Goal: Information Seeking & Learning: Learn about a topic

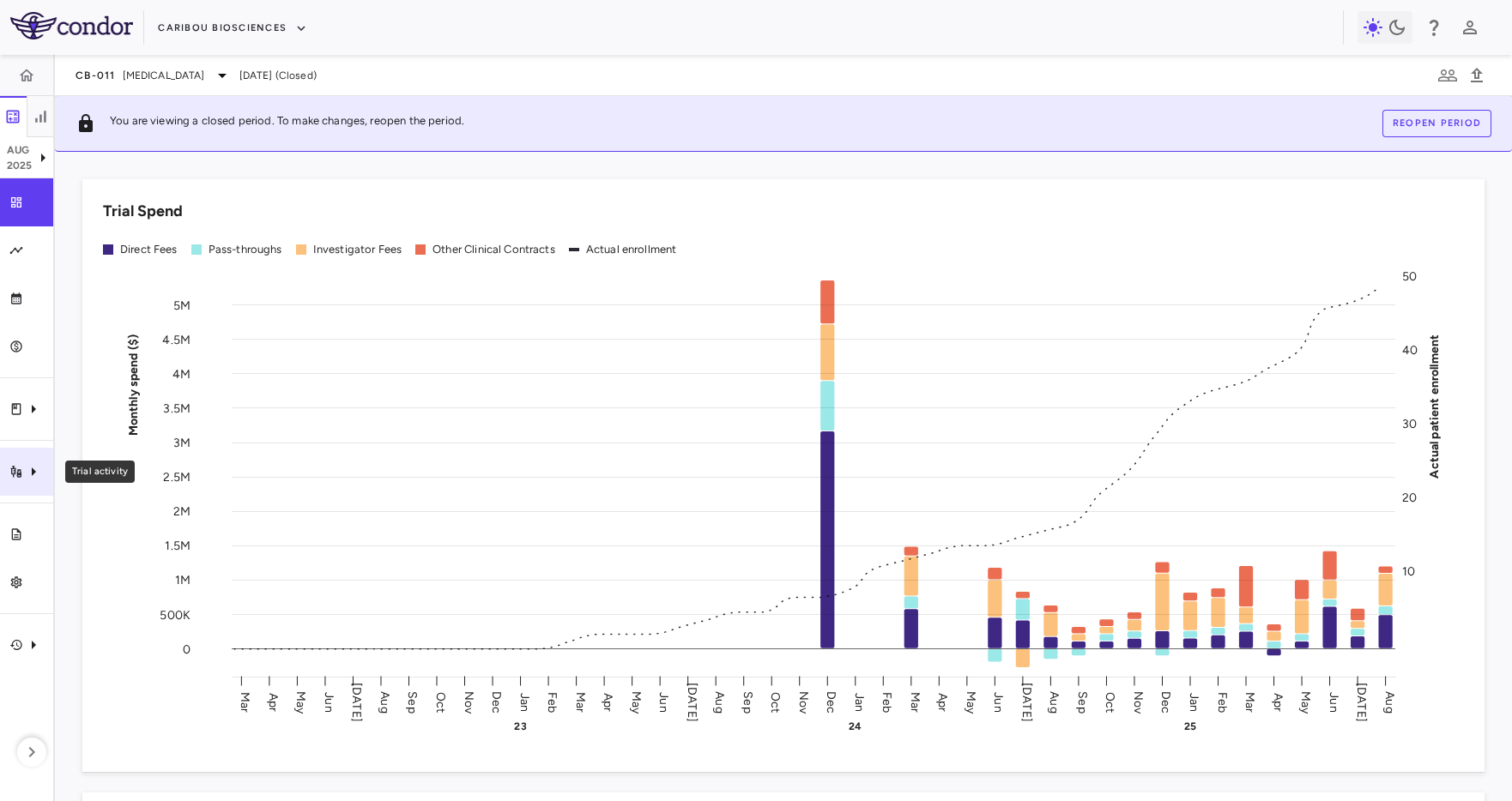
click at [24, 481] on icon "Trial activity" at bounding box center [33, 472] width 21 height 21
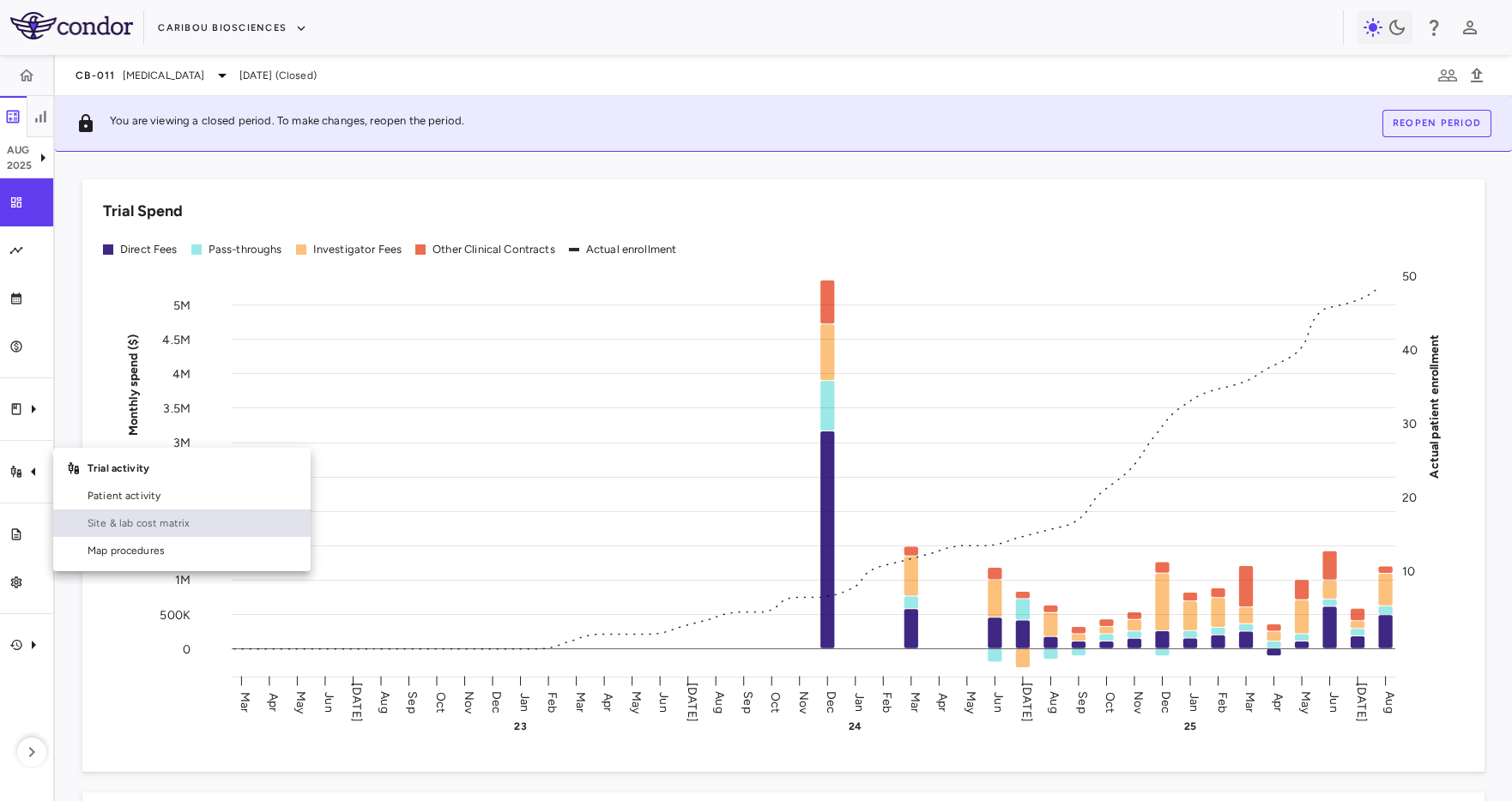
click at [118, 524] on span "Site & lab cost matrix" at bounding box center [191, 524] width 209 height 16
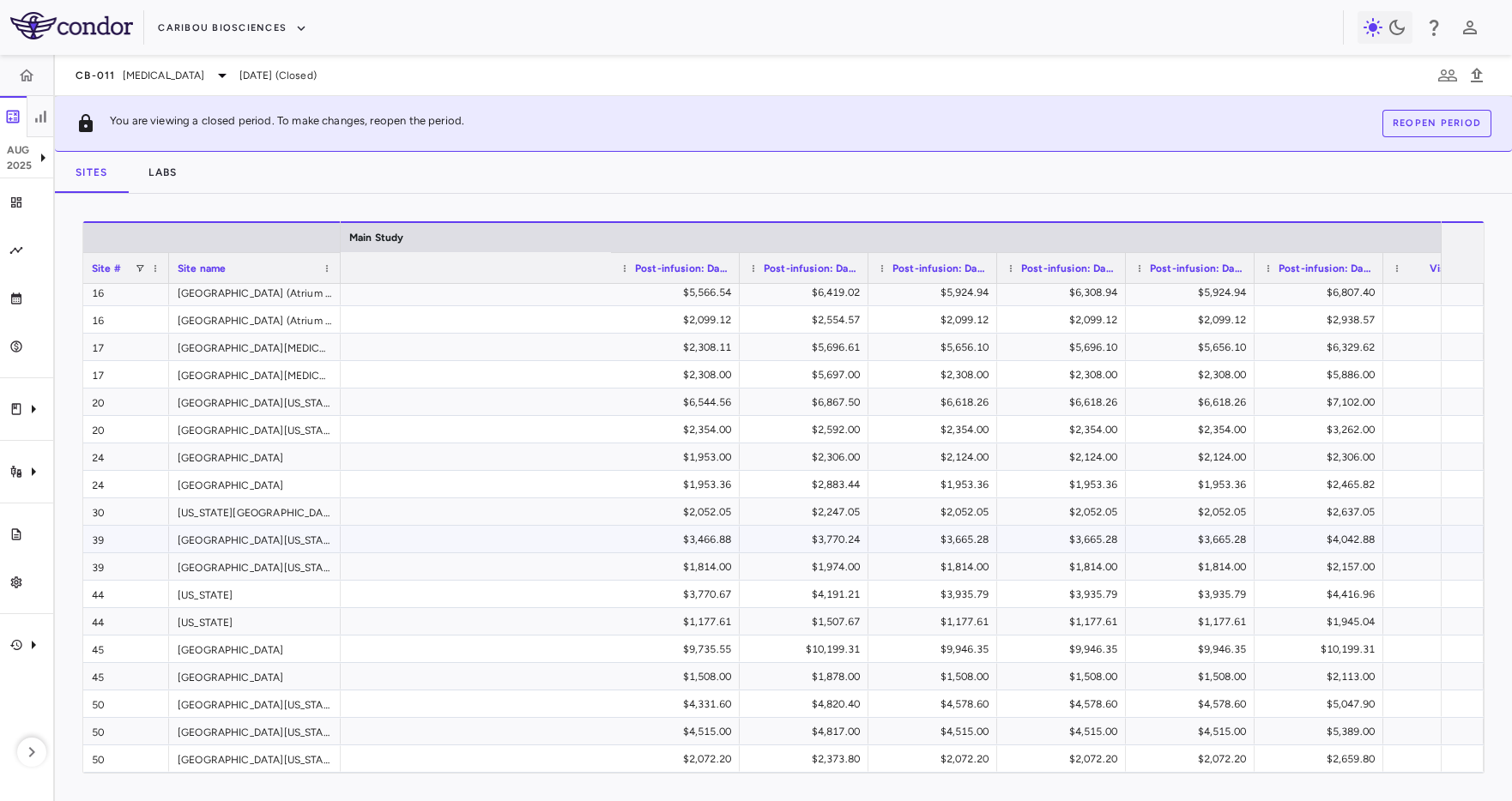
scroll to position [0, 3434]
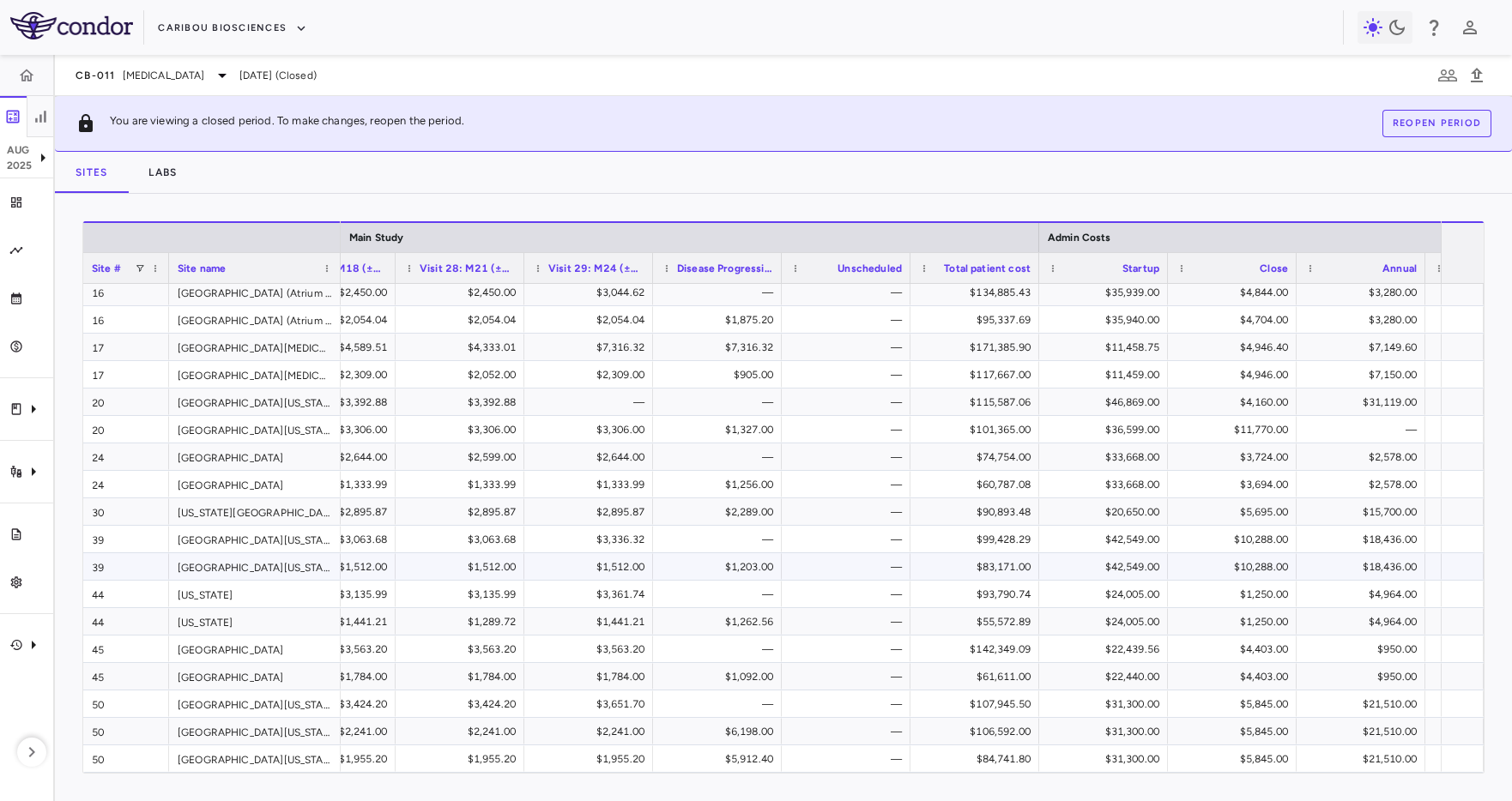
click at [1363, 548] on div "$18,436.00" at bounding box center [1364, 539] width 105 height 27
drag, startPoint x: 1367, startPoint y: 566, endPoint x: 1217, endPoint y: 525, distance: 155.5
click at [1352, 562] on div "$18,436.00" at bounding box center [1364, 571] width 105 height 27
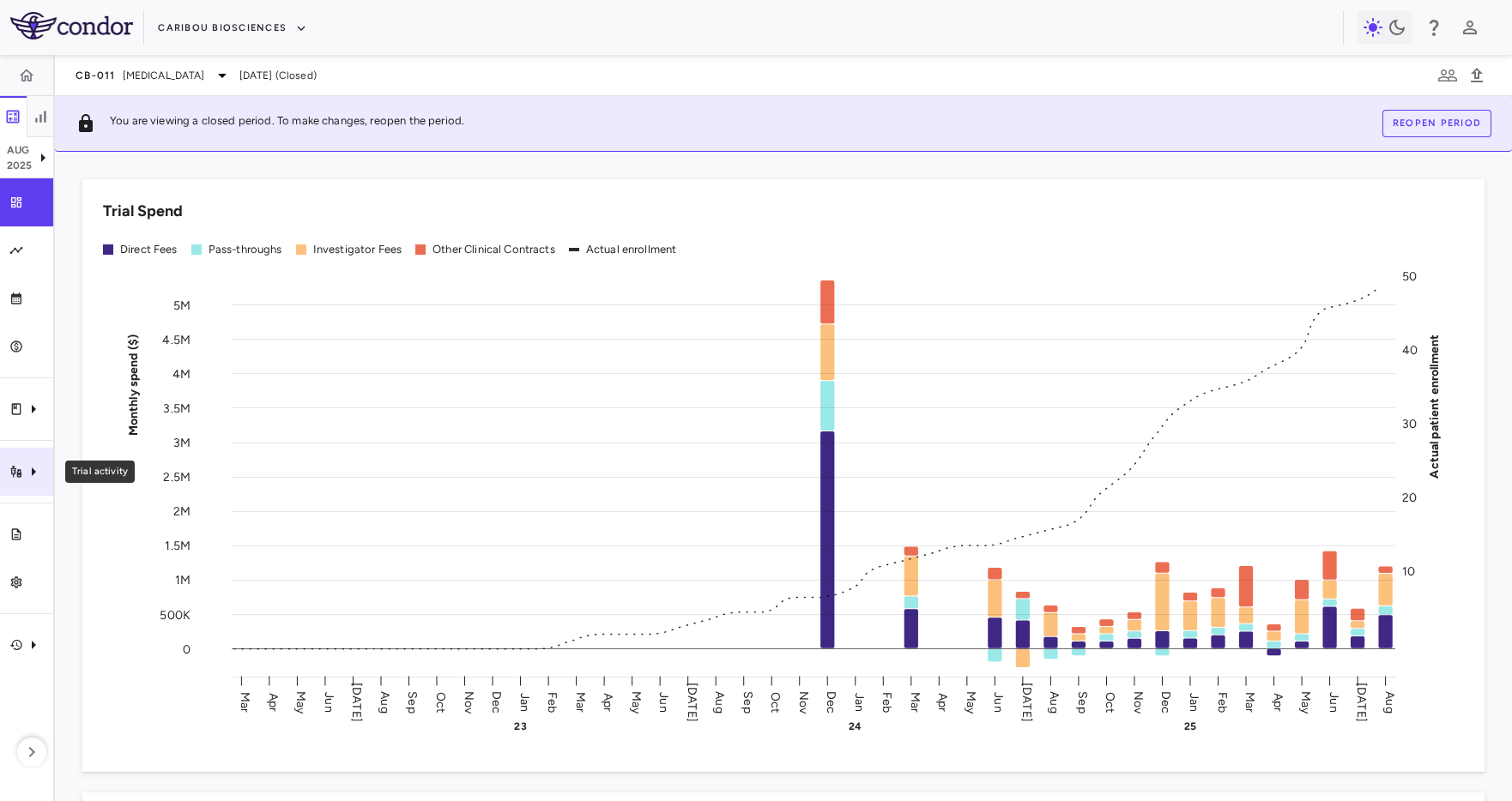
click at [9, 451] on div "Trial activity" at bounding box center [26, 472] width 53 height 48
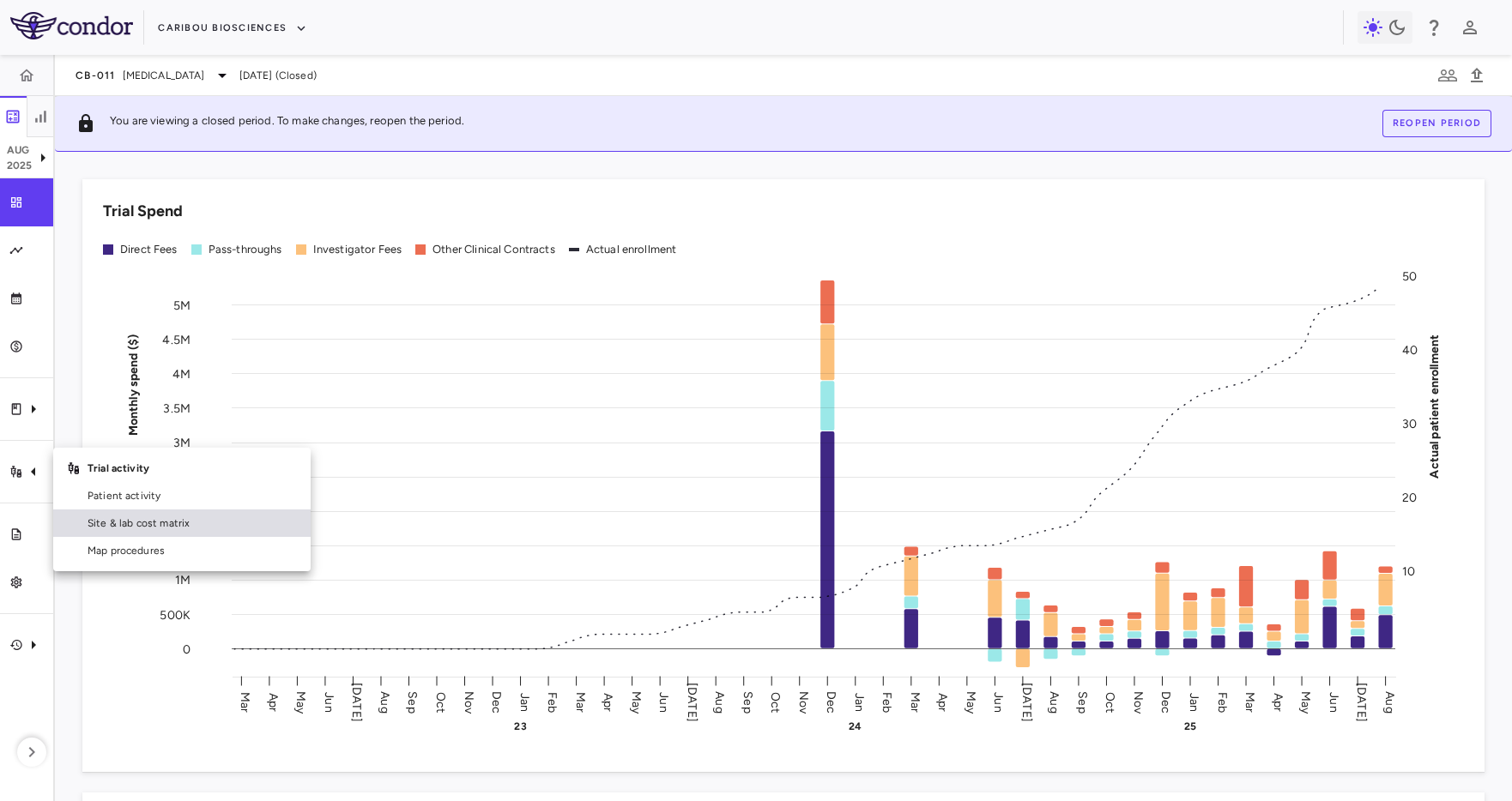
click at [108, 511] on link "Site & lab cost matrix" at bounding box center [181, 524] width 257 height 27
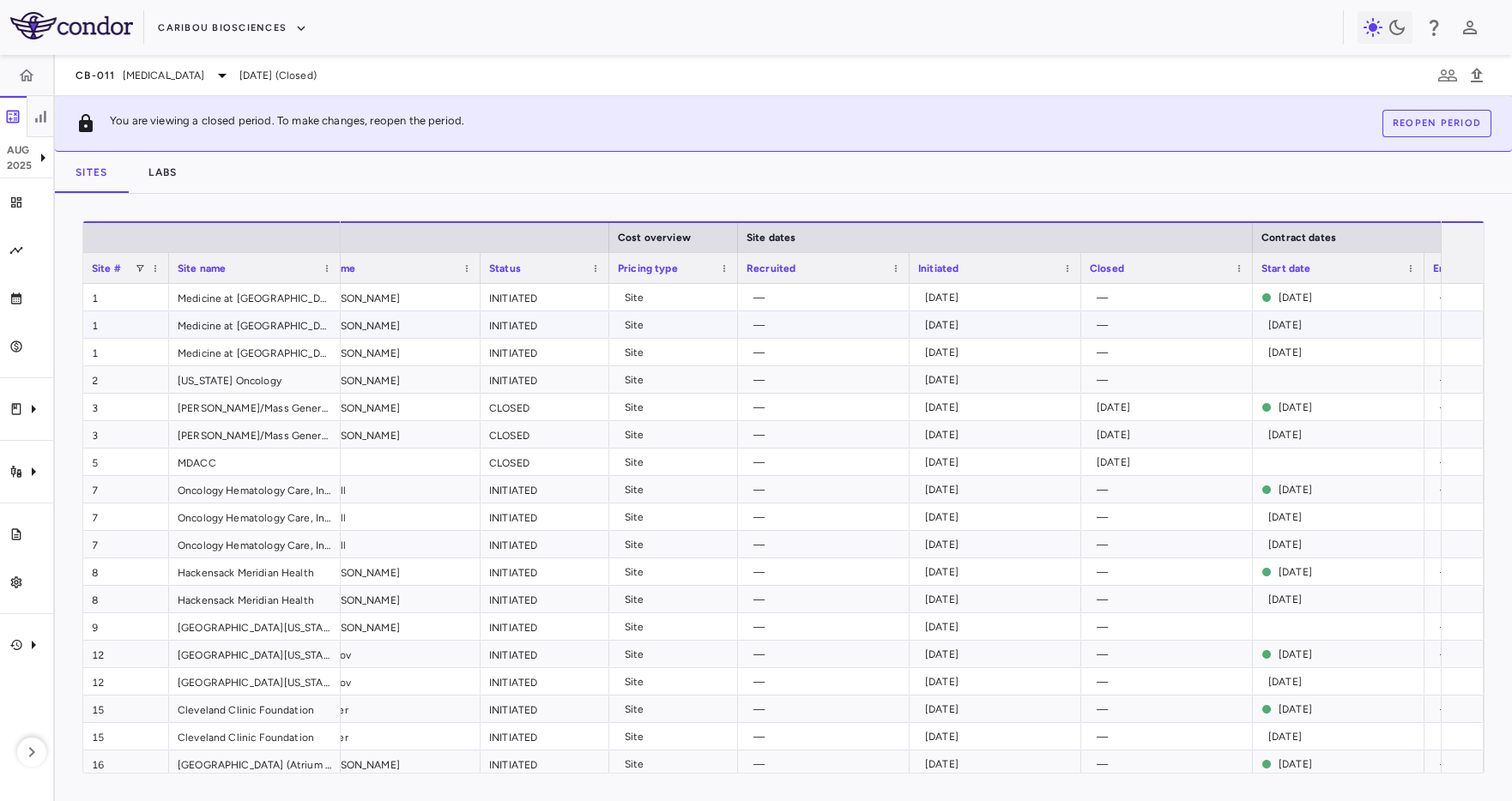
scroll to position [0, 720]
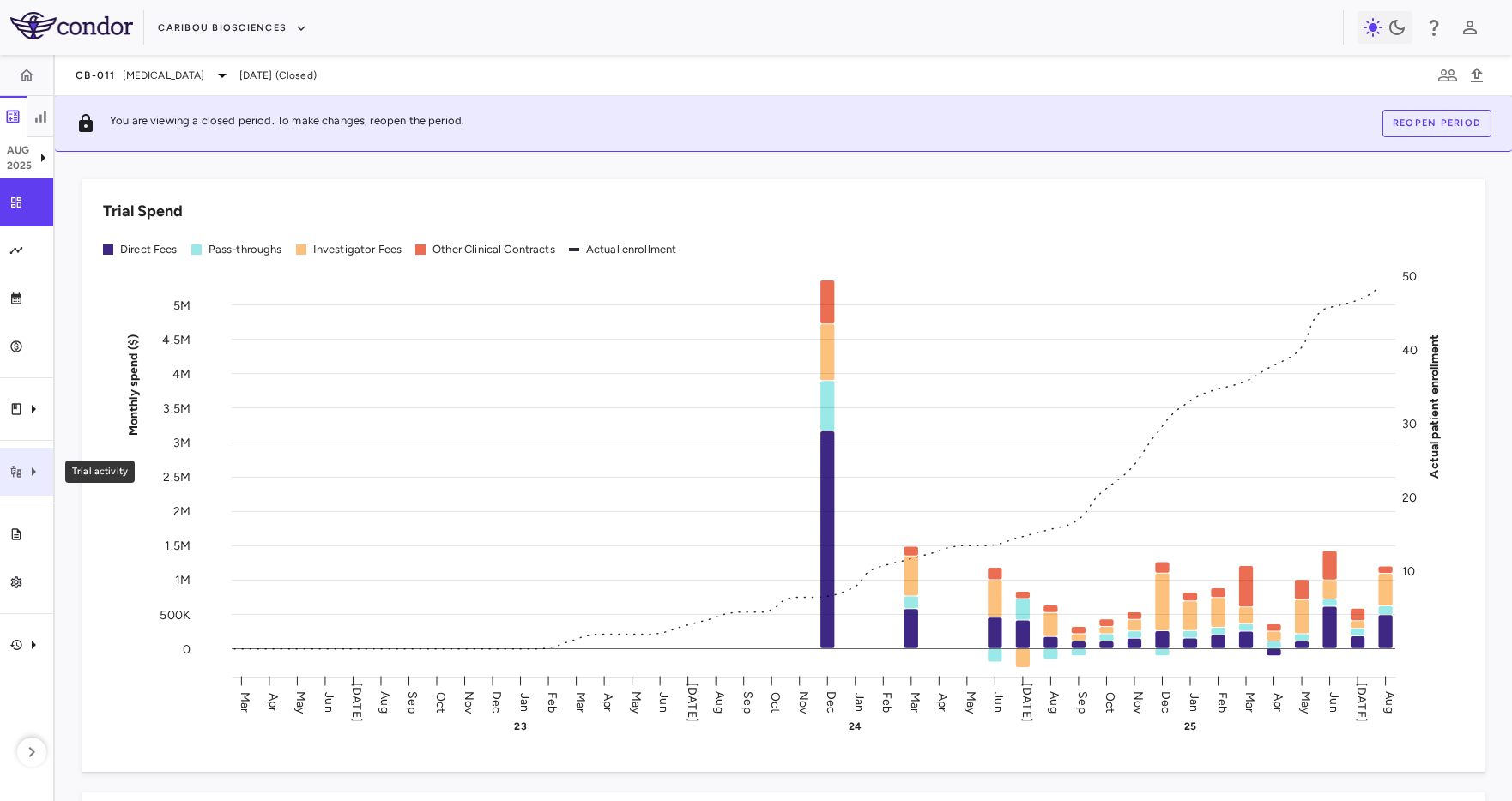
click at [25, 476] on icon "Trial activity" at bounding box center [33, 472] width 21 height 21
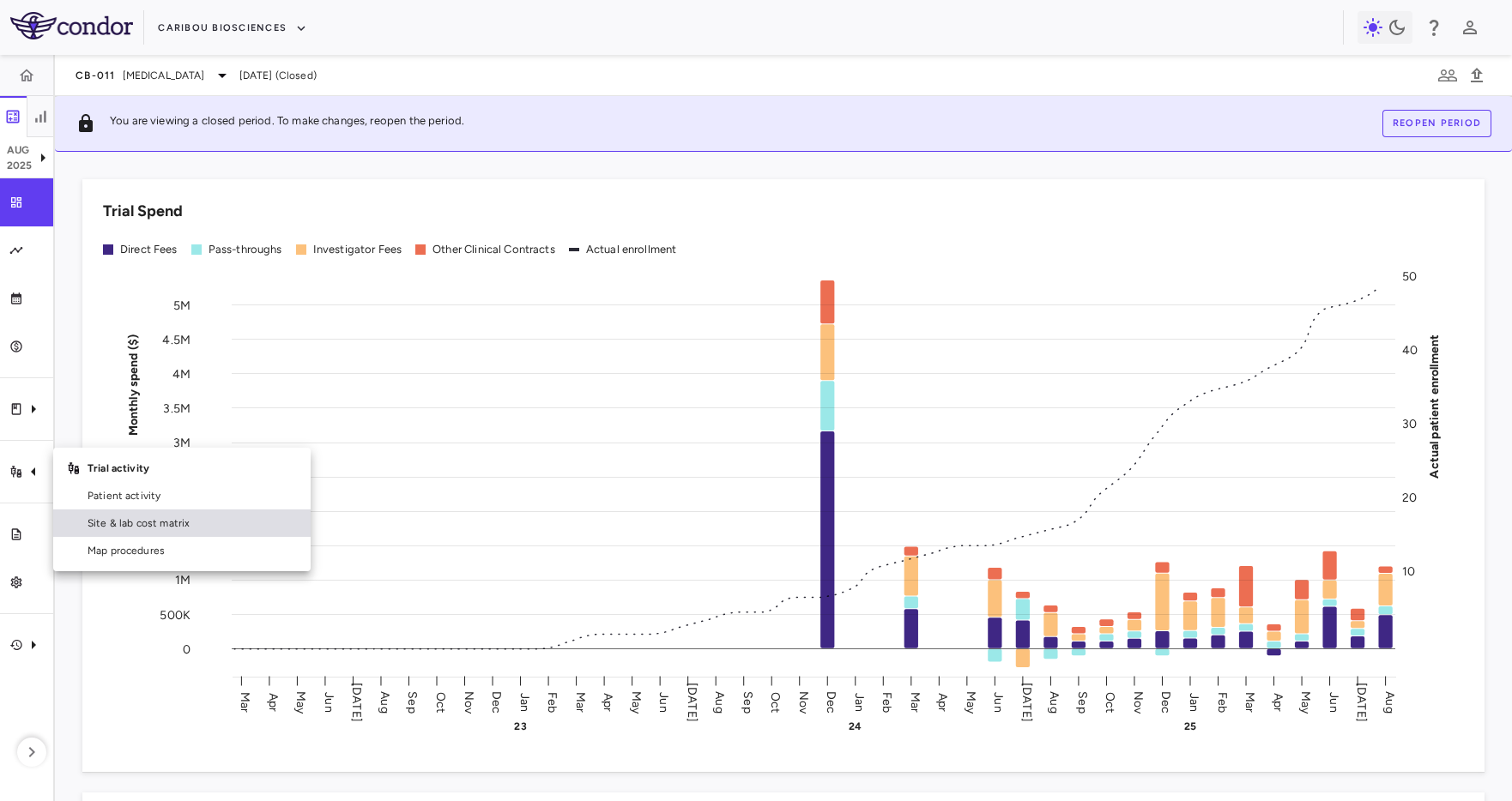
click at [178, 526] on span "Site & lab cost matrix" at bounding box center [191, 524] width 209 height 16
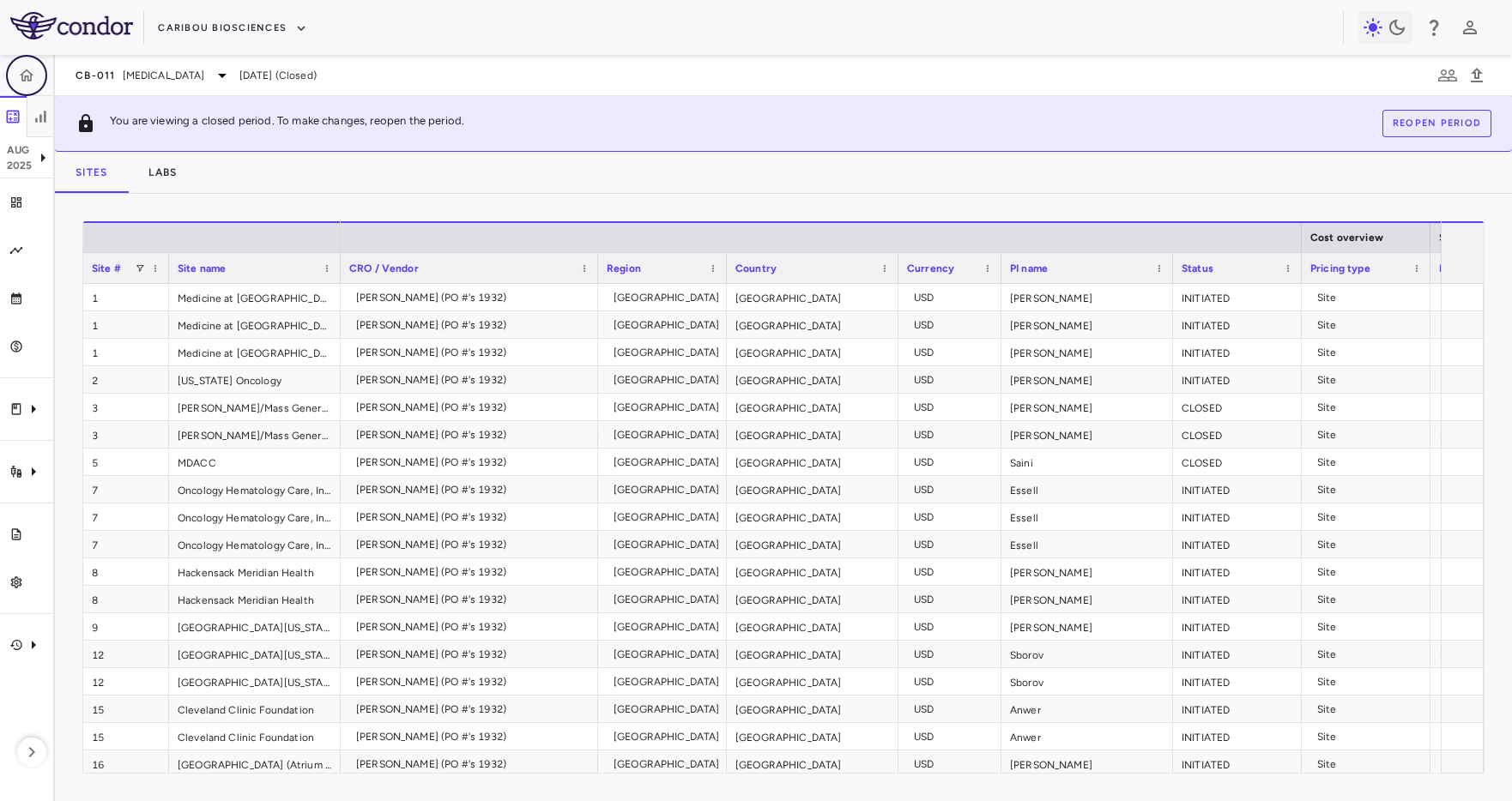
click at [25, 77] on icon "button" at bounding box center [25, 75] width 17 height 17
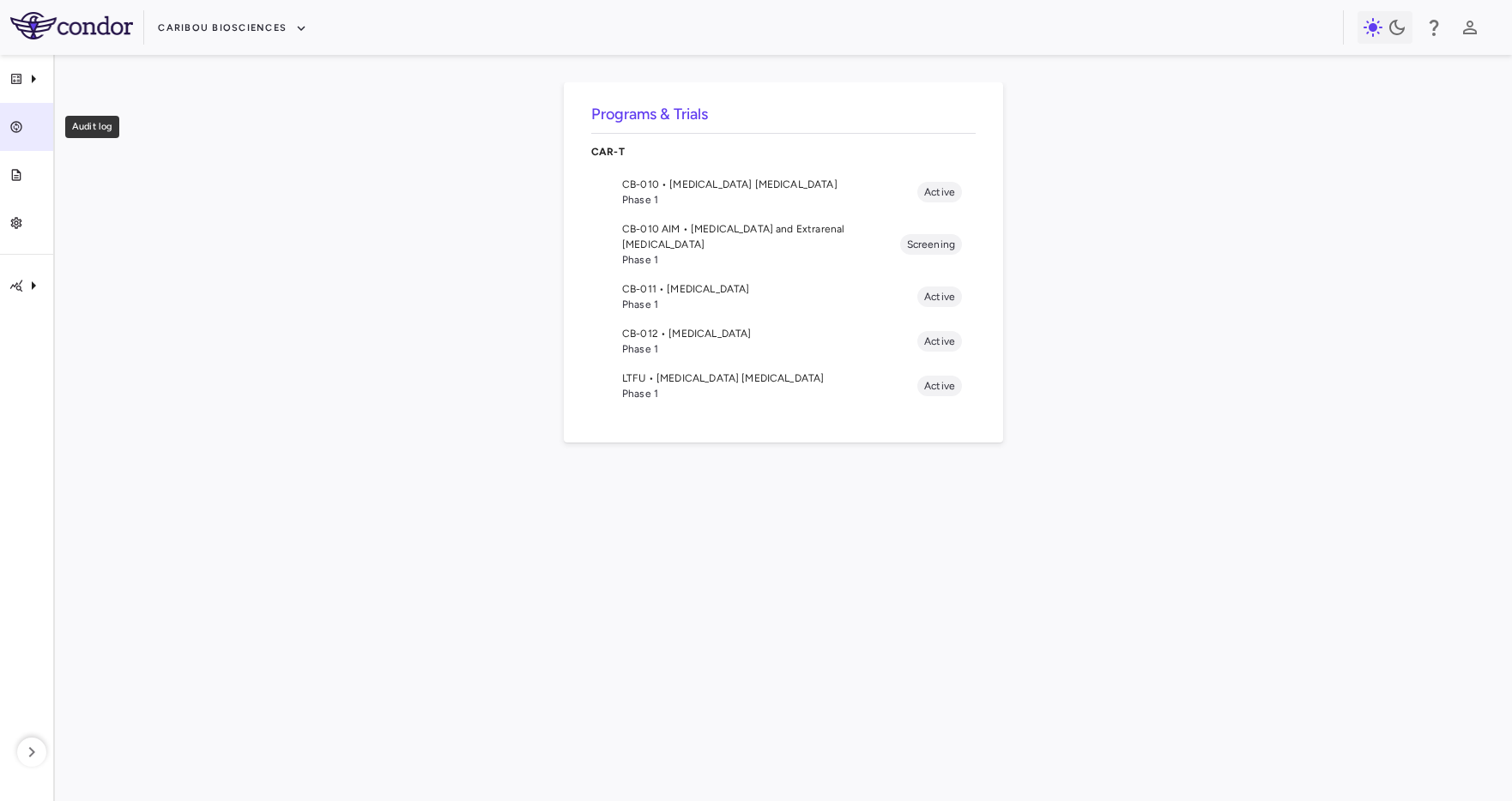
click at [37, 120] on div "Audit log" at bounding box center [33, 127] width 21 height 16
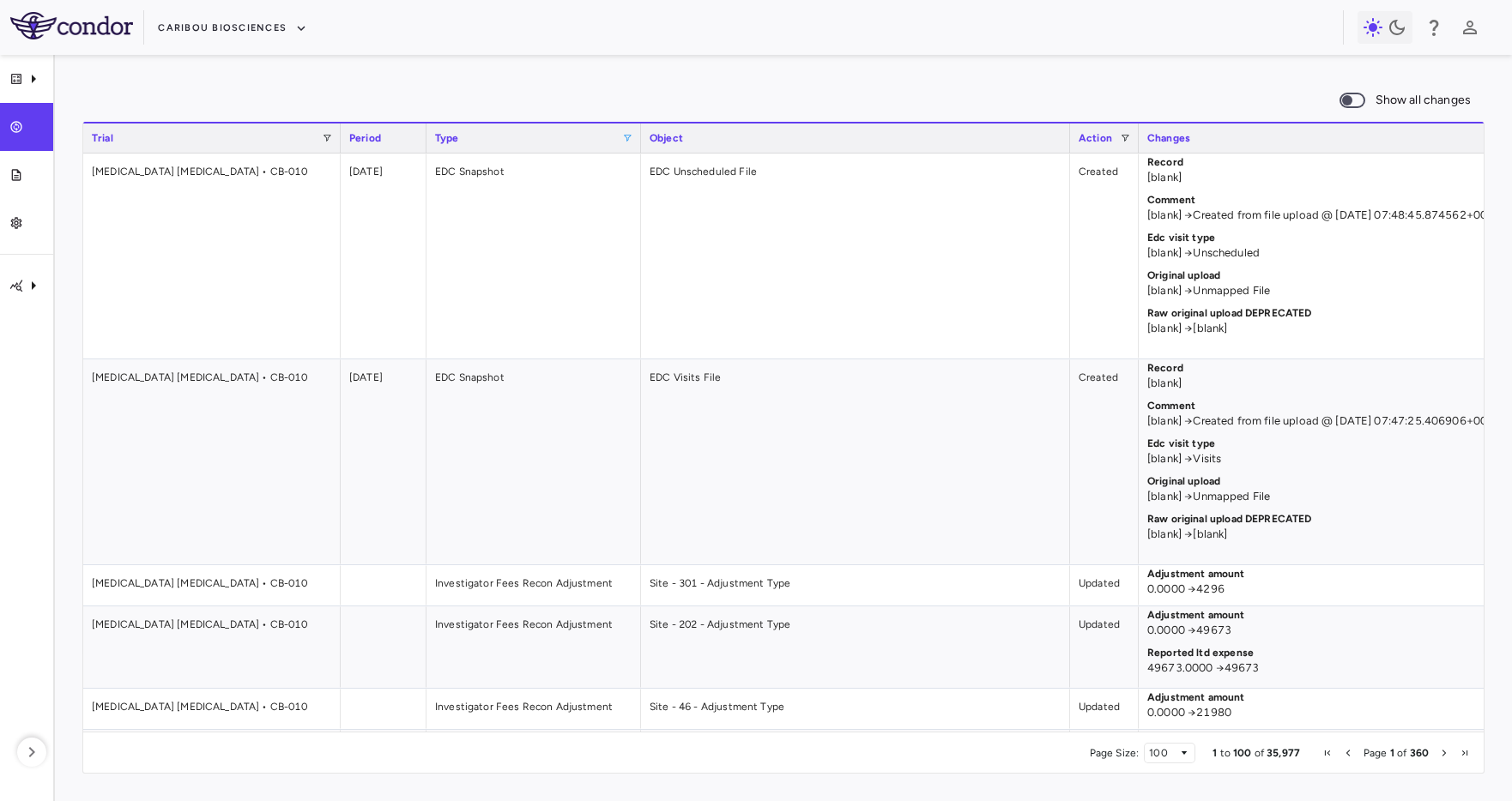
click at [624, 136] on span at bounding box center [627, 138] width 10 height 10
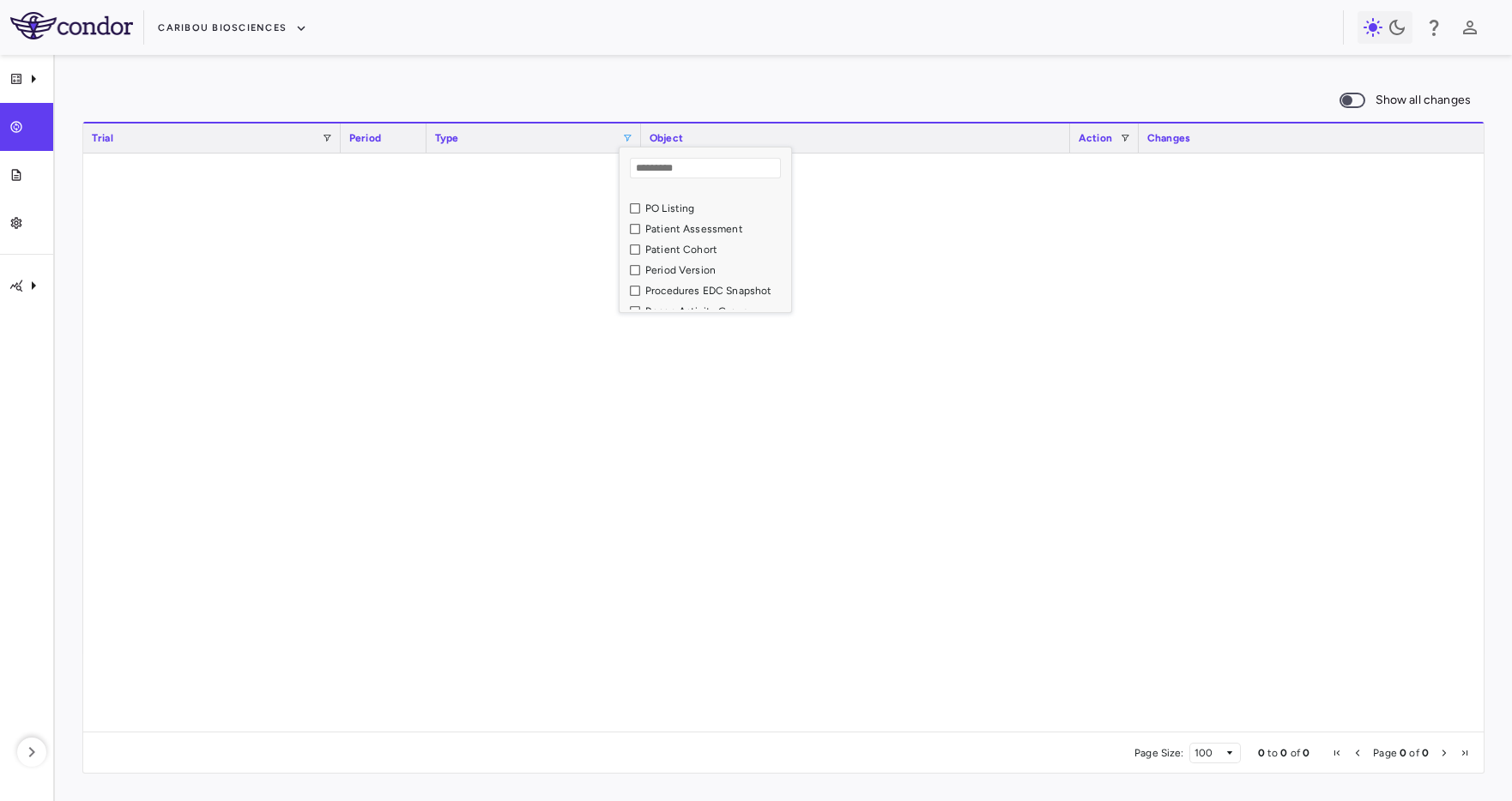
scroll to position [740, 0]
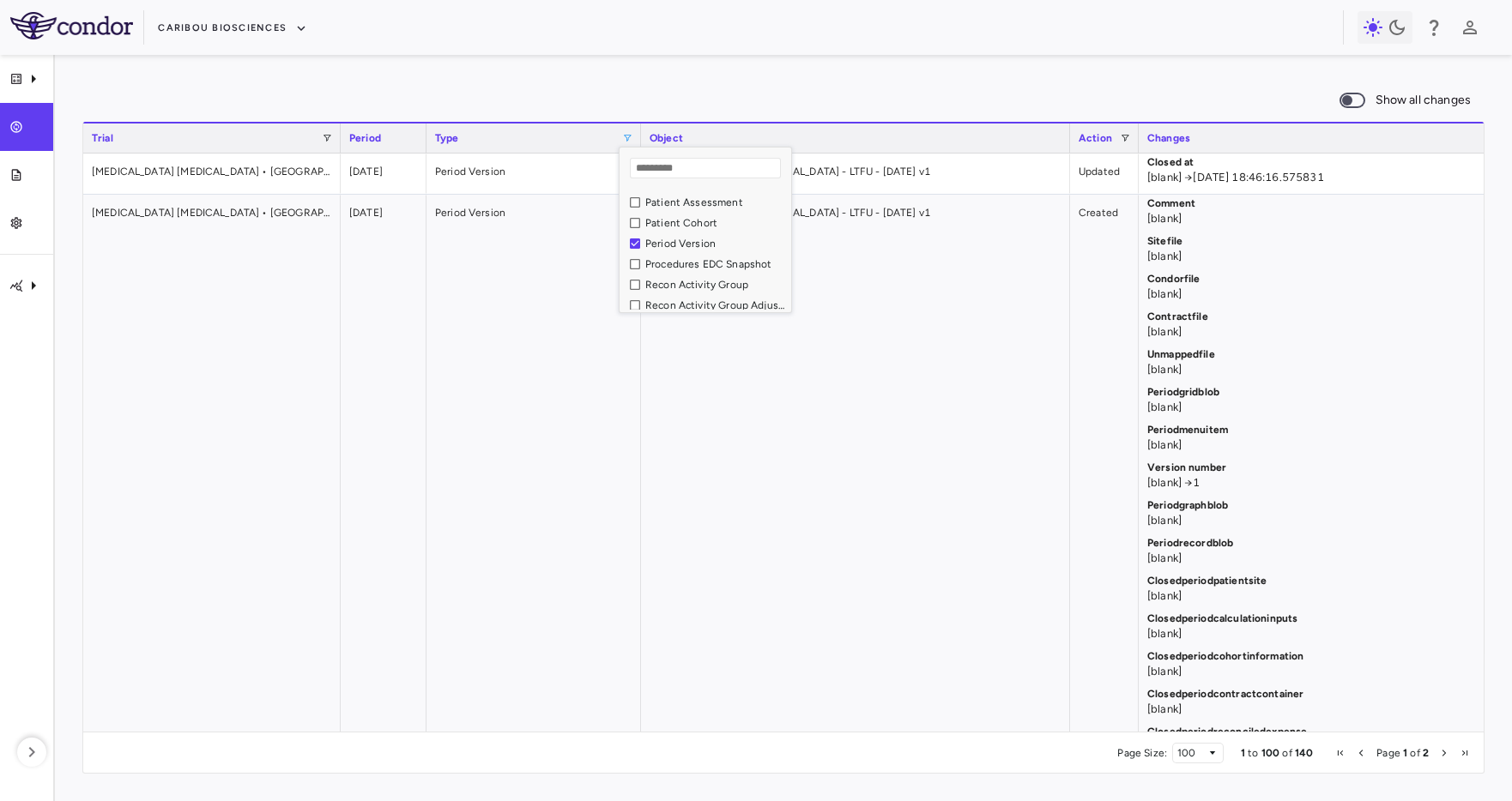
drag, startPoint x: 895, startPoint y: 27, endPoint x: 909, endPoint y: 70, distance: 45.2
click at [895, 27] on div "Caribou Biosciences" at bounding box center [750, 27] width 1184 height 28
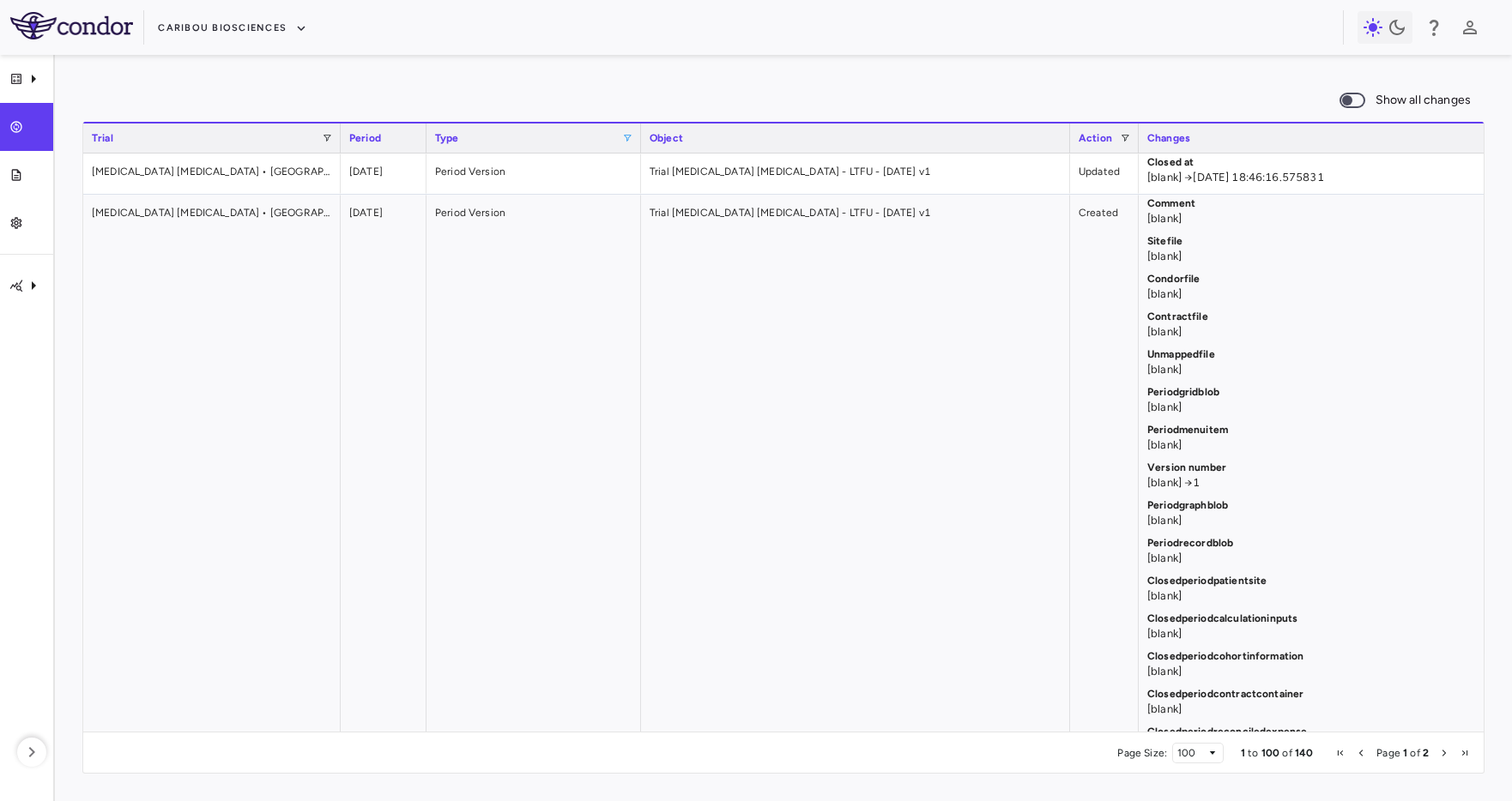
scroll to position [3, 0]
click at [1220, 78] on div "Show all changes 1 to 100 of 140. Page 1 of 2 Drag here to set row groups Drag …" at bounding box center [783, 427] width 1457 height 746
click at [319, 91] on div "Show all changes" at bounding box center [783, 100] width 1402 height 36
click at [31, 283] on icon "CAR-T" at bounding box center [33, 285] width 4 height 9
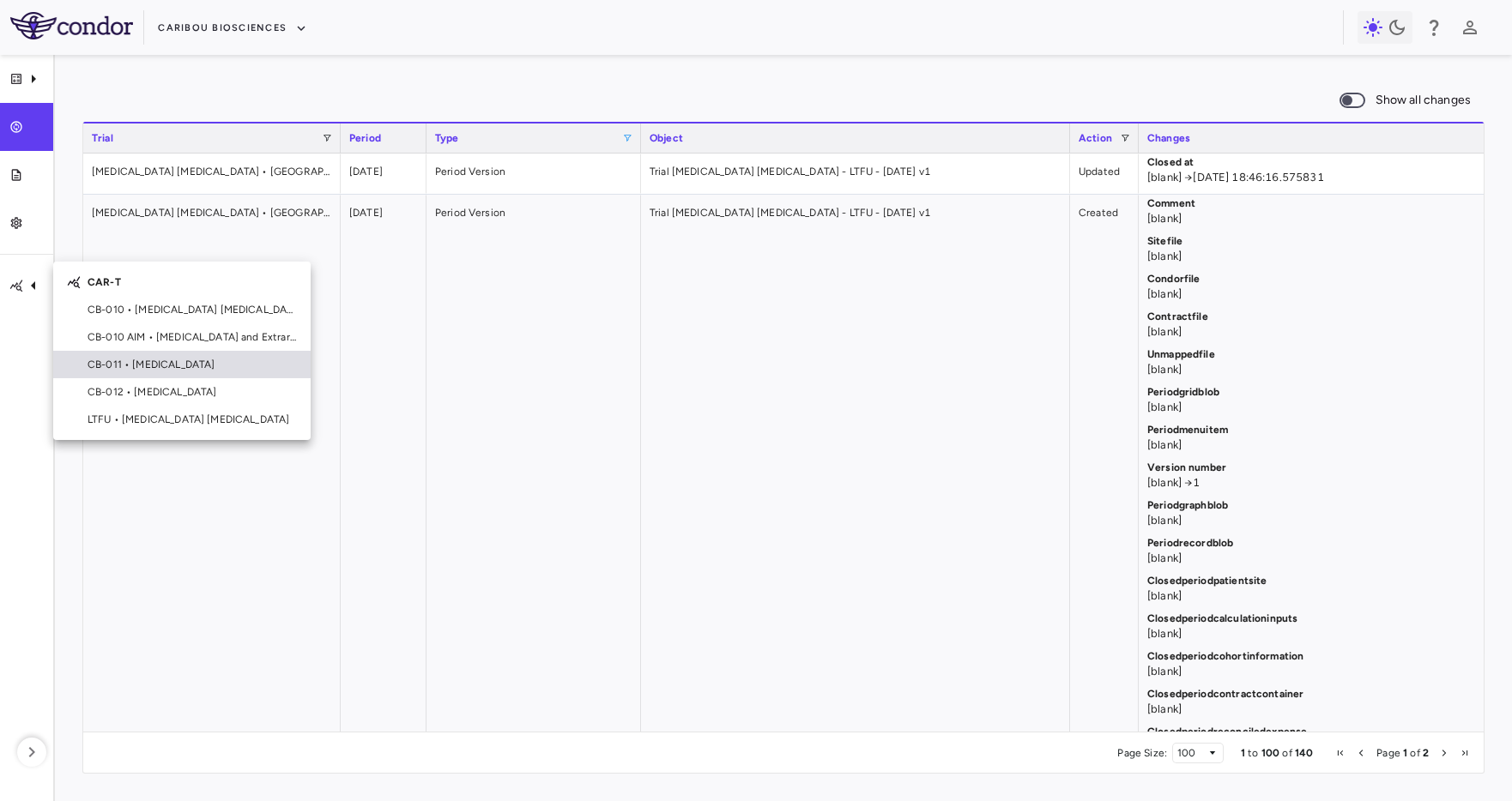
click at [168, 368] on span "CB-011 • Multiple Myeloma" at bounding box center [191, 365] width 209 height 16
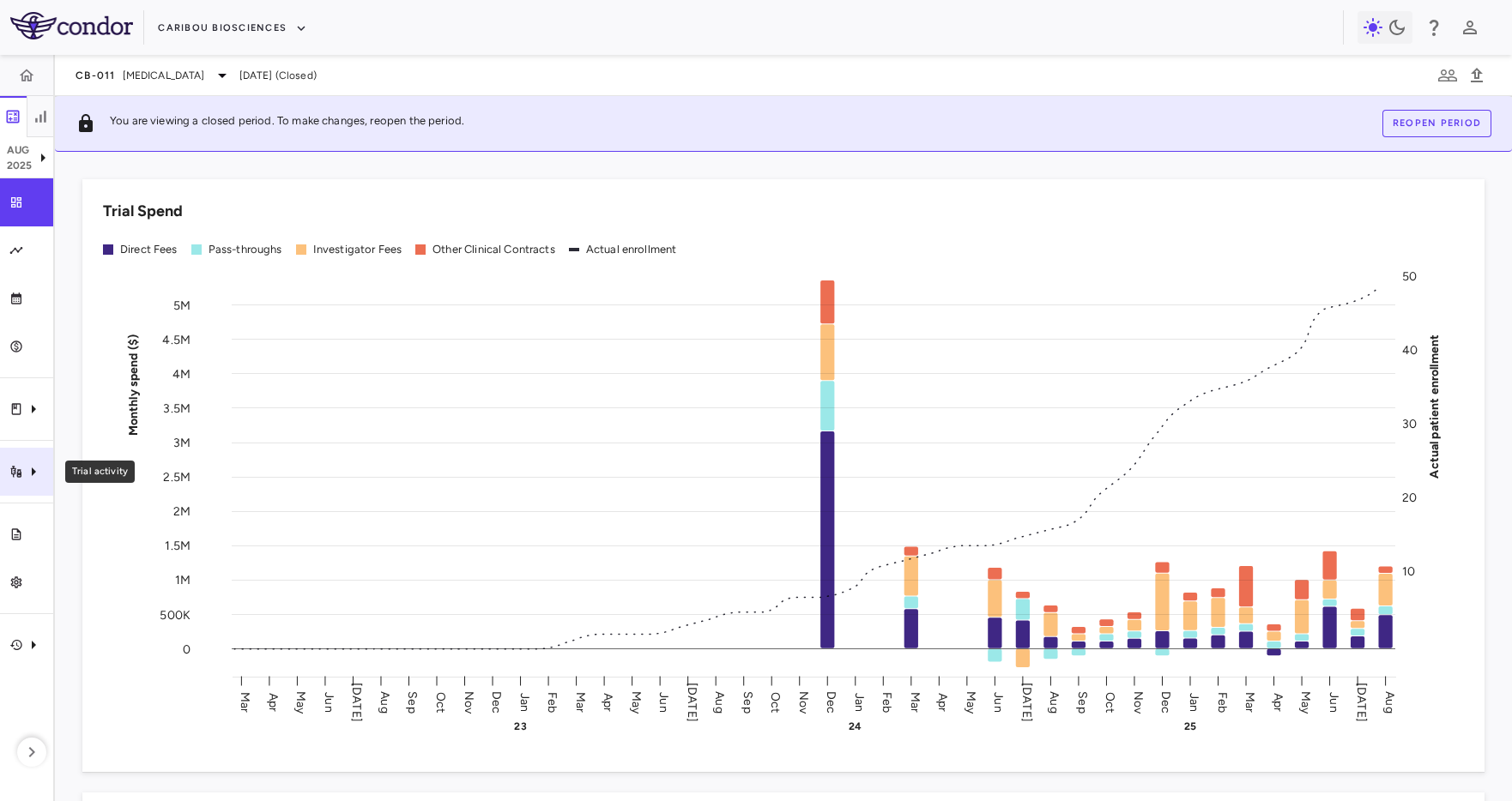
click at [33, 477] on icon "Trial activity" at bounding box center [33, 472] width 21 height 21
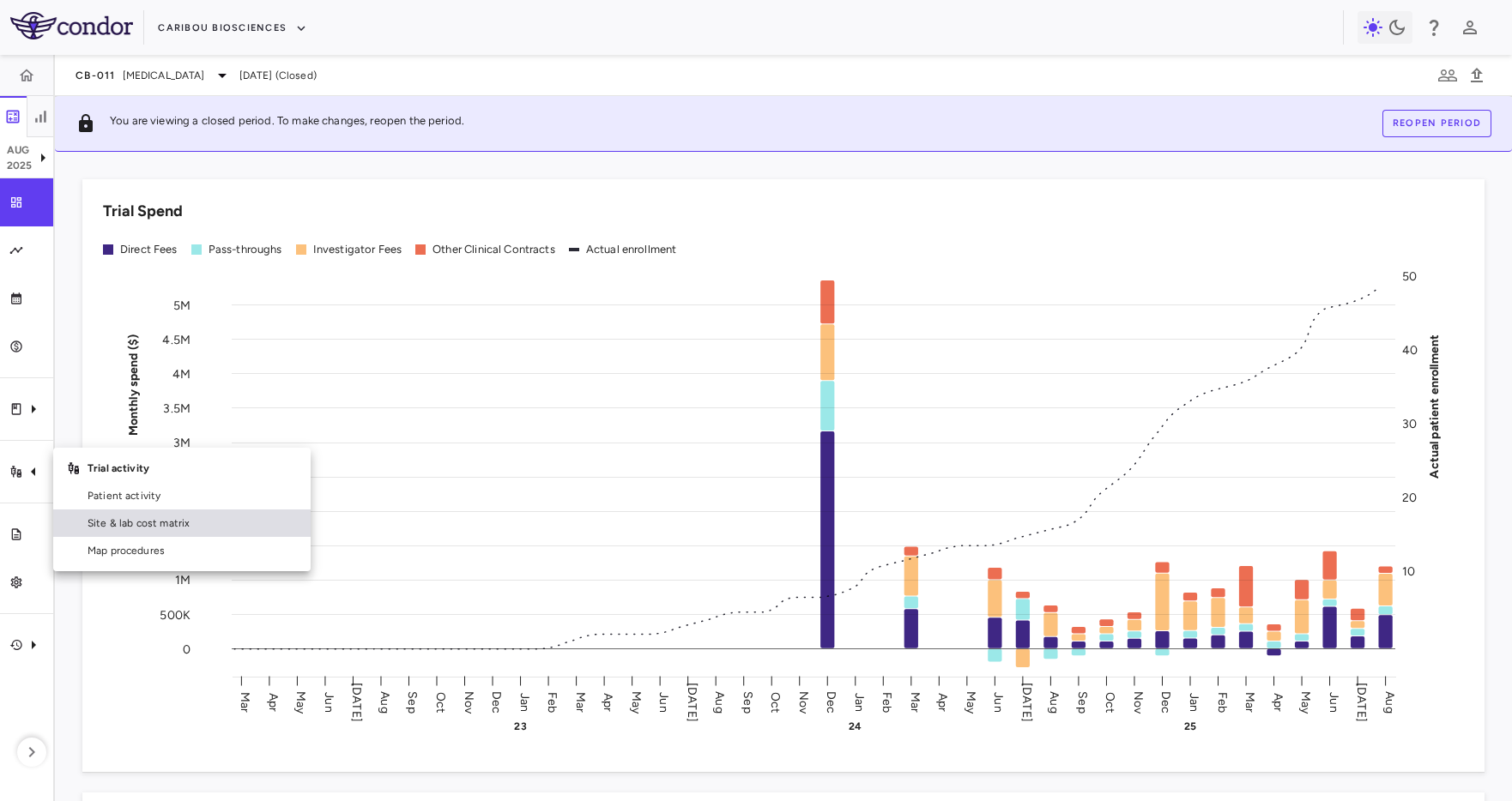
click at [157, 529] on span "Site & lab cost matrix" at bounding box center [191, 524] width 209 height 16
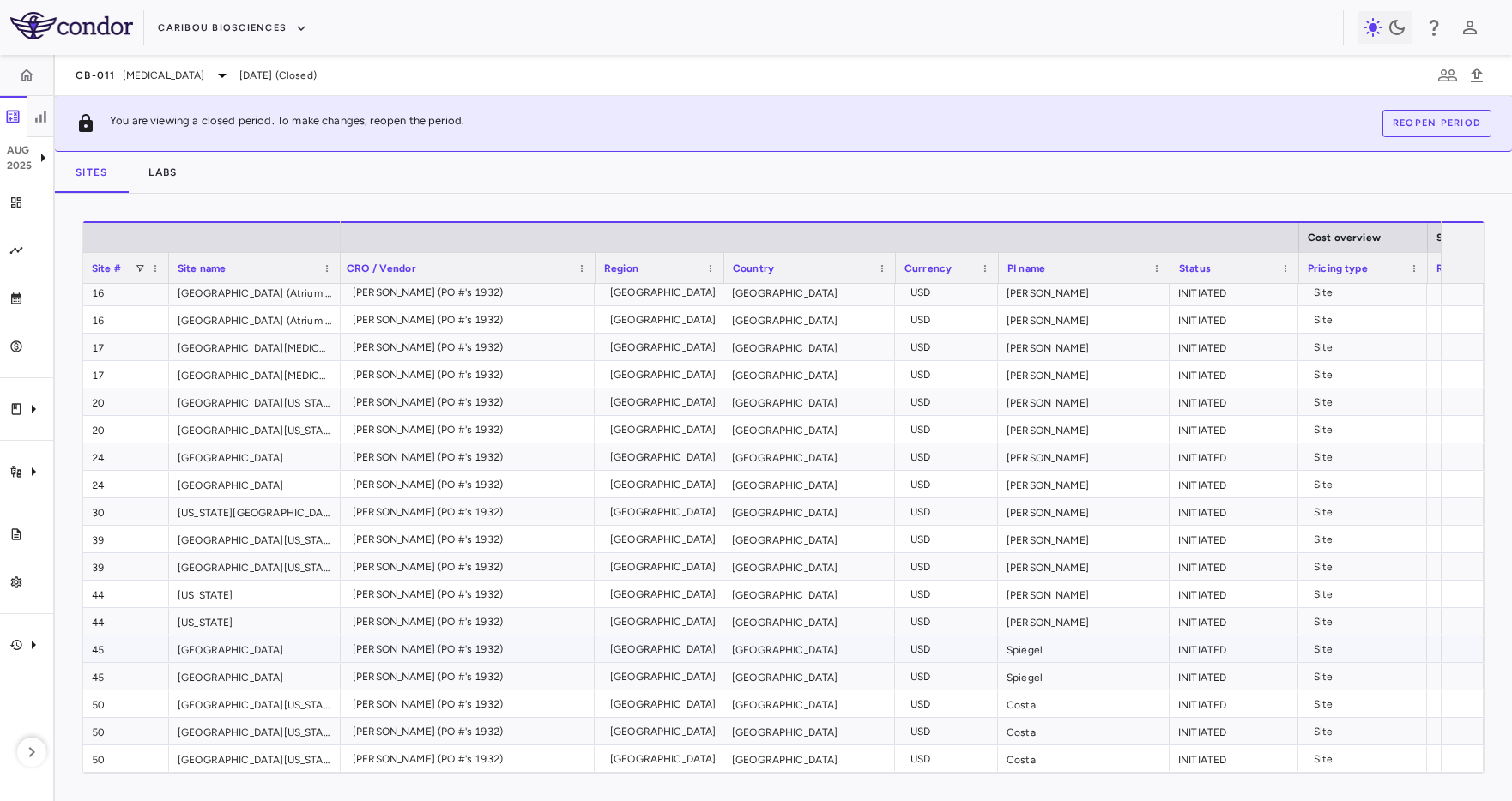
scroll to position [0, 3]
click at [161, 605] on div "44" at bounding box center [126, 593] width 85 height 26
click at [129, 627] on div "44" at bounding box center [126, 621] width 85 height 26
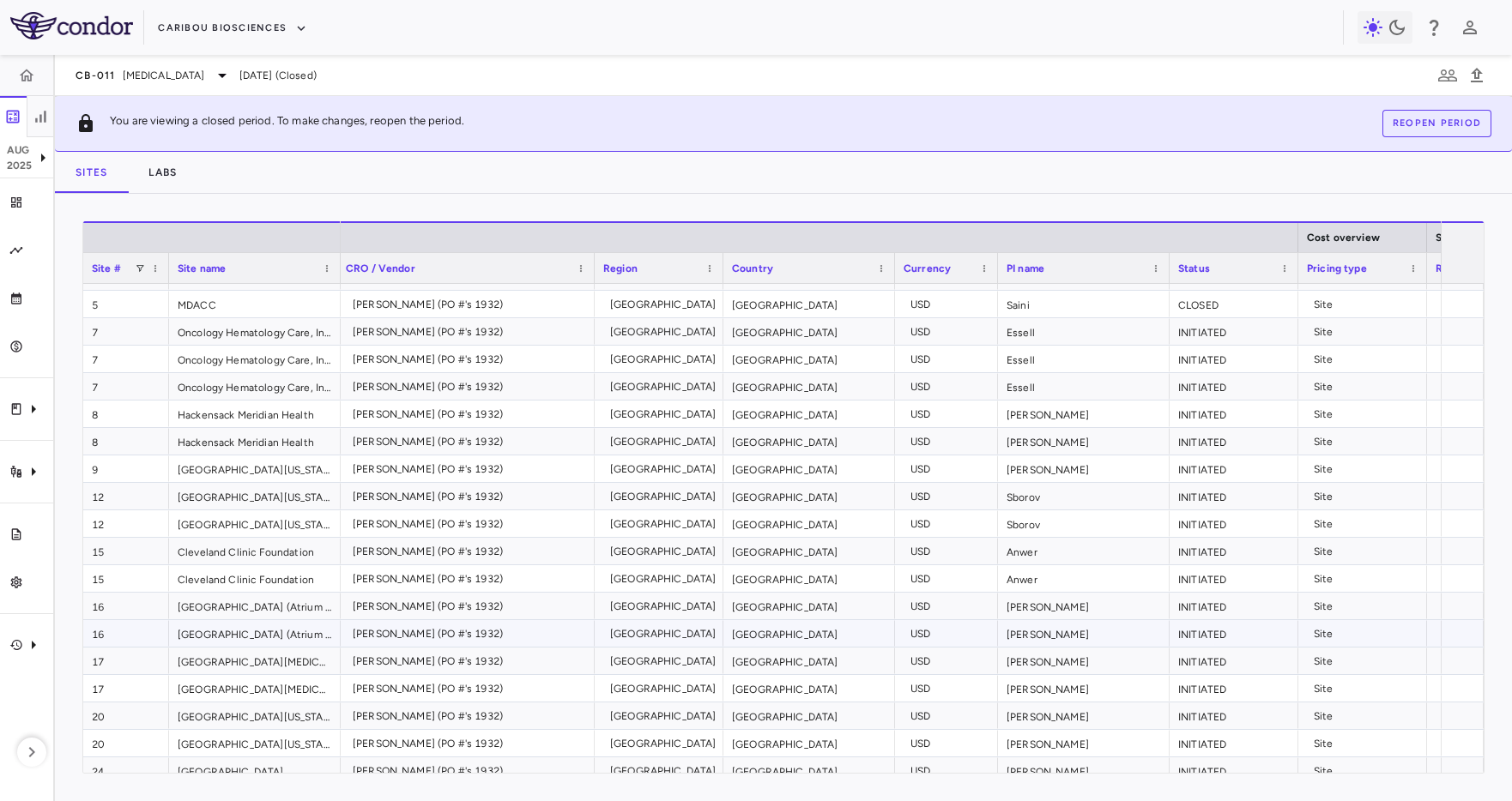
scroll to position [472, 0]
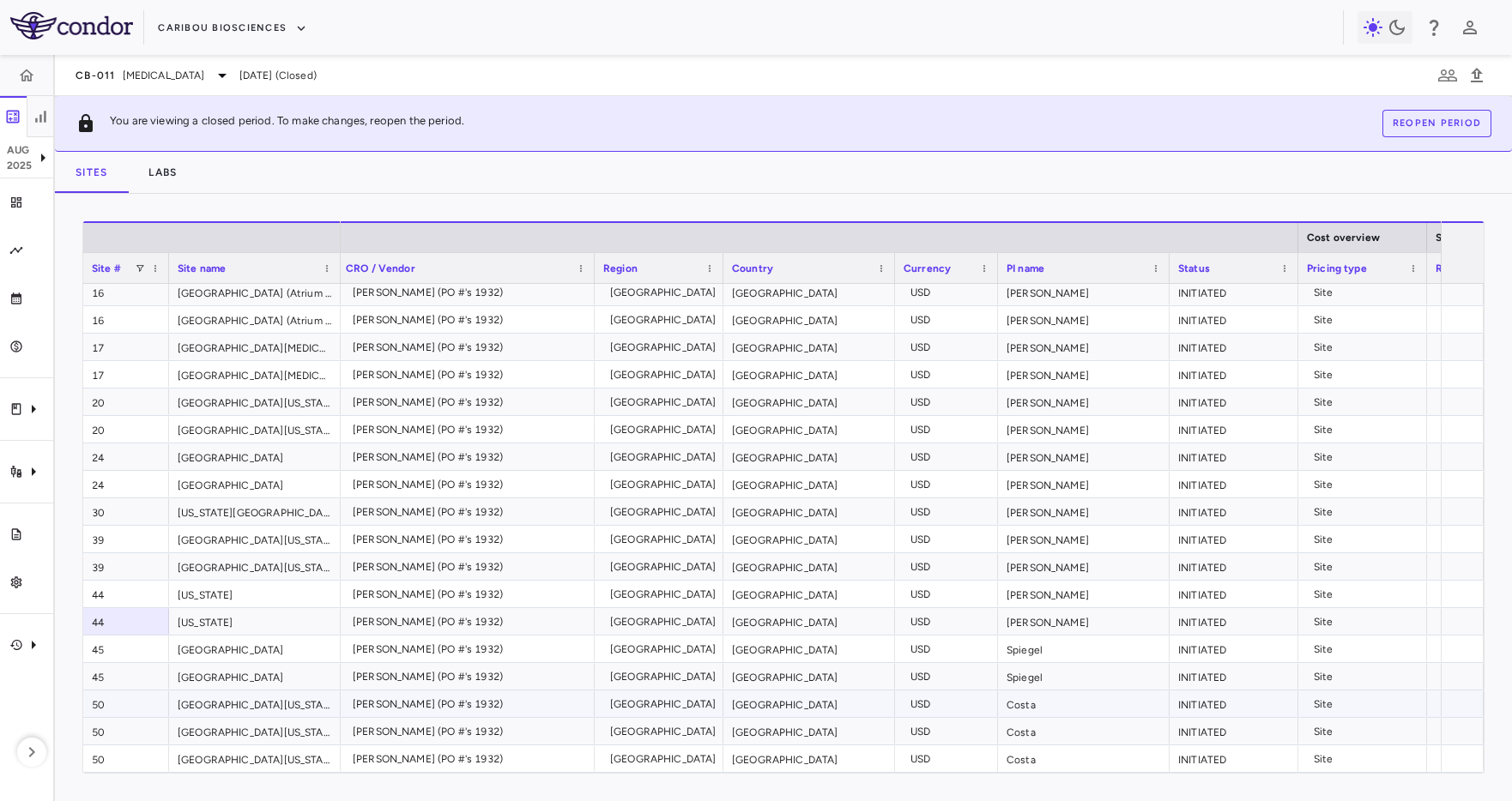
click at [133, 708] on div "50" at bounding box center [126, 703] width 85 height 26
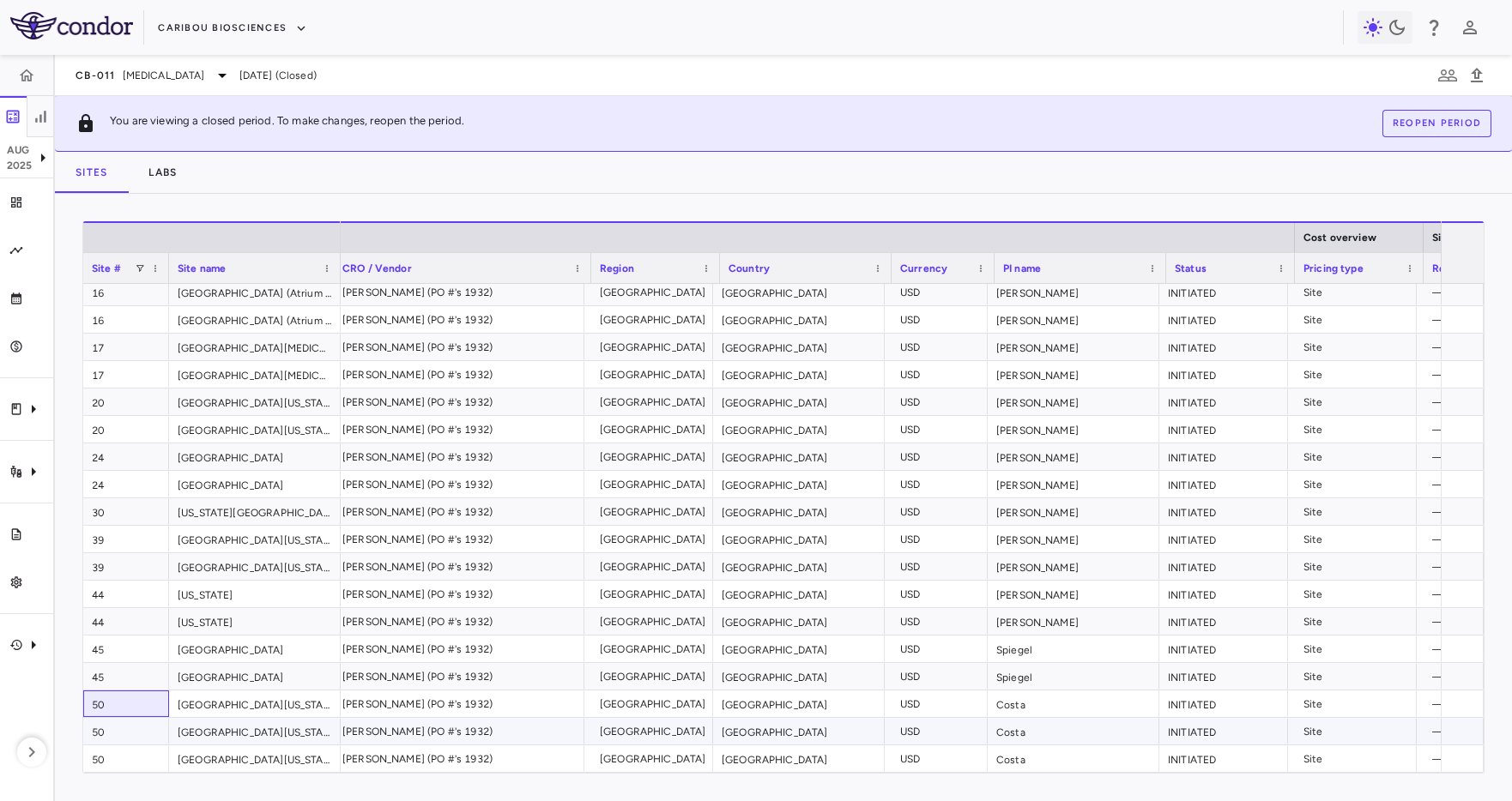
scroll to position [0, 0]
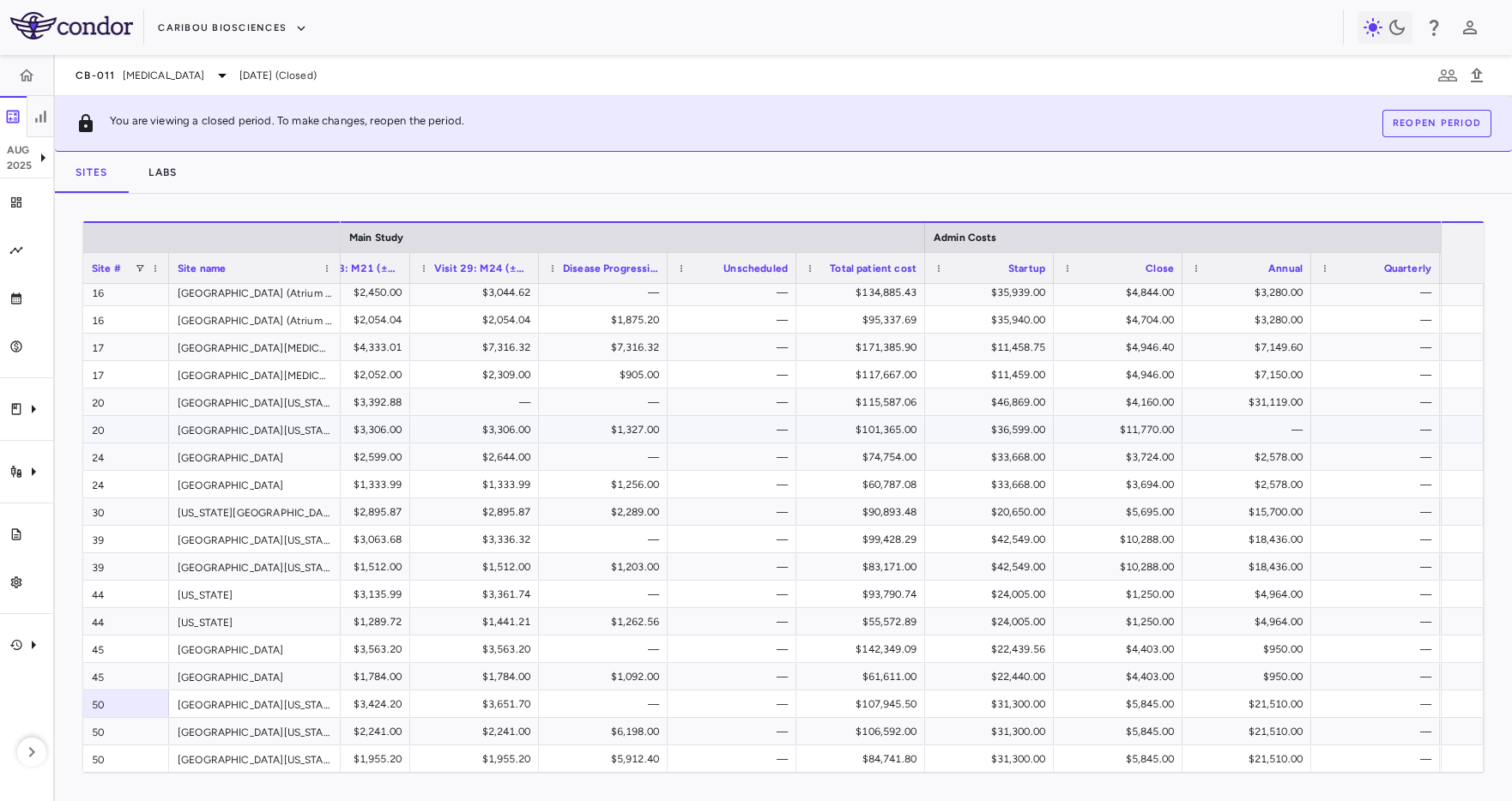
click at [1035, 435] on div "$36,599.00" at bounding box center [992, 429] width 105 height 27
click at [1030, 410] on div "$46,869.00" at bounding box center [992, 402] width 105 height 27
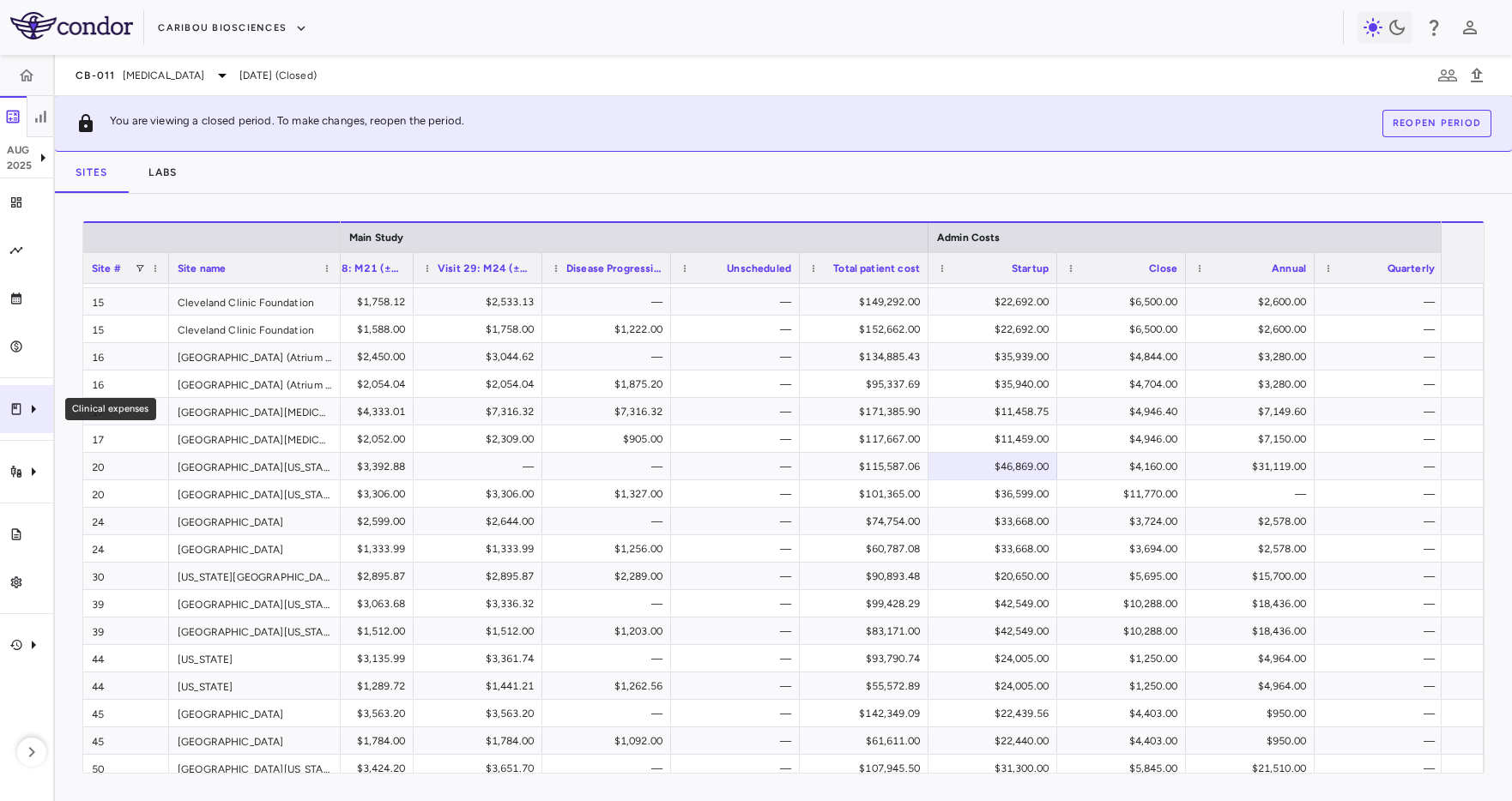
click at [30, 397] on div "Clinical expenses" at bounding box center [26, 409] width 53 height 48
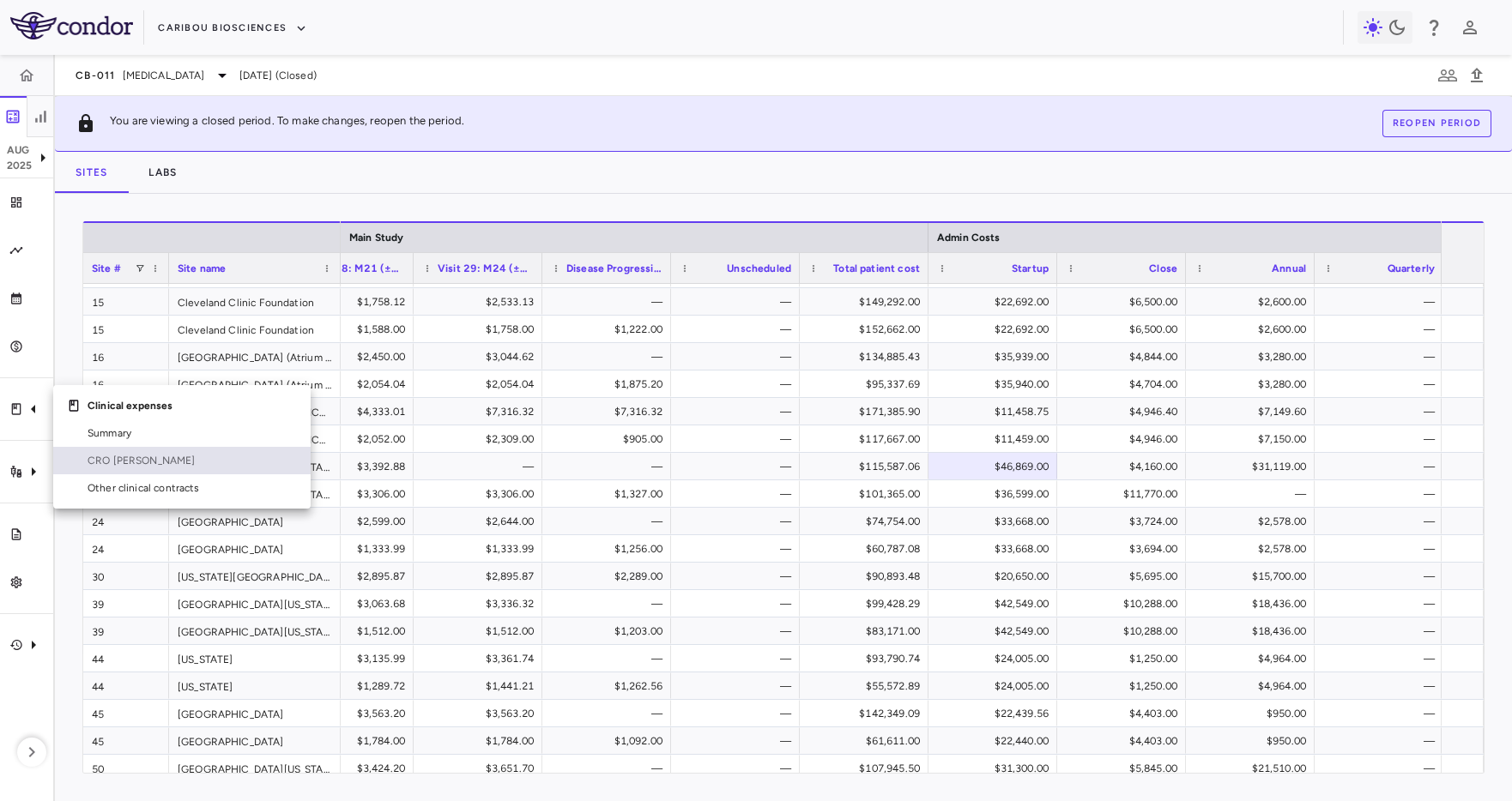
click at [121, 462] on span "CRO Kapadi" at bounding box center [191, 461] width 209 height 16
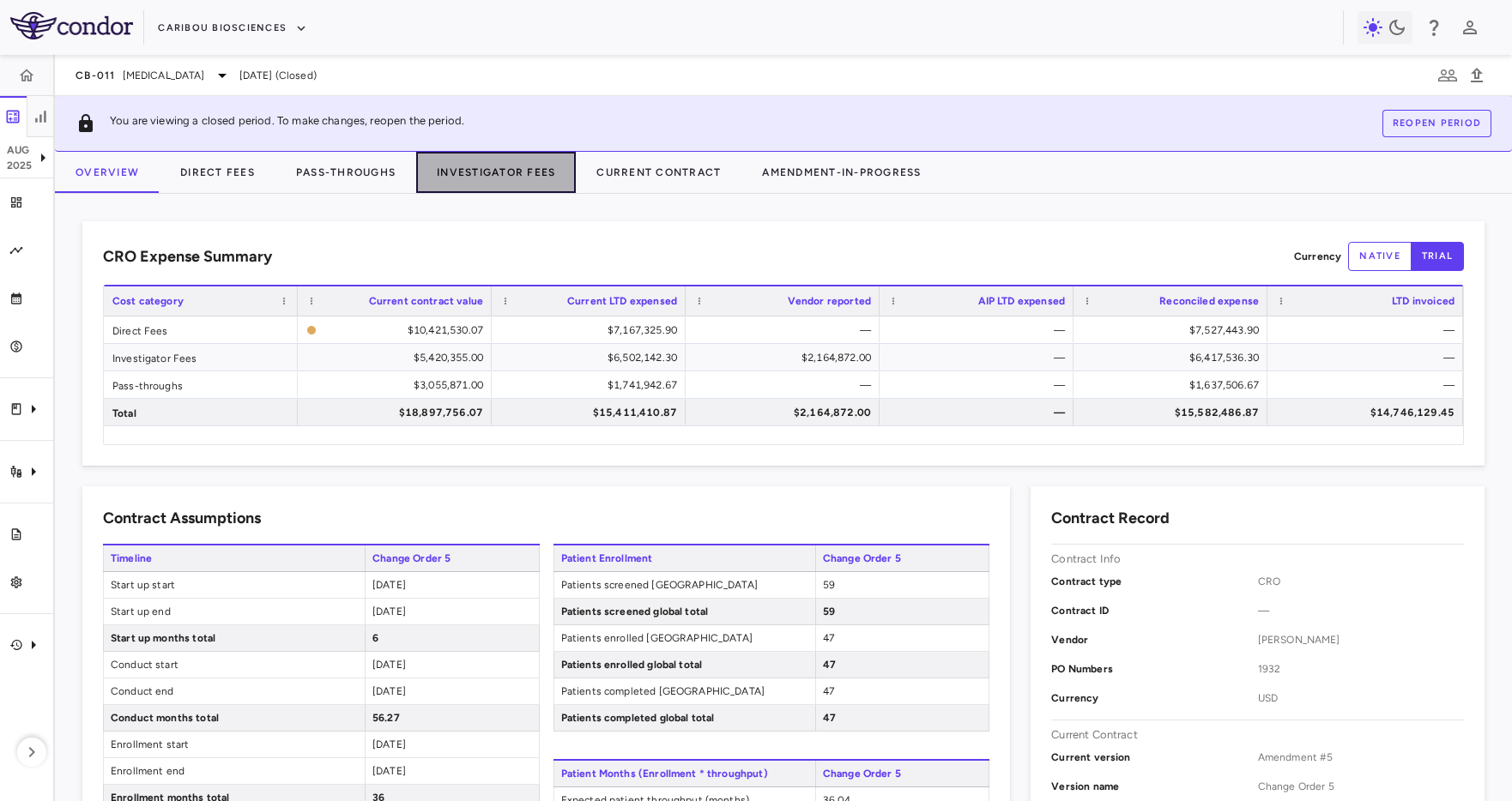
click at [482, 172] on button "Investigator Fees" at bounding box center [495, 173] width 160 height 41
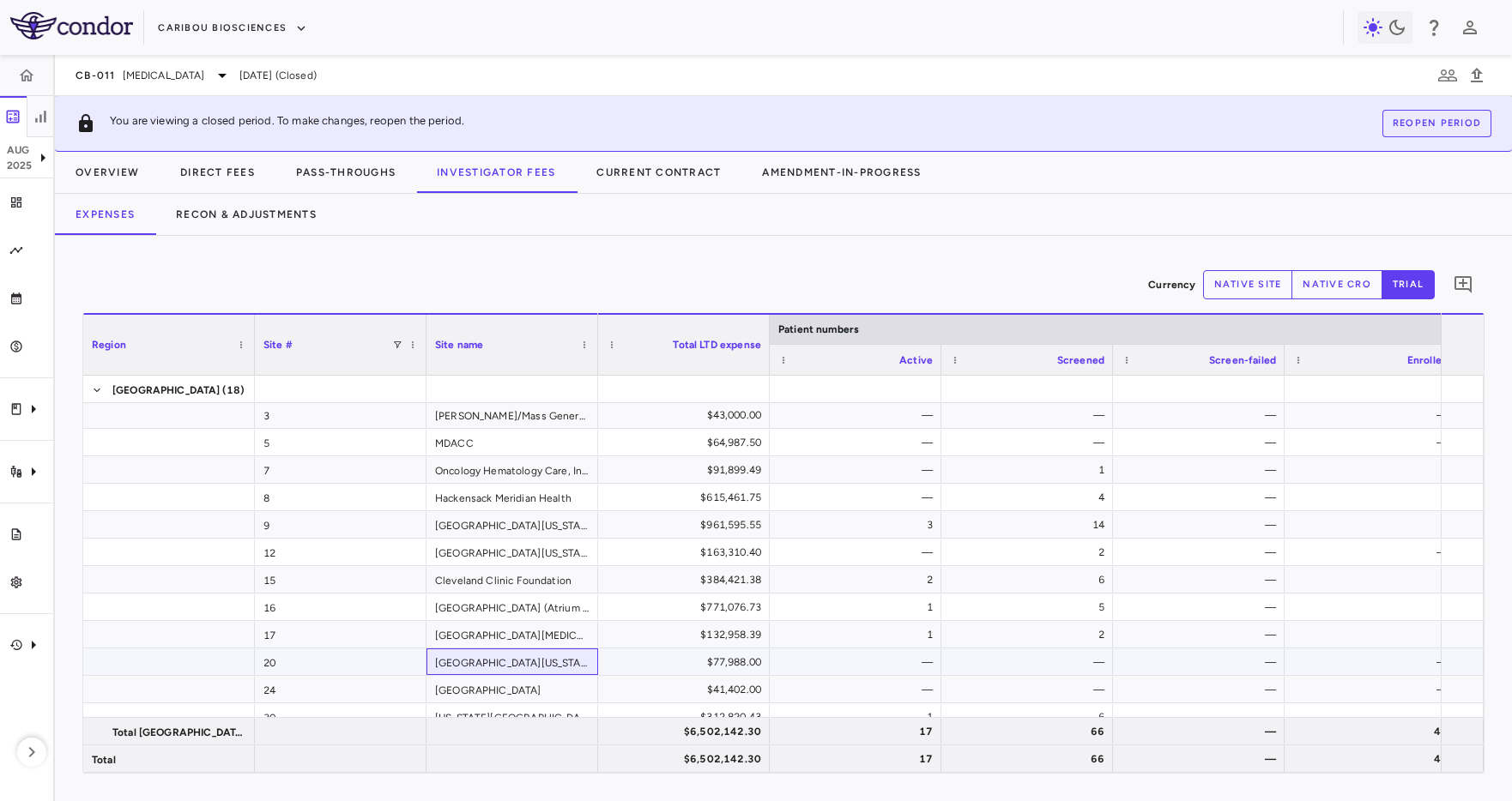
click at [544, 665] on div "[GEOGRAPHIC_DATA][US_STATE]" at bounding box center [512, 661] width 172 height 26
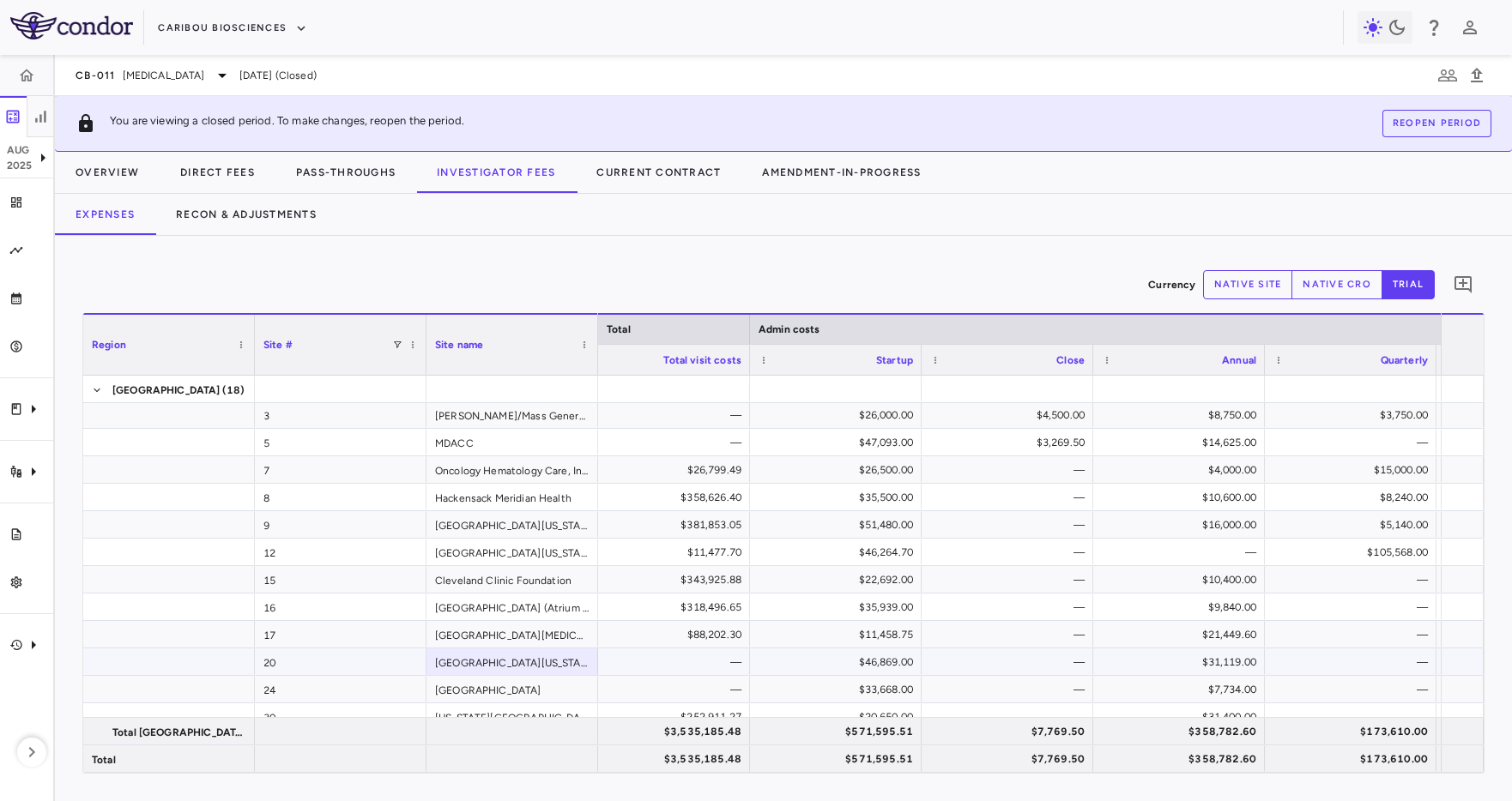
click at [823, 661] on div "$46,869.00" at bounding box center [838, 662] width 147 height 27
click at [37, 476] on icon "Trial activity" at bounding box center [33, 472] width 21 height 21
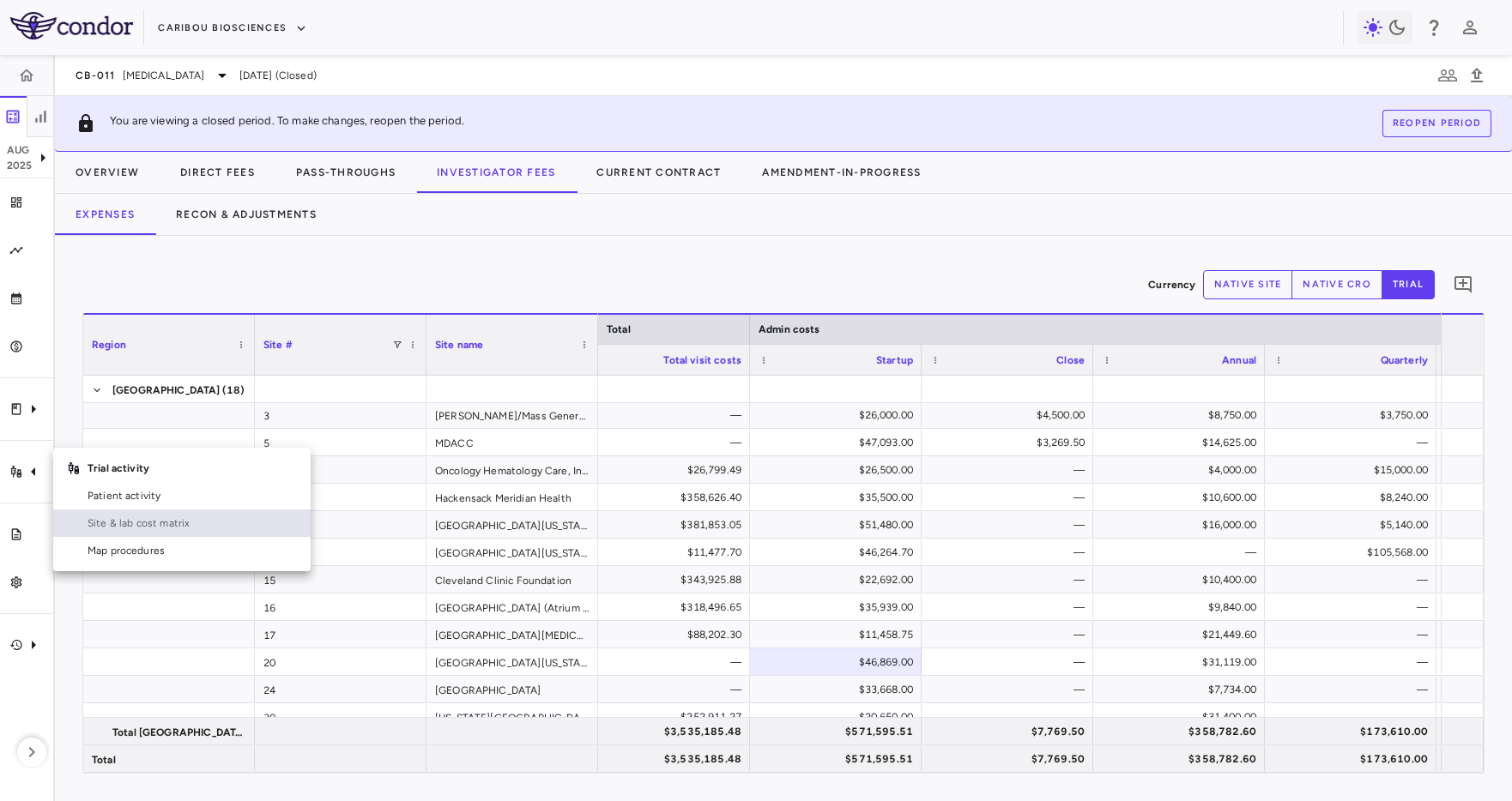
click at [113, 516] on span "Site & lab cost matrix" at bounding box center [191, 524] width 209 height 16
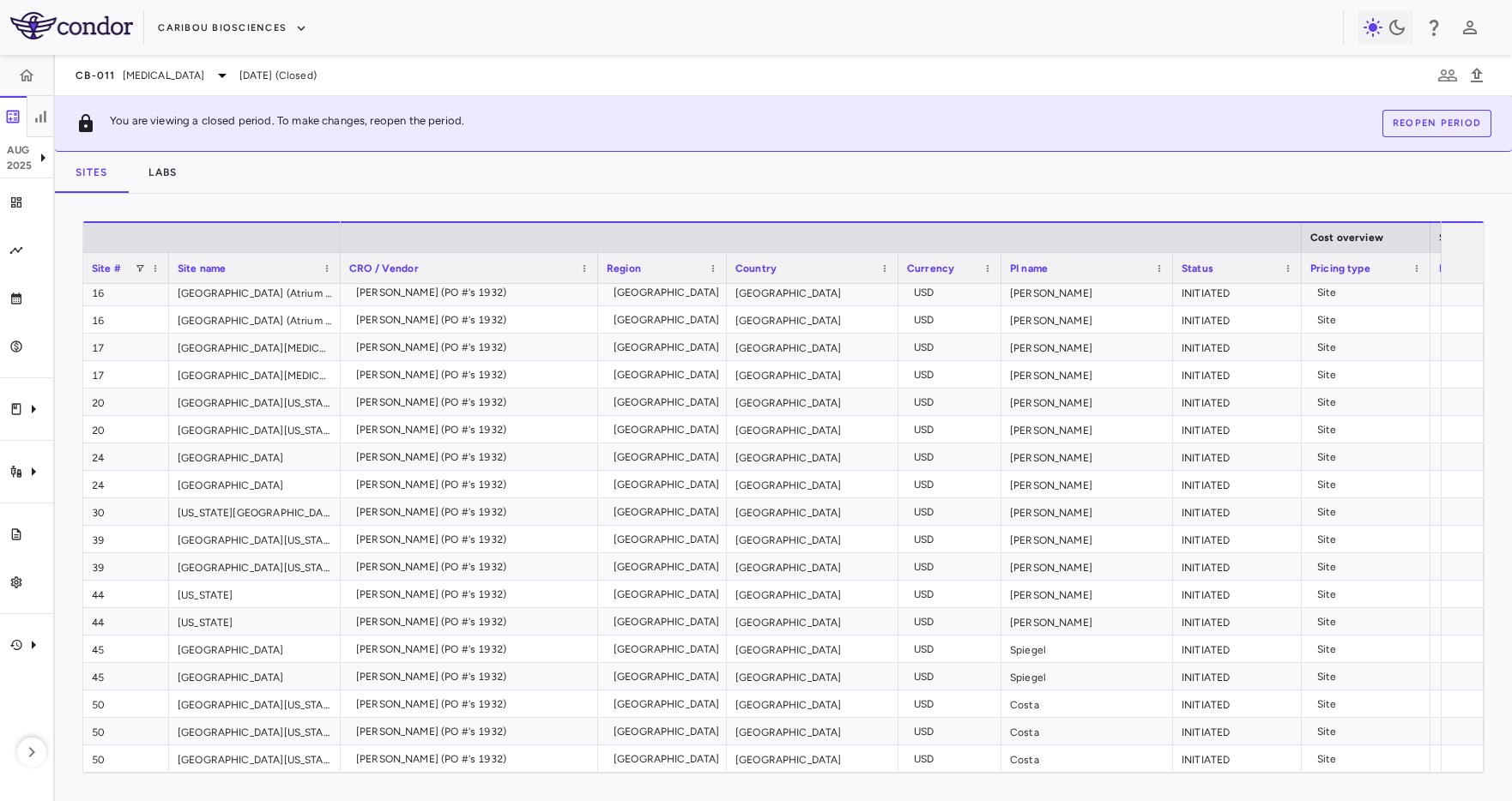
click at [535, 194] on div "Drag here to set row groups Drag here to set column labels Site # Site name Cos…" at bounding box center [783, 497] width 1457 height 607
click at [635, 49] on div "Caribou Biosciences" at bounding box center [756, 27] width 1512 height 55
click at [7, 540] on link "Trial files" at bounding box center [26, 534] width 53 height 48
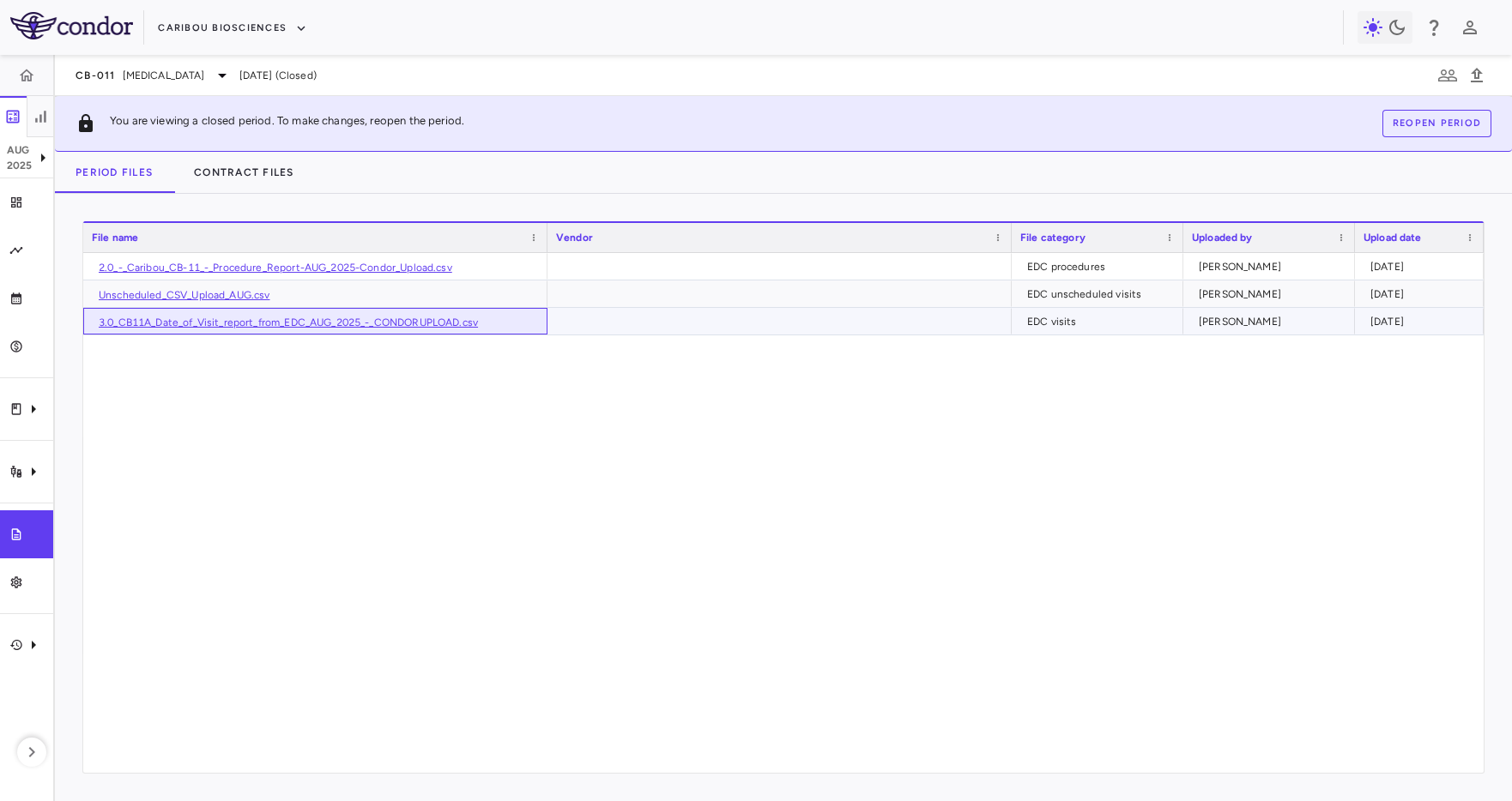
click at [226, 326] on link "3.0_CB11A_Date_of_Visit_report_from_EDC_AUG_2025_-_CONDORUPLOAD.csv" at bounding box center [288, 323] width 379 height 12
click at [242, 263] on link "2.0_-_Caribou_CB-11_-_Procedure_Report-AUG_2025-Condor_Upload.csv" at bounding box center [276, 268] width 353 height 12
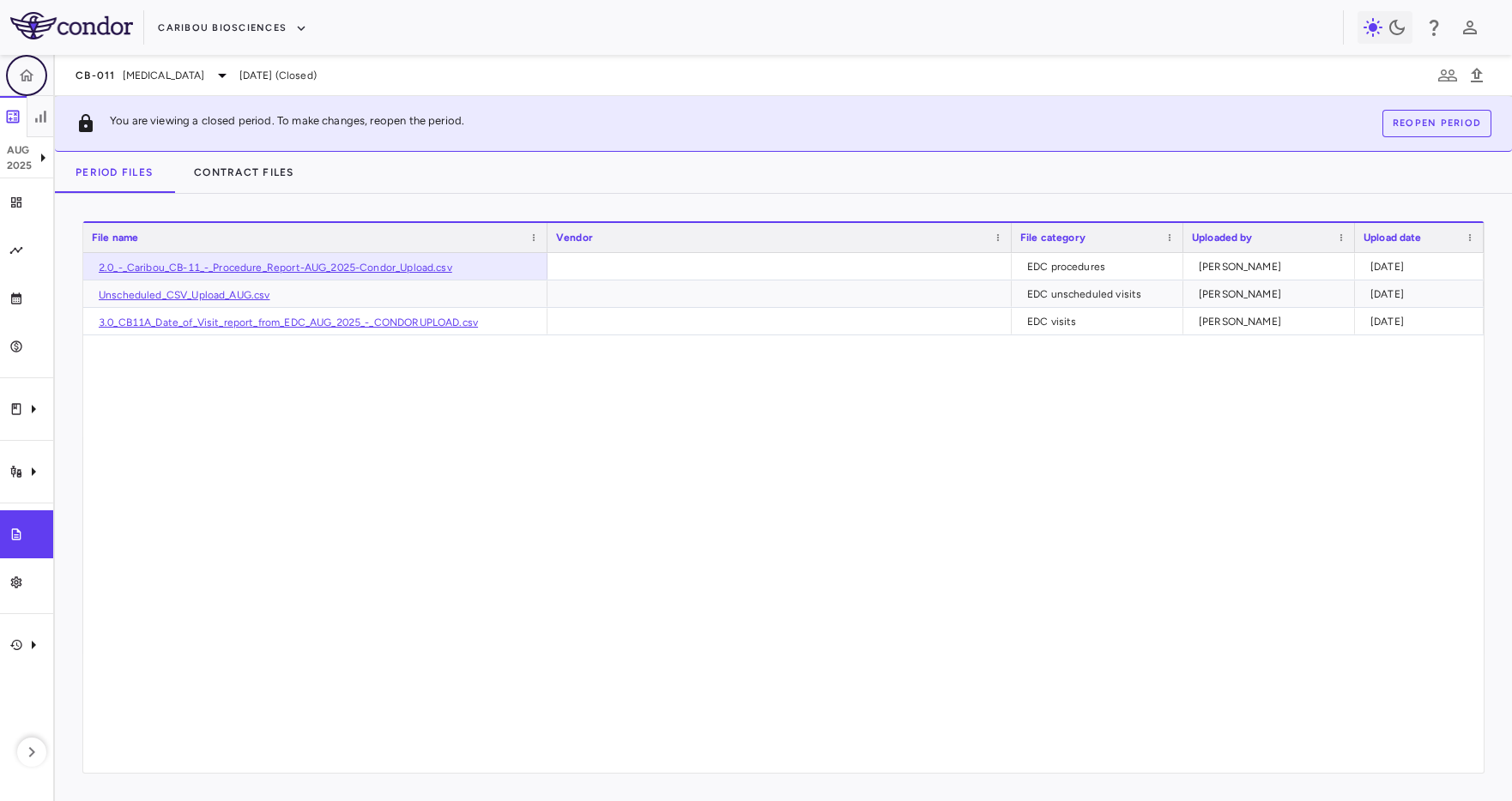
click at [19, 65] on button "button" at bounding box center [26, 75] width 41 height 41
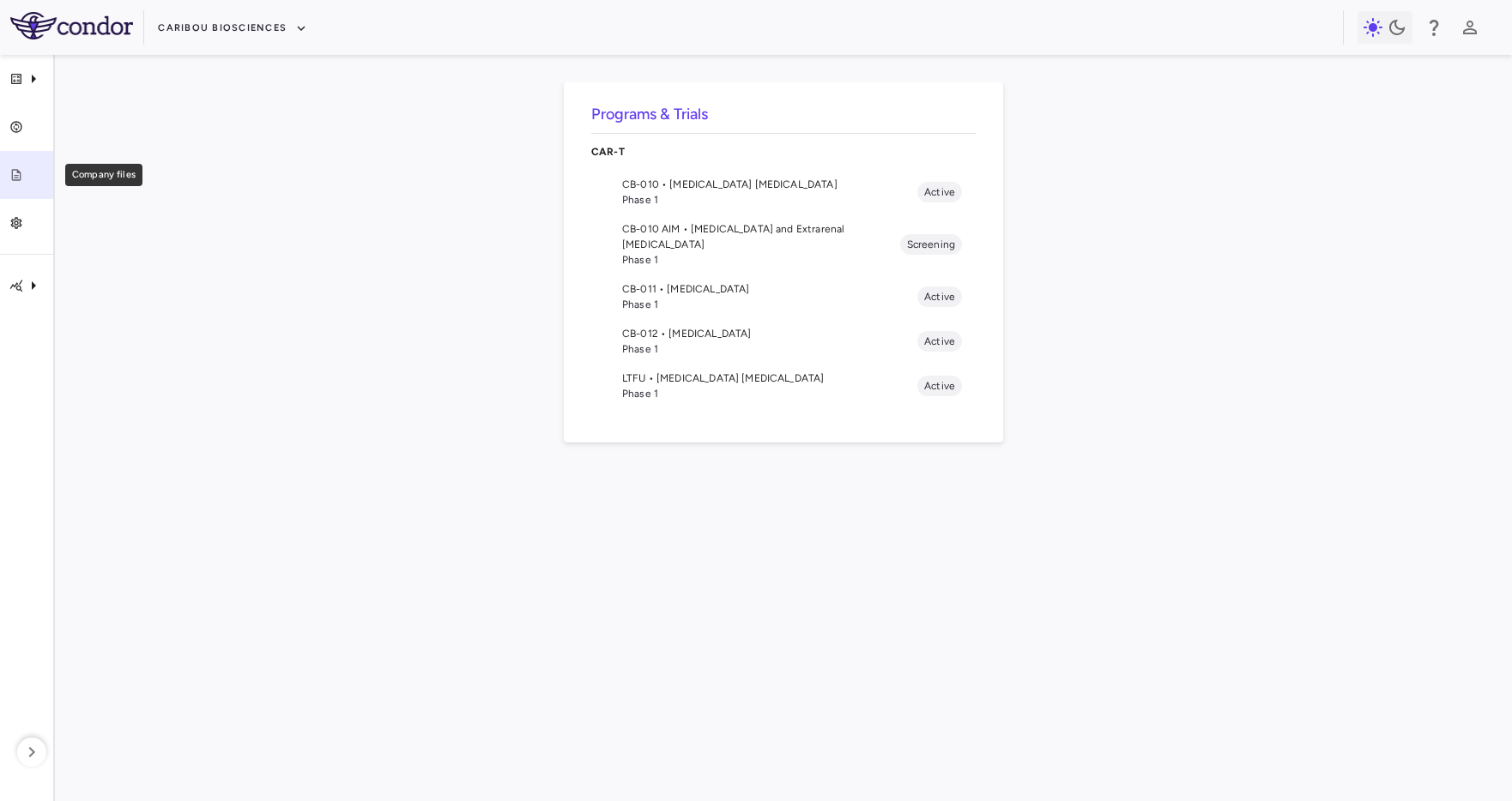
click at [25, 175] on div "Company files" at bounding box center [33, 175] width 21 height 16
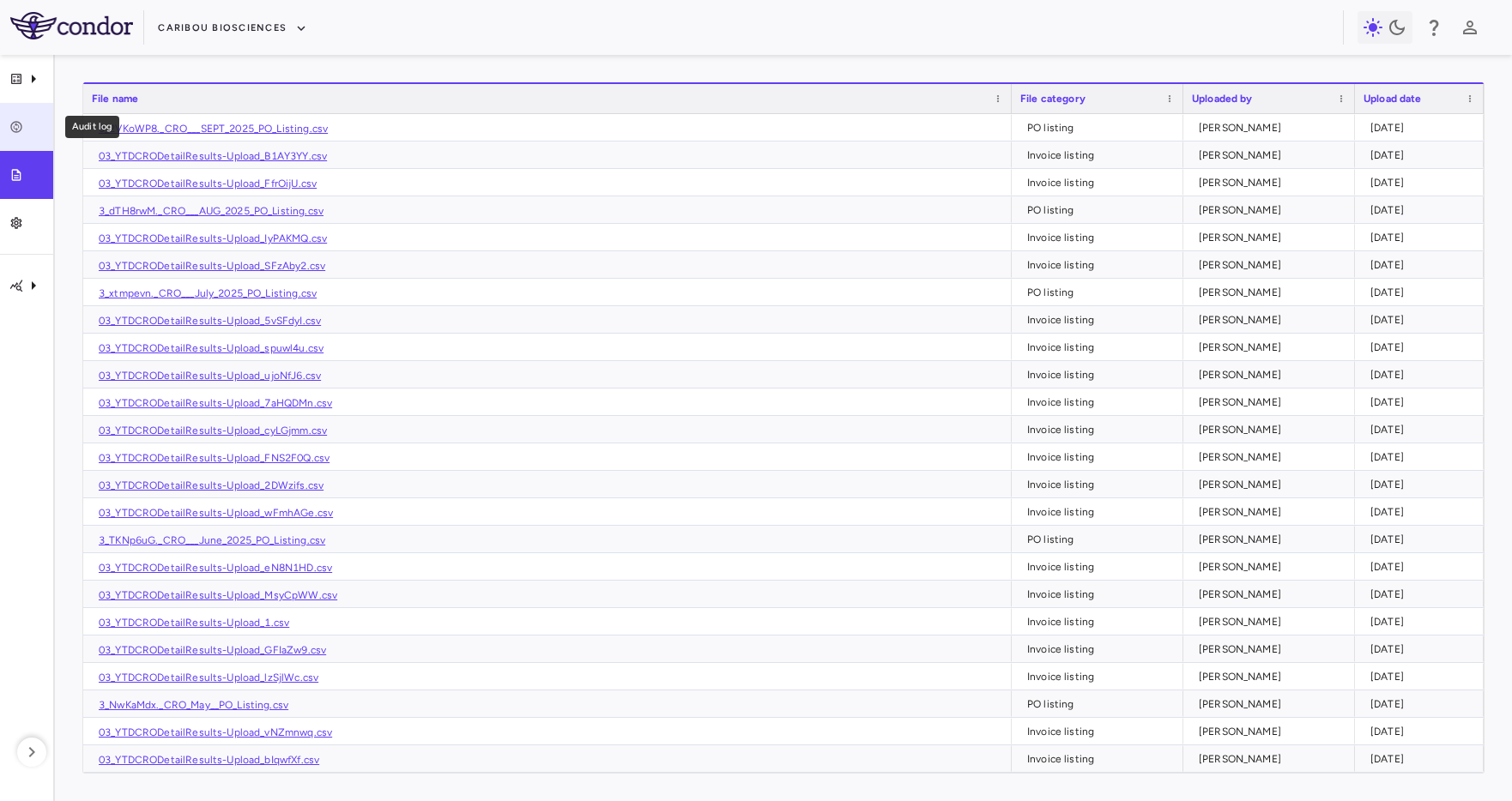
click at [25, 112] on link "Audit log" at bounding box center [26, 126] width 53 height 48
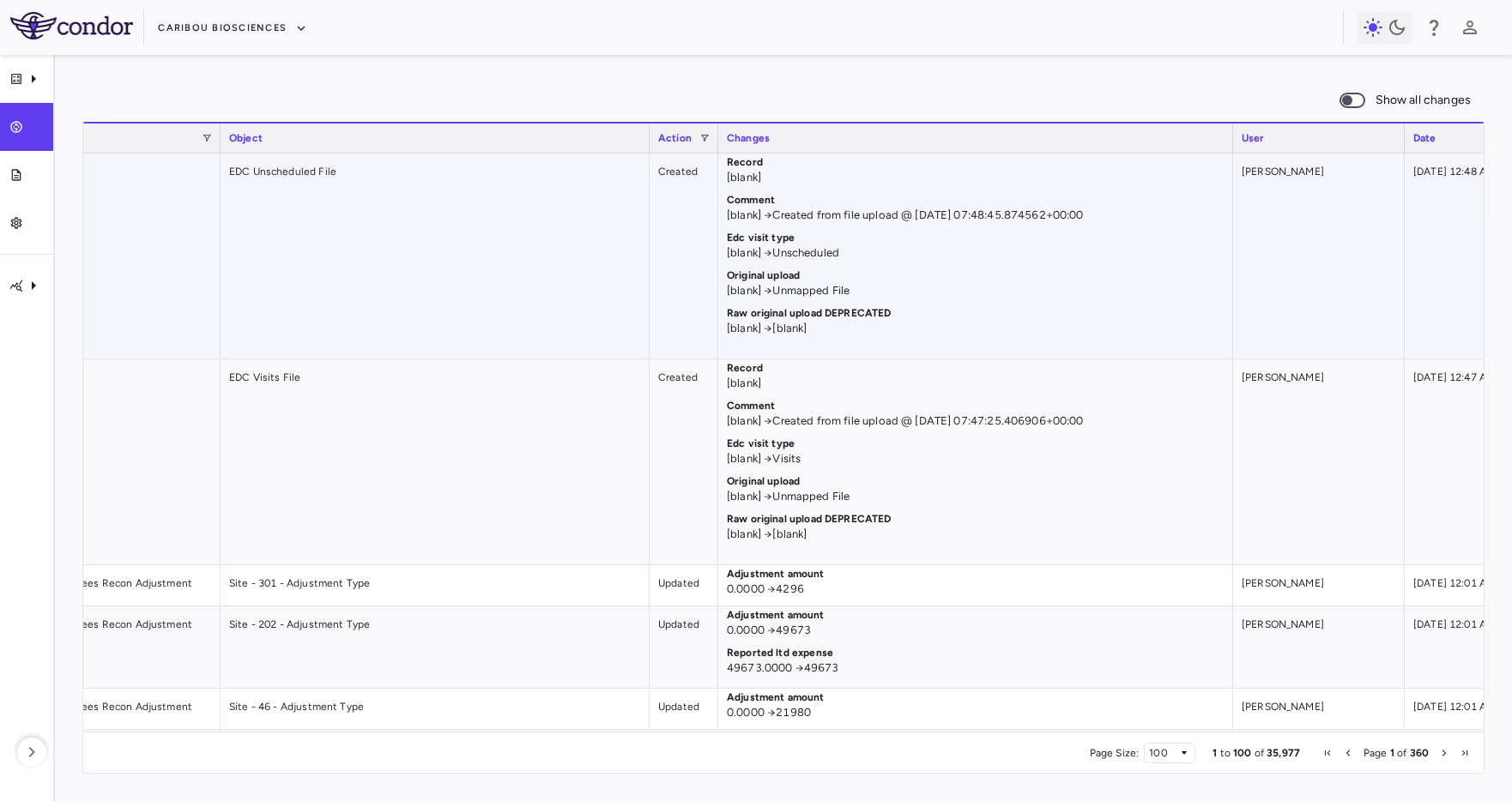
scroll to position [0, 513]
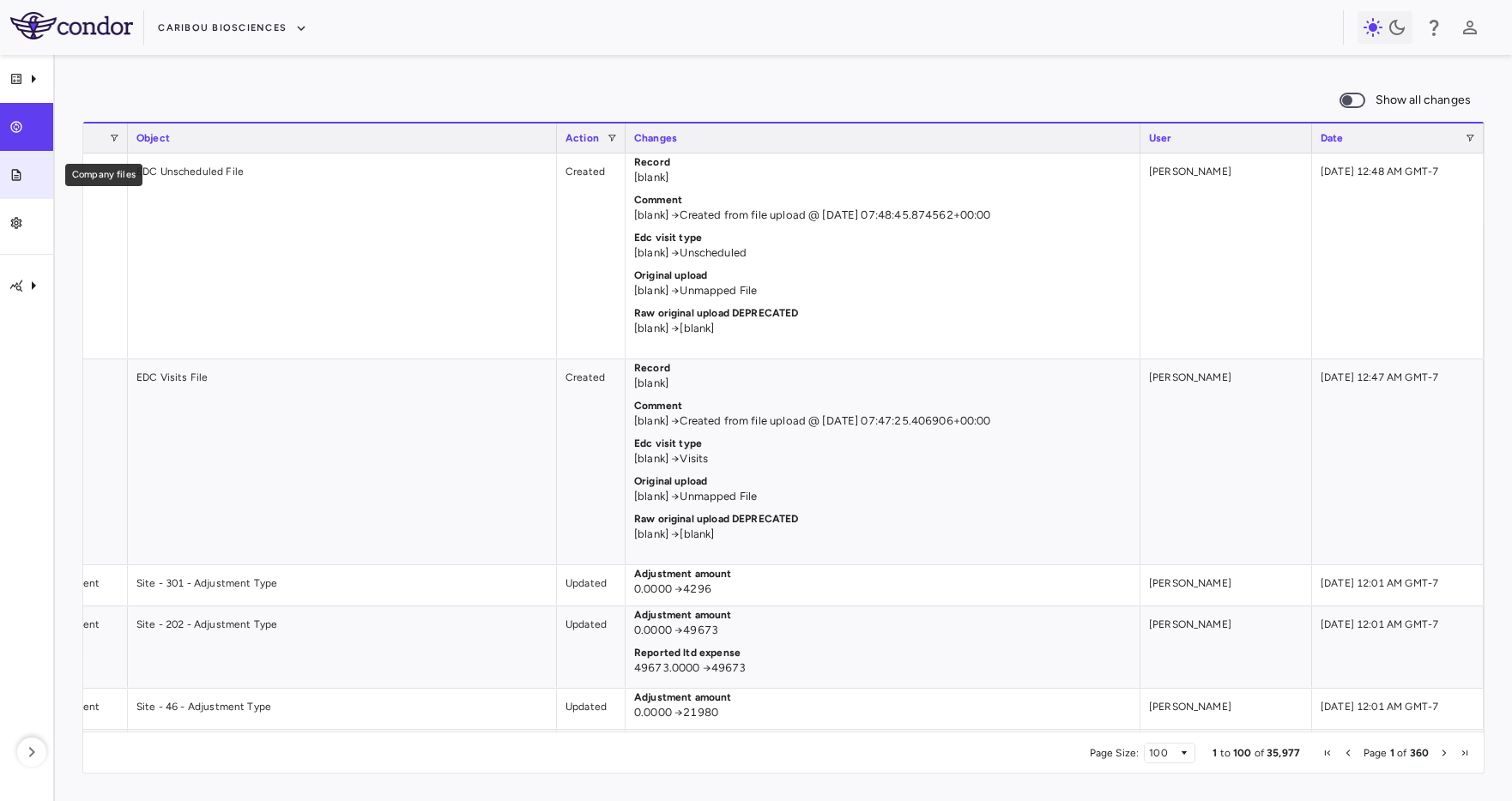
click at [32, 187] on link "Company files" at bounding box center [26, 175] width 53 height 48
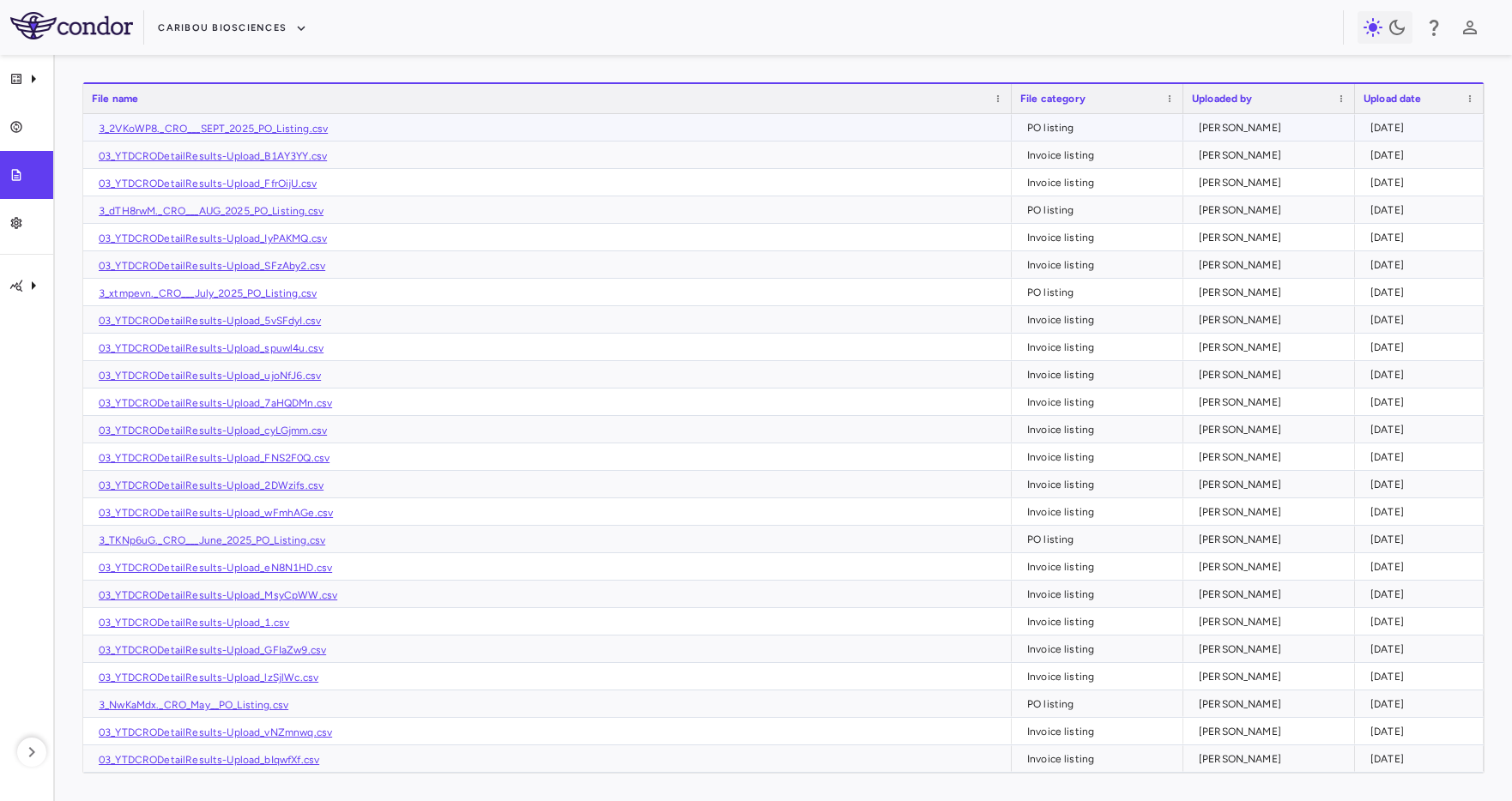
click at [291, 129] on link "3_2VKoWP8._CRO___SEPT_2025_PO_Listing.csv" at bounding box center [214, 128] width 229 height 12
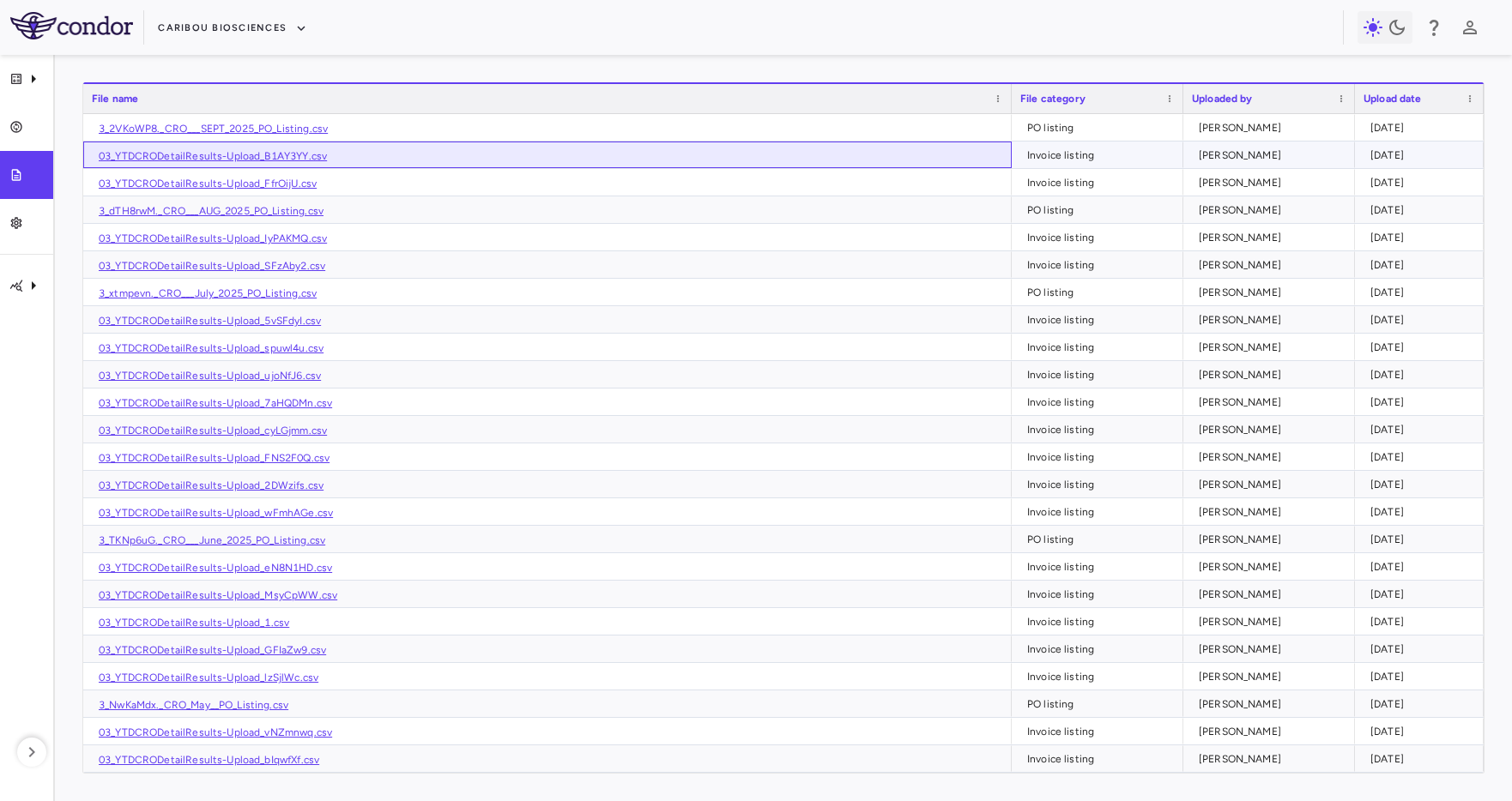
click at [272, 161] on link "03_YTDCRODetailResults-Upload_B1AY3YY.csv" at bounding box center [213, 156] width 228 height 12
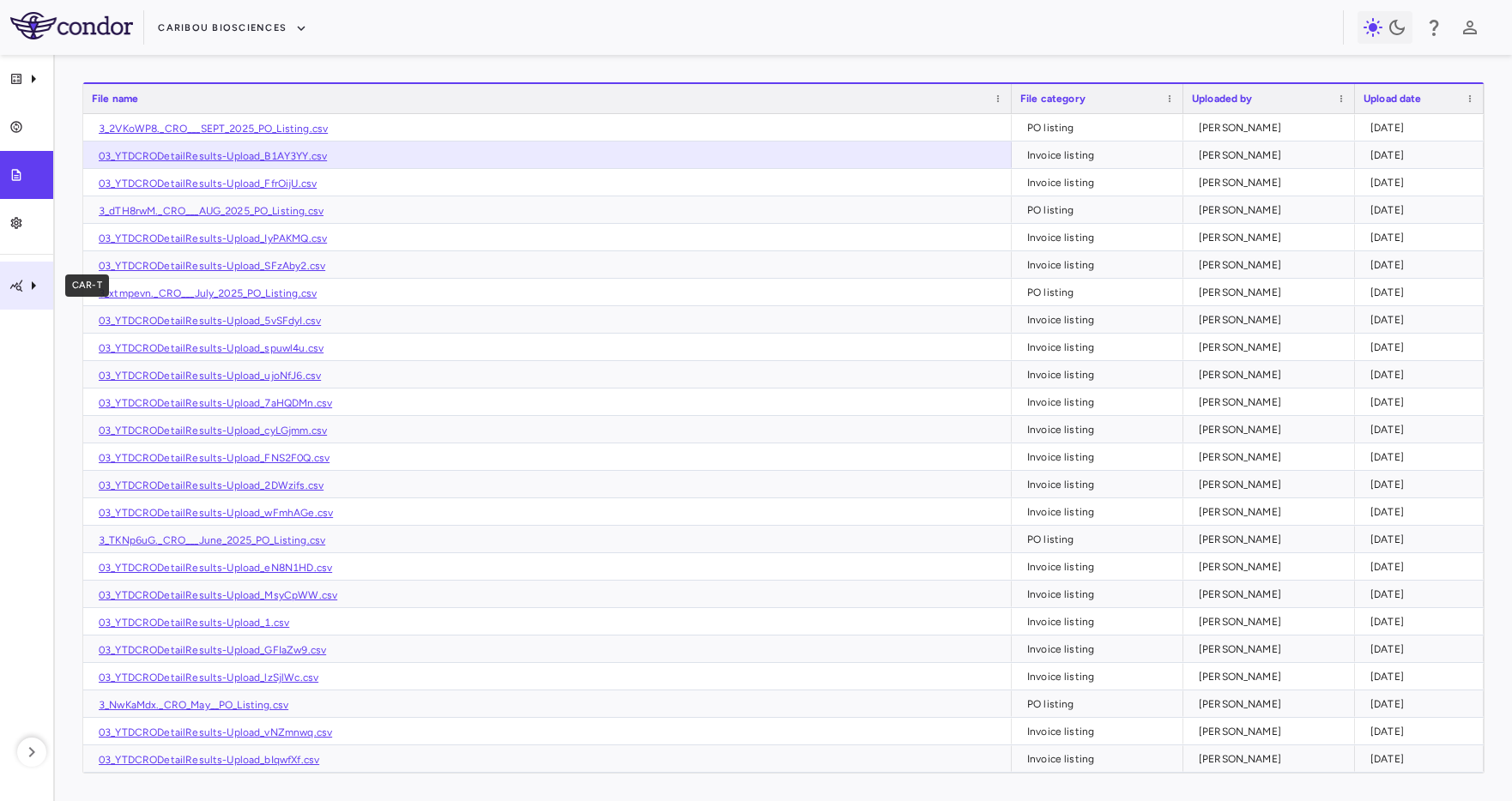
click at [25, 283] on icon "CAR-T" at bounding box center [33, 285] width 21 height 21
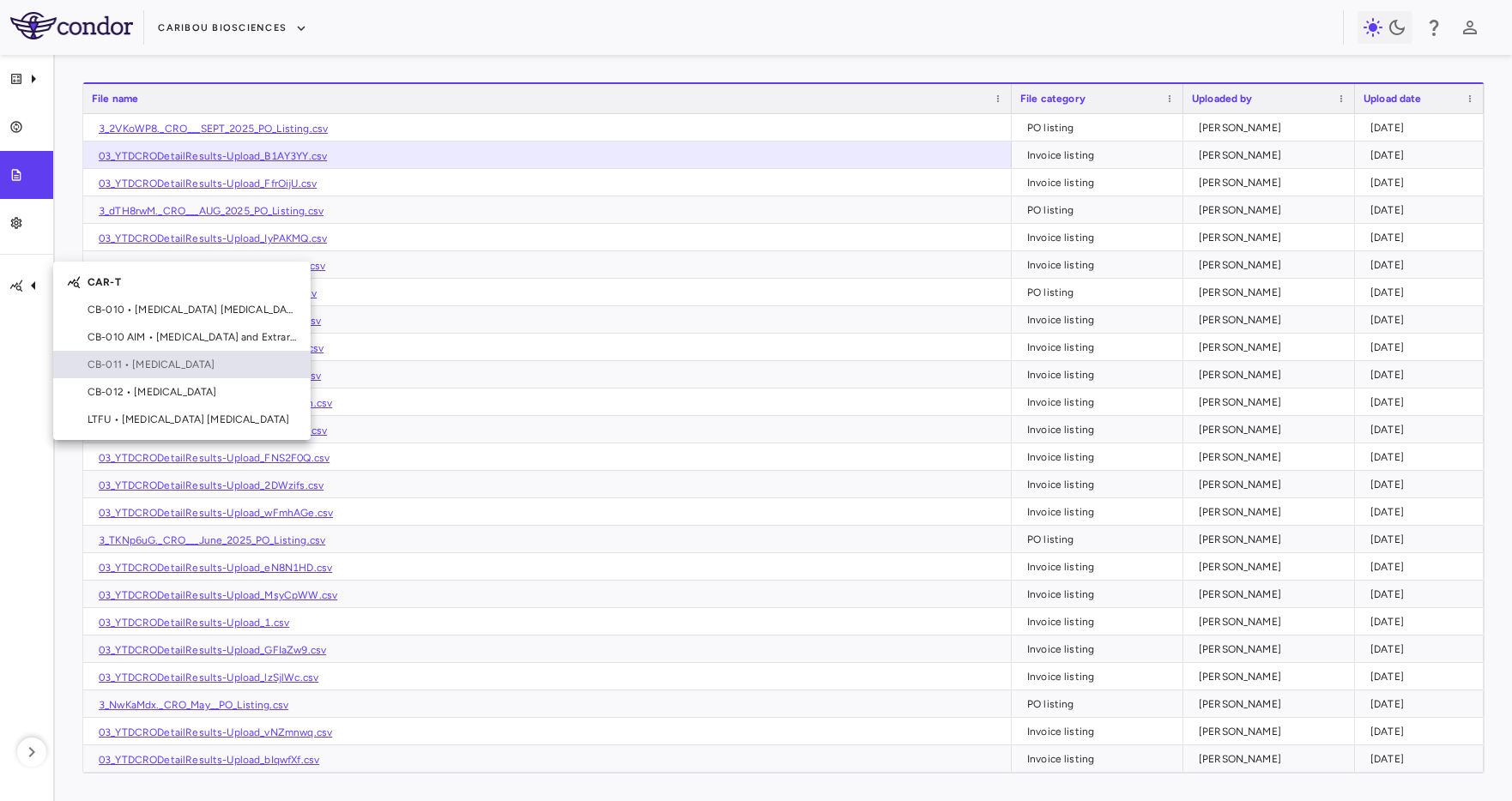
click at [94, 352] on div "CB-011 • Multiple Myeloma" at bounding box center [181, 365] width 257 height 27
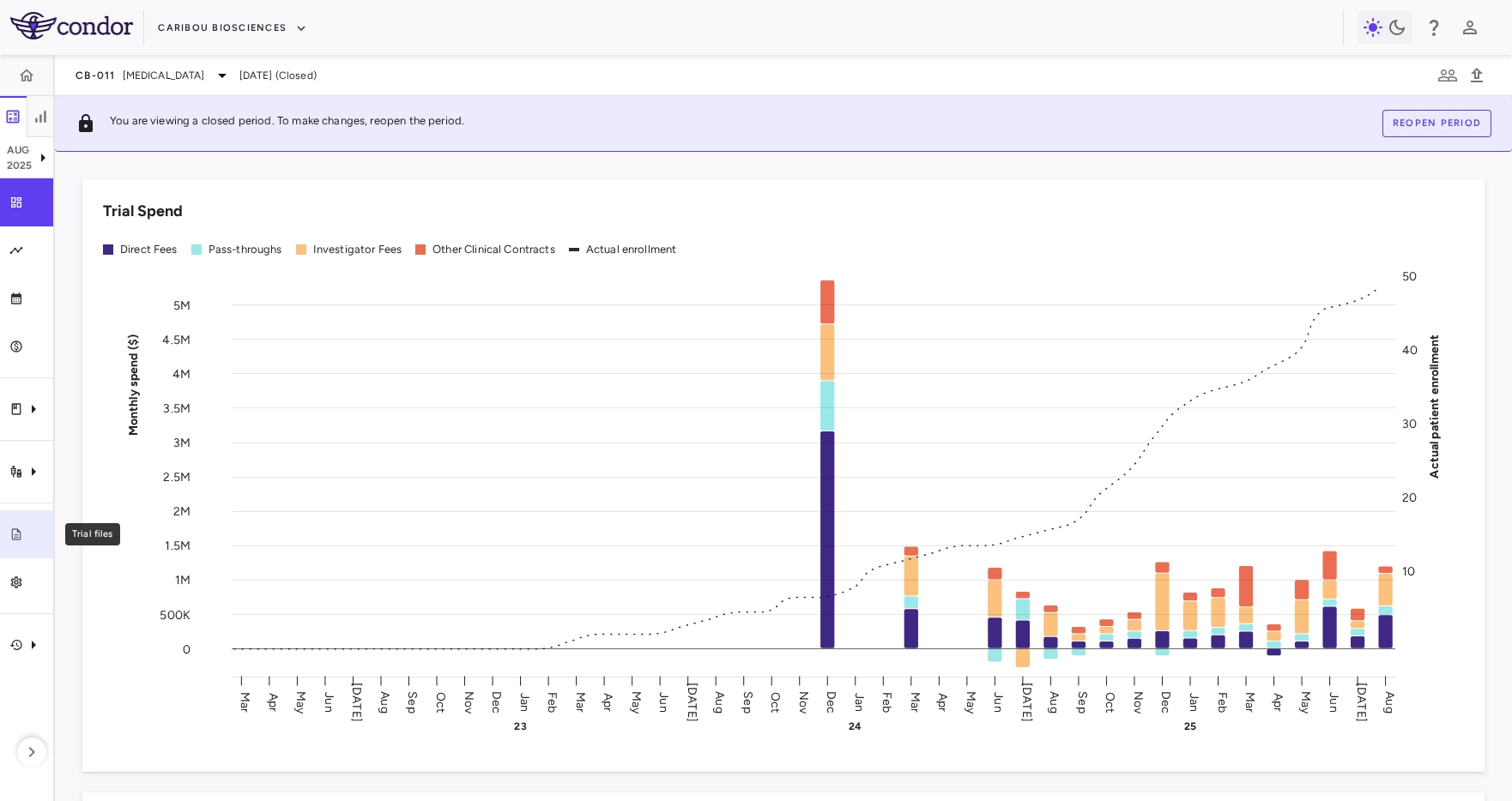
click at [24, 538] on div "Trial files" at bounding box center [33, 534] width 21 height 16
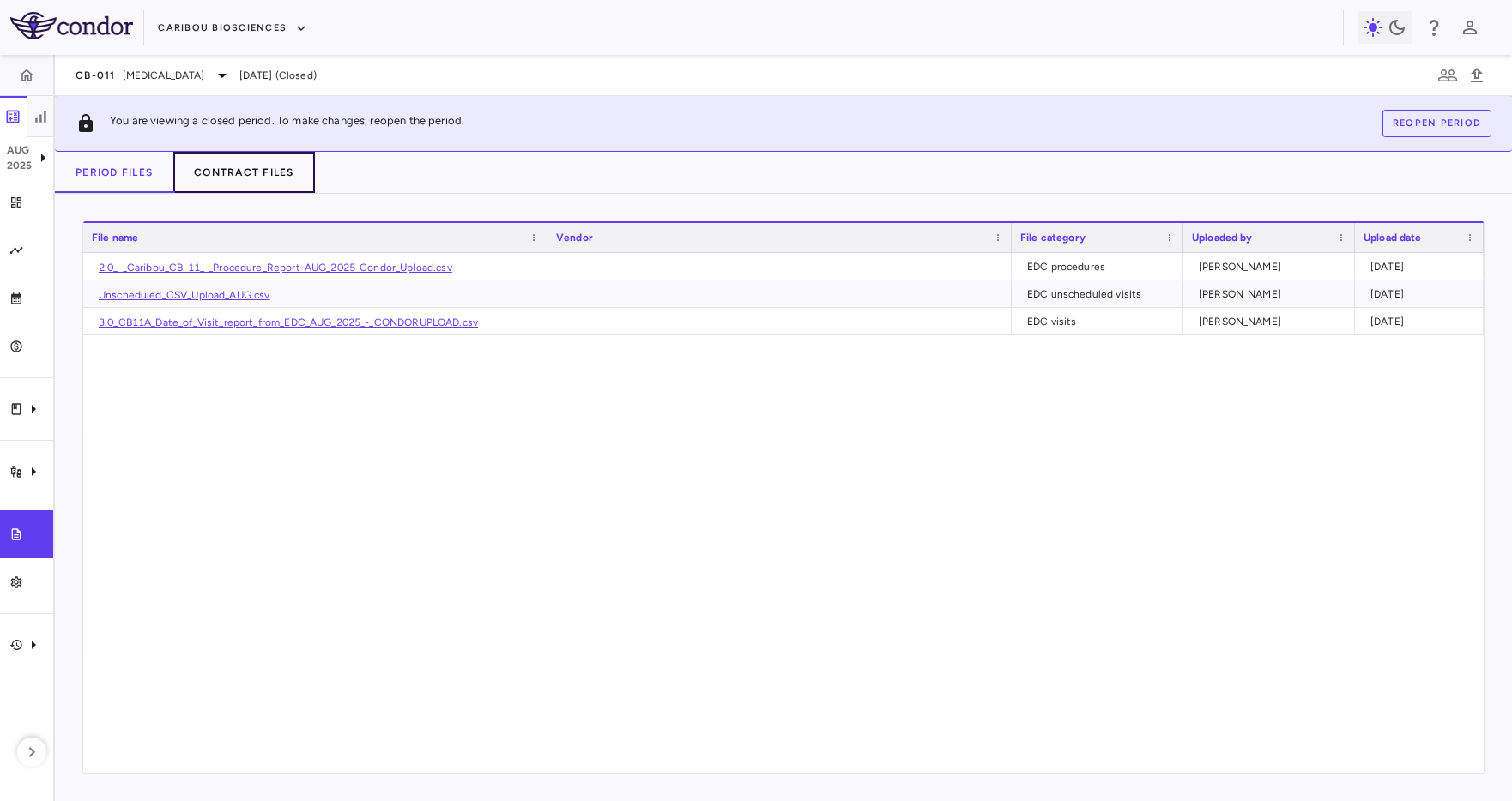
click at [236, 178] on button "Contract Files" at bounding box center [244, 173] width 141 height 41
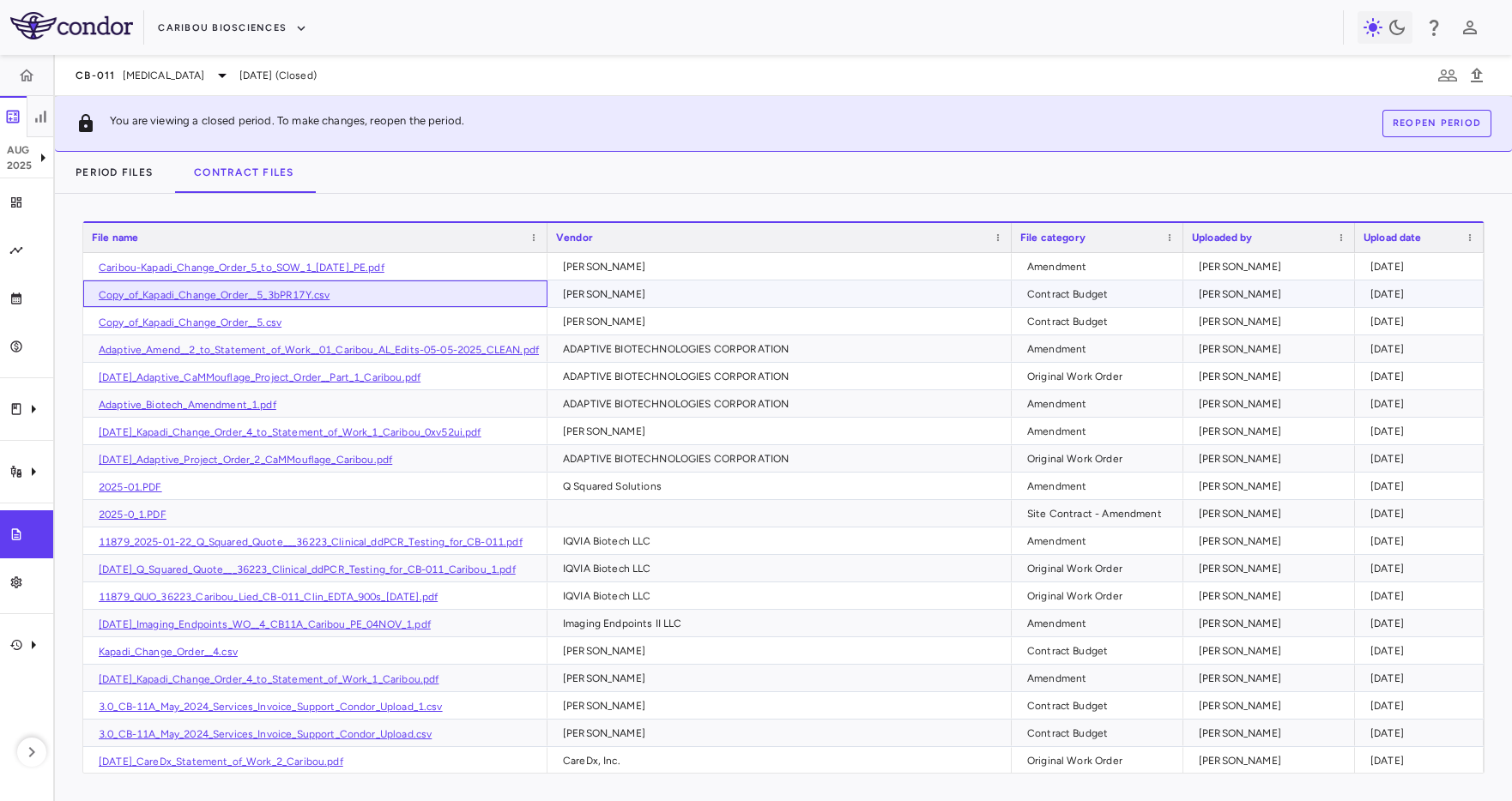
click at [305, 293] on link "Copy_of_Kapadi_Change_Order__5_3bPR17Y.csv" at bounding box center [214, 295] width 230 height 12
drag, startPoint x: 853, startPoint y: 71, endPoint x: 855, endPoint y: 79, distance: 8.2
click at [855, 79] on div "CB-011 Multiple Myeloma Aug 2025 (Closed)" at bounding box center [783, 75] width 1457 height 41
click at [872, 175] on div "Period Files Contract Files" at bounding box center [783, 173] width 1457 height 41
click at [754, 195] on div "Drag here to set row groups Drag here to set column labels File name Vendor Fil…" at bounding box center [783, 497] width 1457 height 607
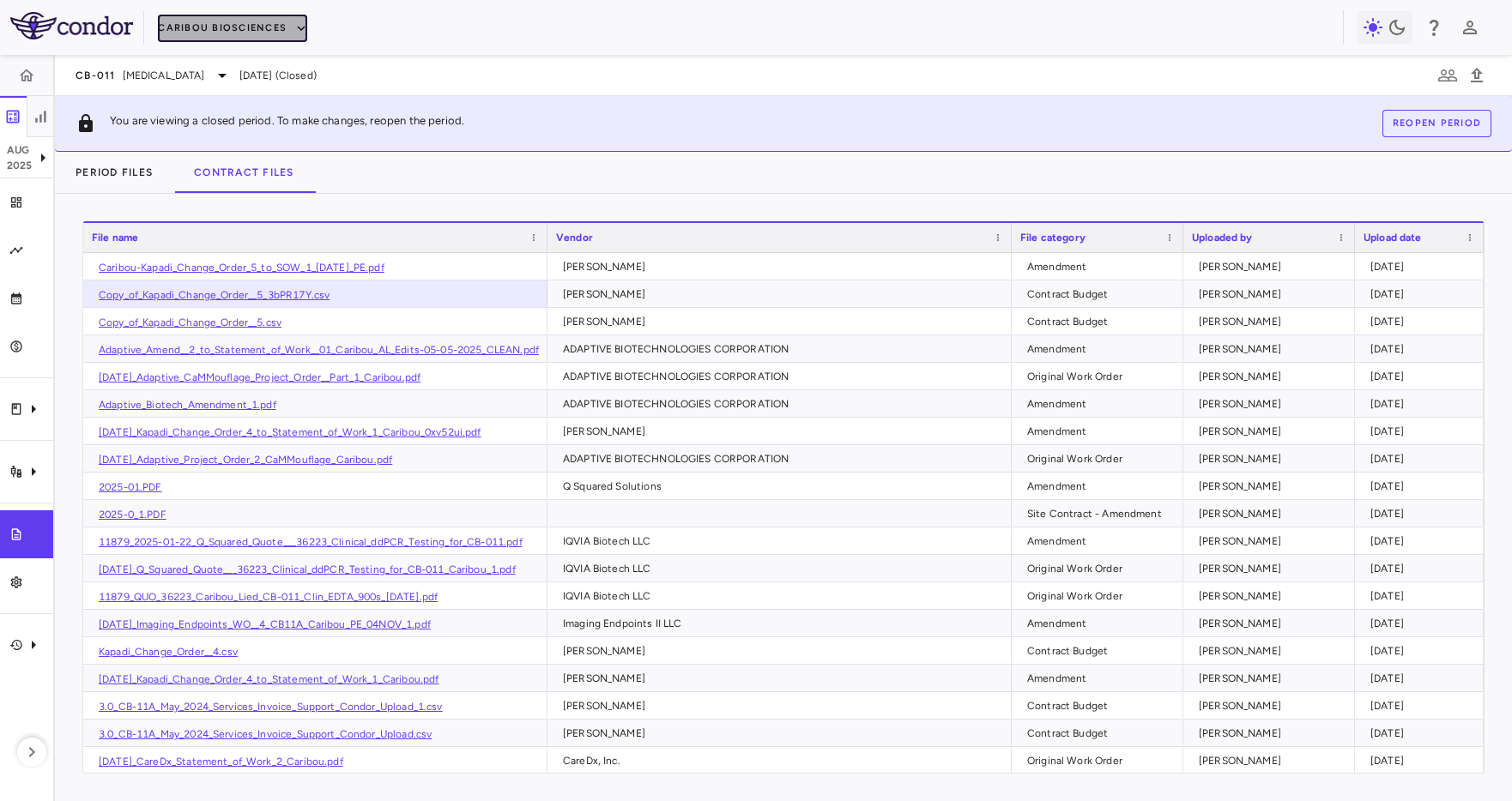
click at [213, 31] on button "Caribou Biosciences" at bounding box center [232, 28] width 149 height 27
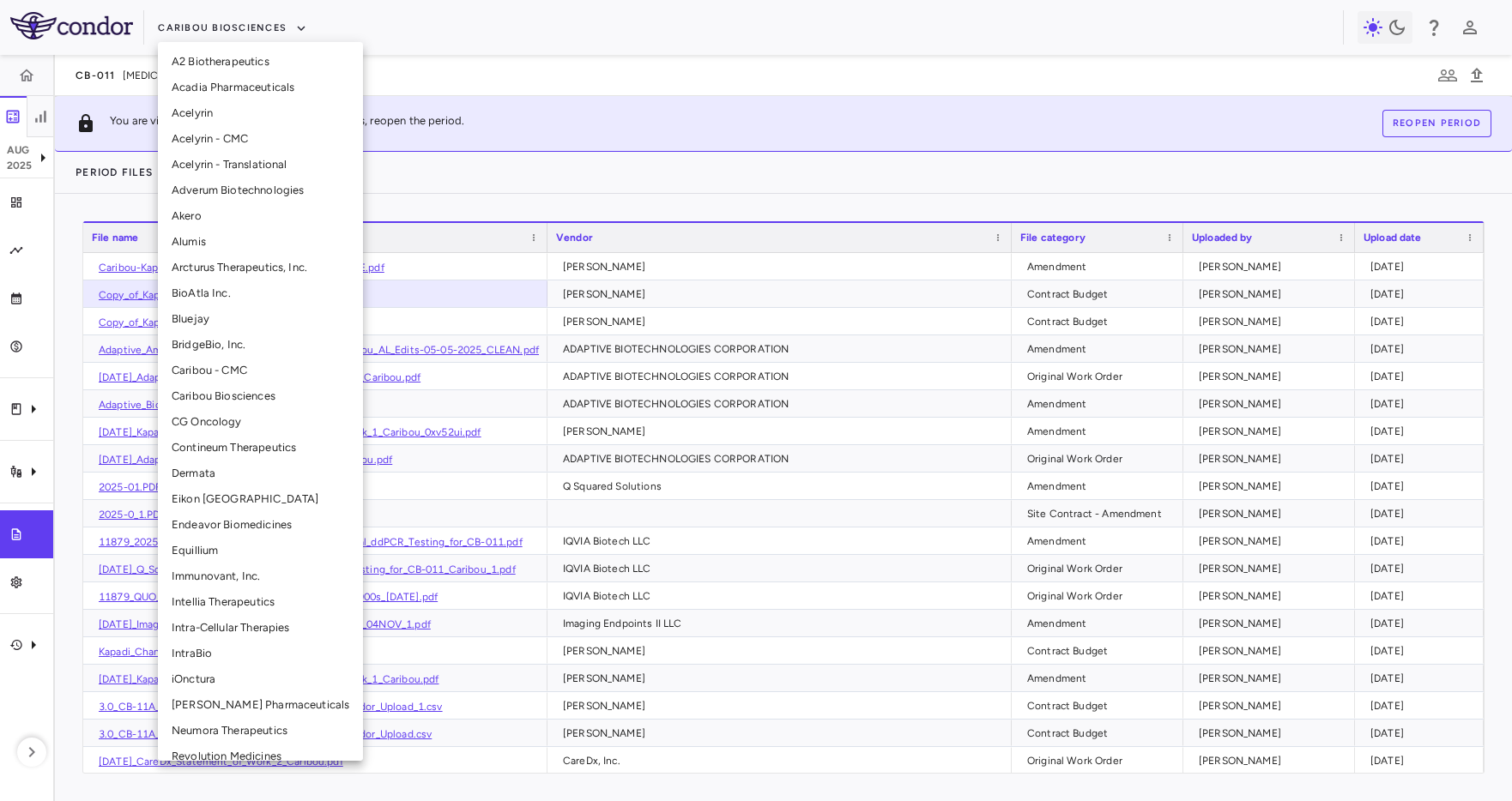
click at [237, 114] on li "Acelyrin" at bounding box center [260, 113] width 205 height 25
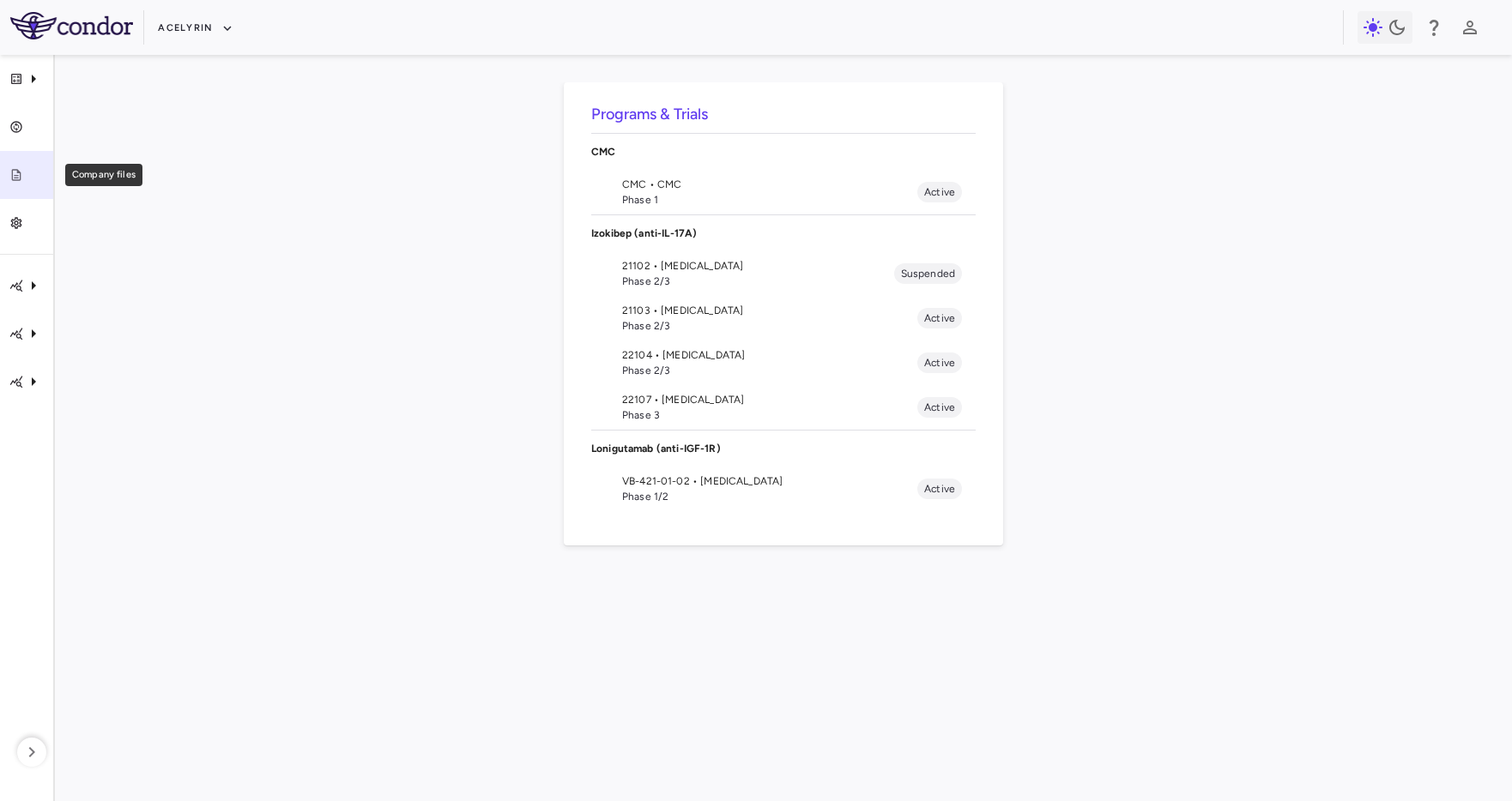
click at [26, 164] on link "Company files" at bounding box center [26, 175] width 53 height 48
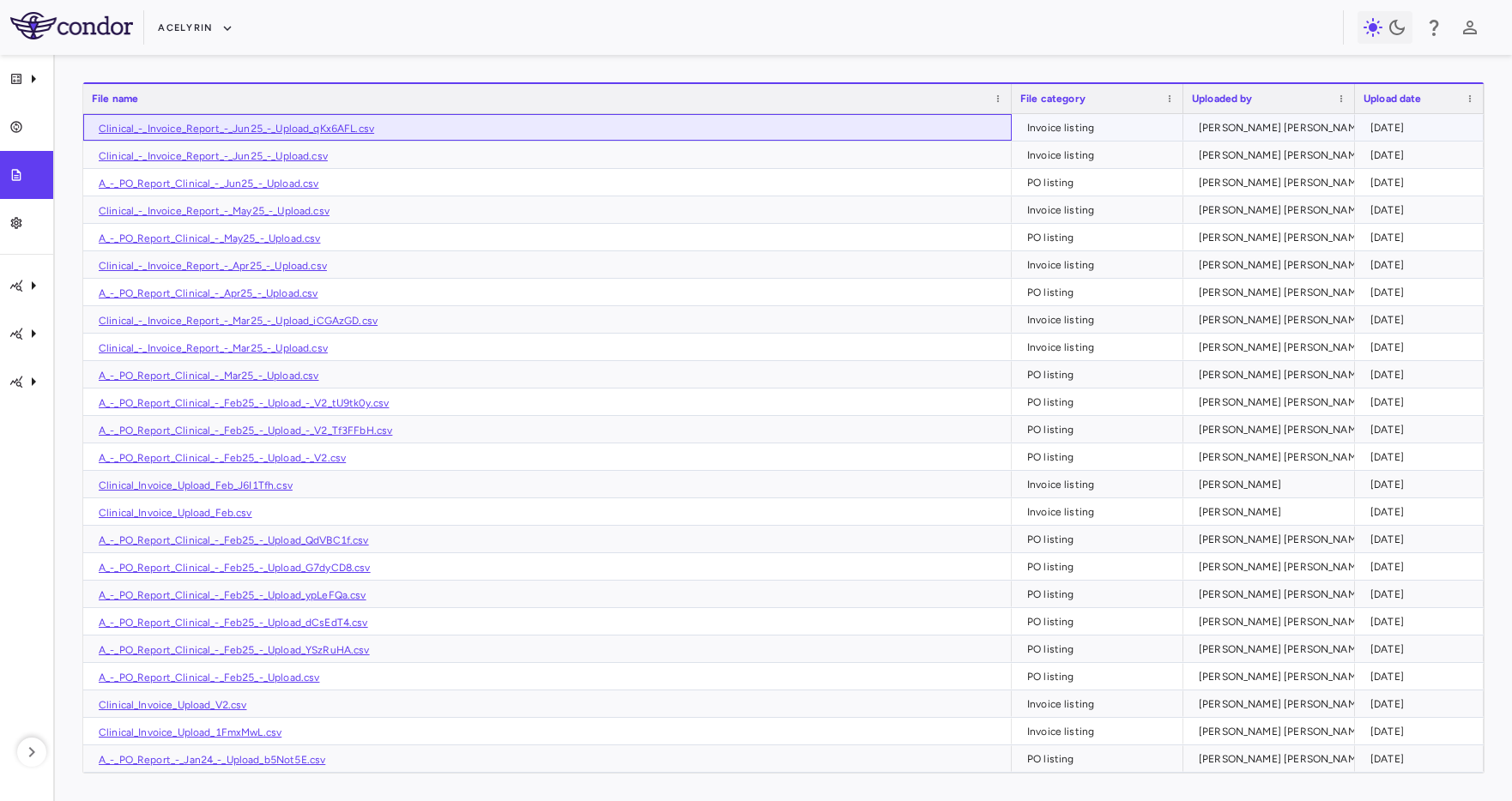
click at [259, 123] on link "Clinical_-_Invoice_Report_-_Jun25_-_Upload_qKx6AFL.csv" at bounding box center [236, 128] width 276 height 12
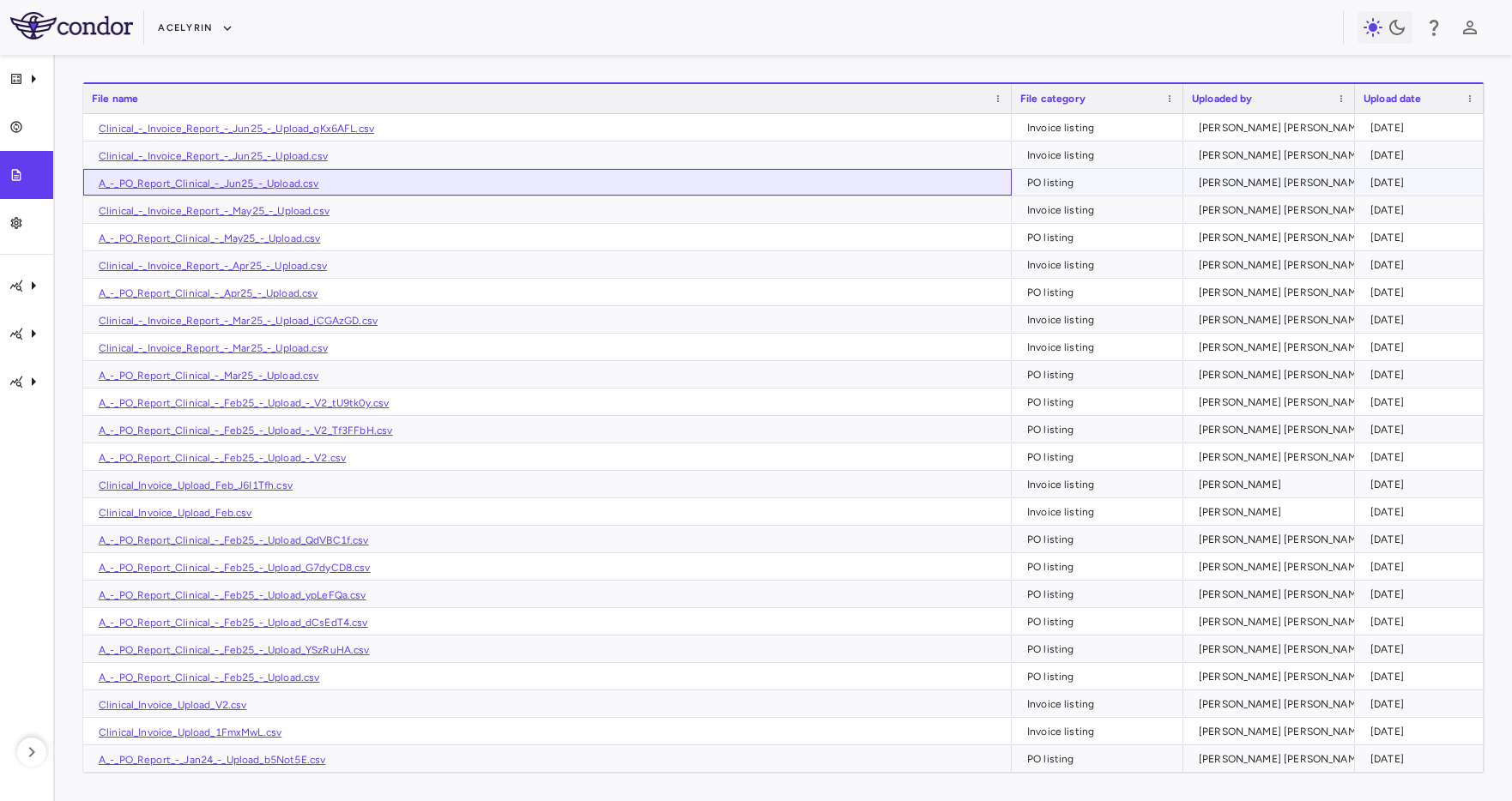
click at [186, 186] on link "A_-_PO_Report_Clinical_-_Jun25_-_Upload.csv" at bounding box center [209, 183] width 220 height 12
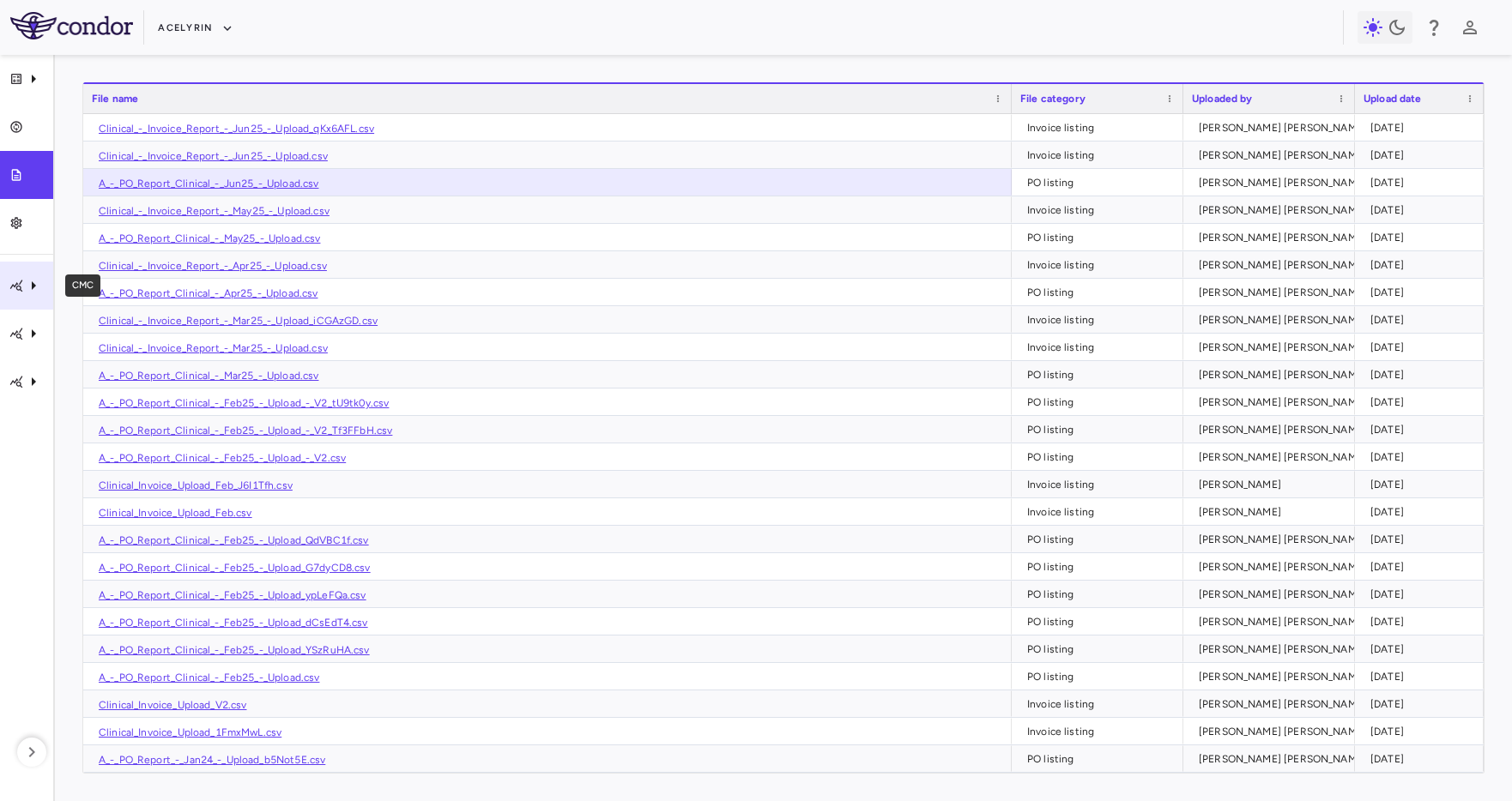
click at [28, 292] on icon "CMC" at bounding box center [33, 285] width 21 height 21
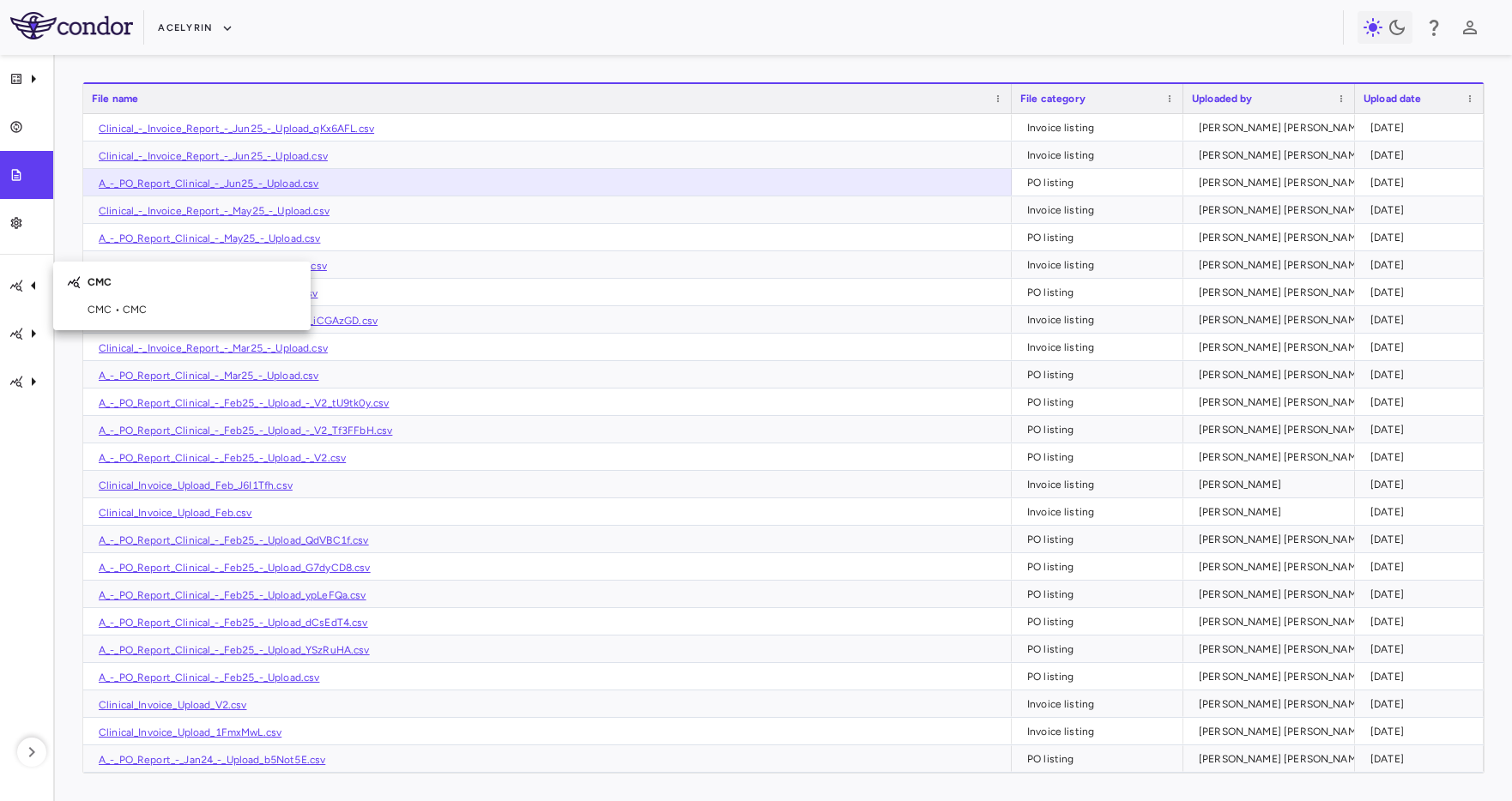
click at [22, 326] on div at bounding box center [756, 400] width 1512 height 801
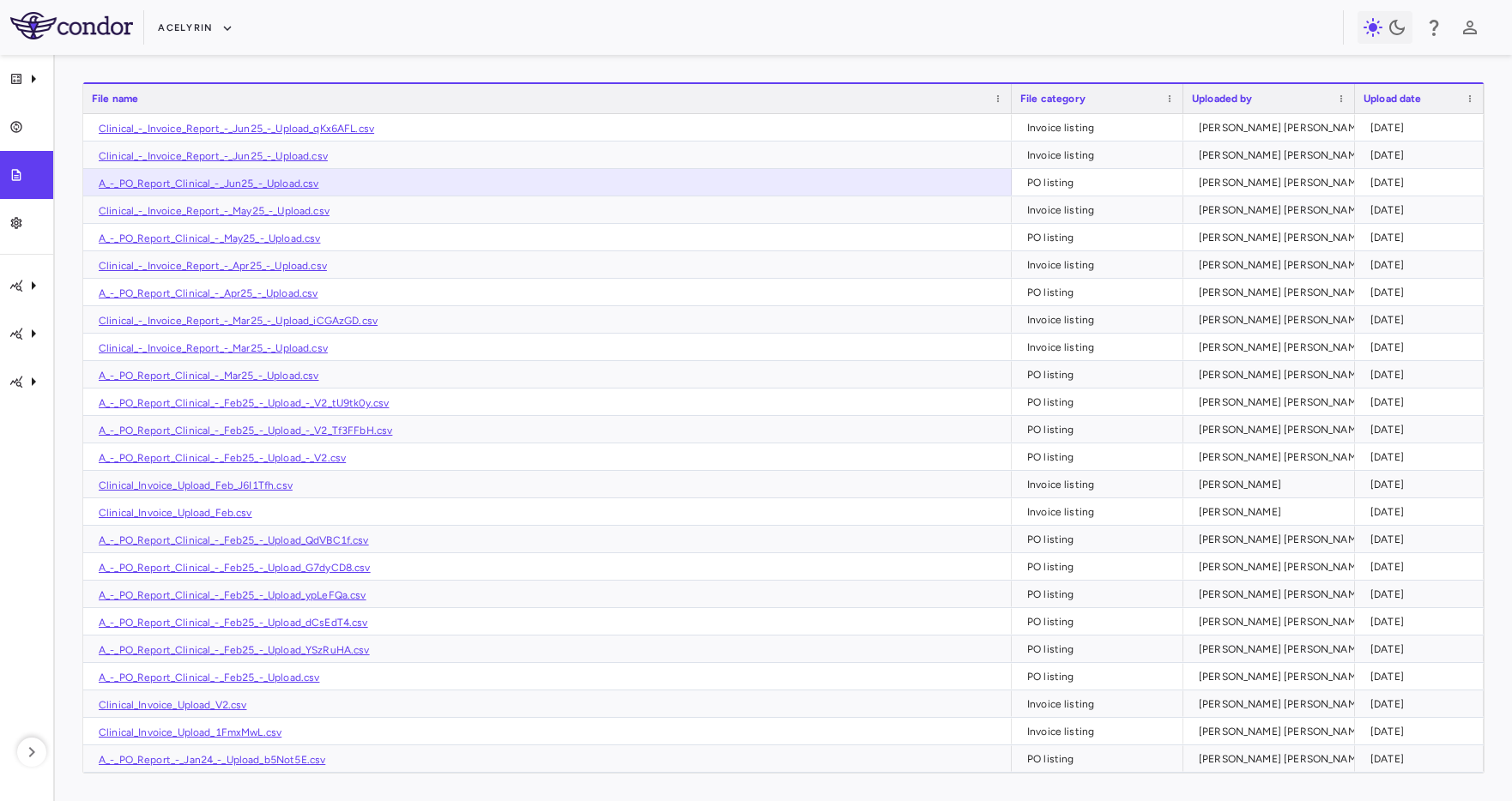
click at [22, 339] on icon "Izokibep (anti-IL-17A)" at bounding box center [17, 333] width 15 height 15
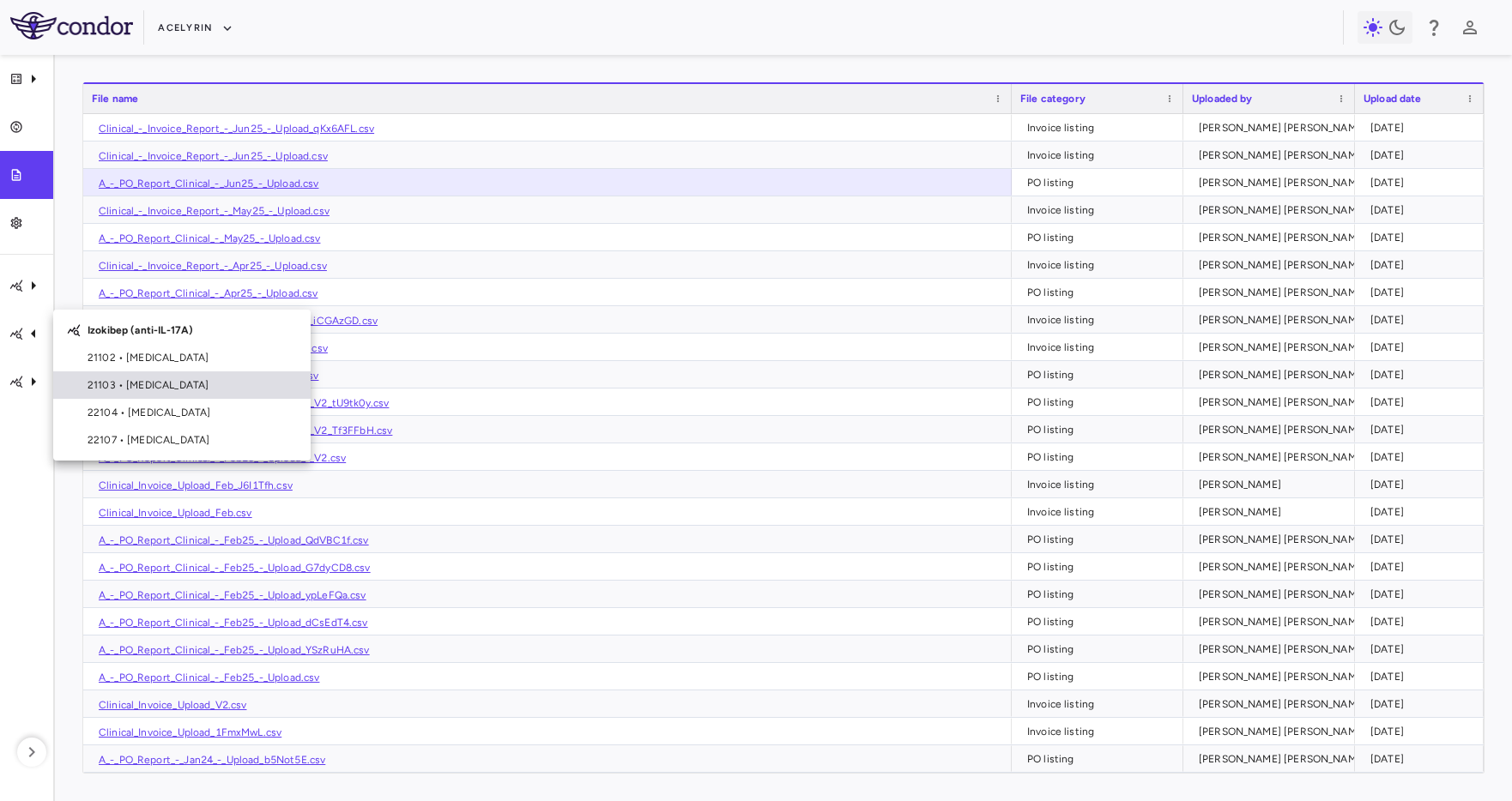
click at [124, 389] on span "21103 • Uveitis" at bounding box center [191, 385] width 209 height 16
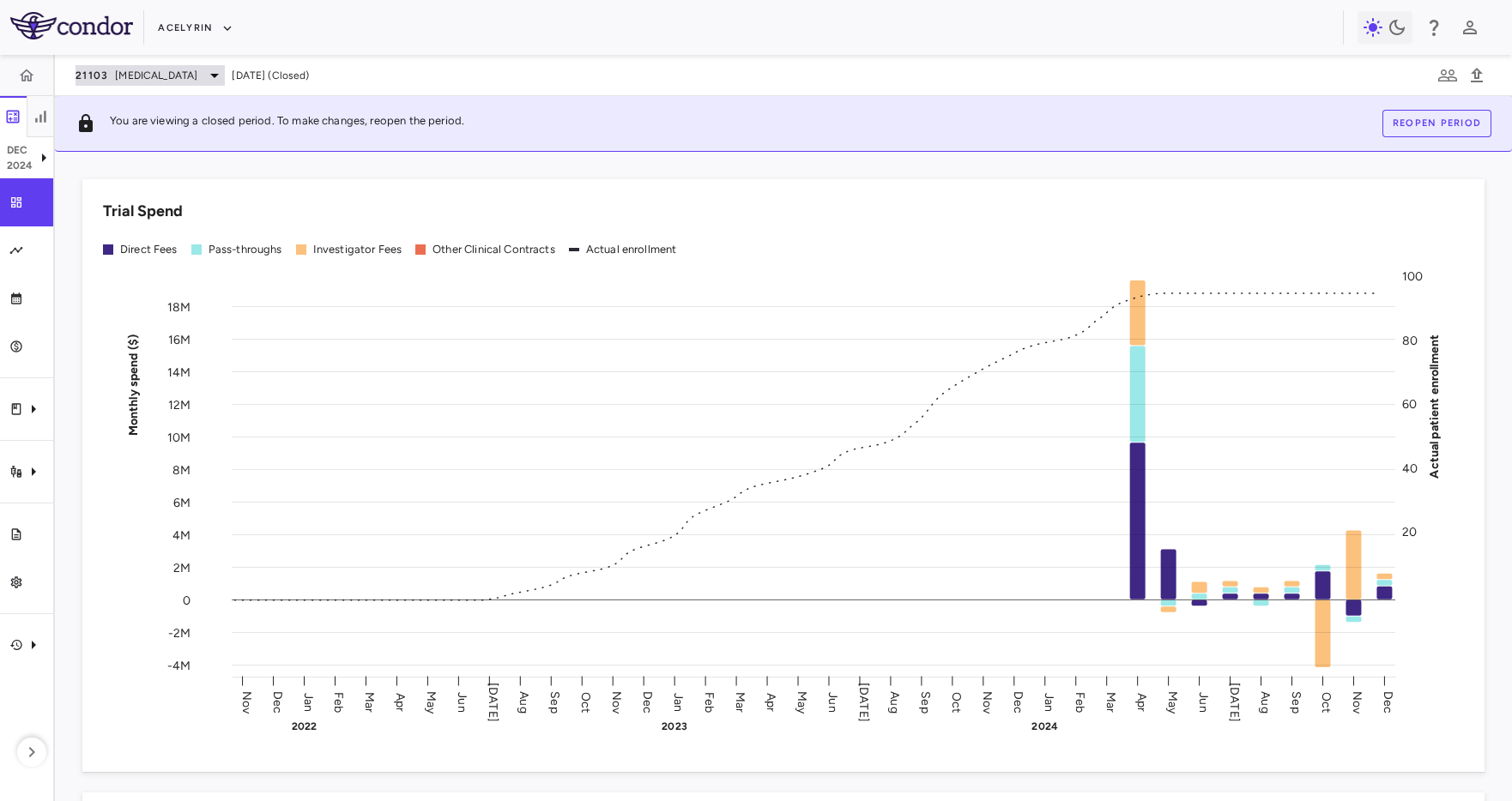
click at [138, 70] on span "Uveitis" at bounding box center [156, 75] width 82 height 16
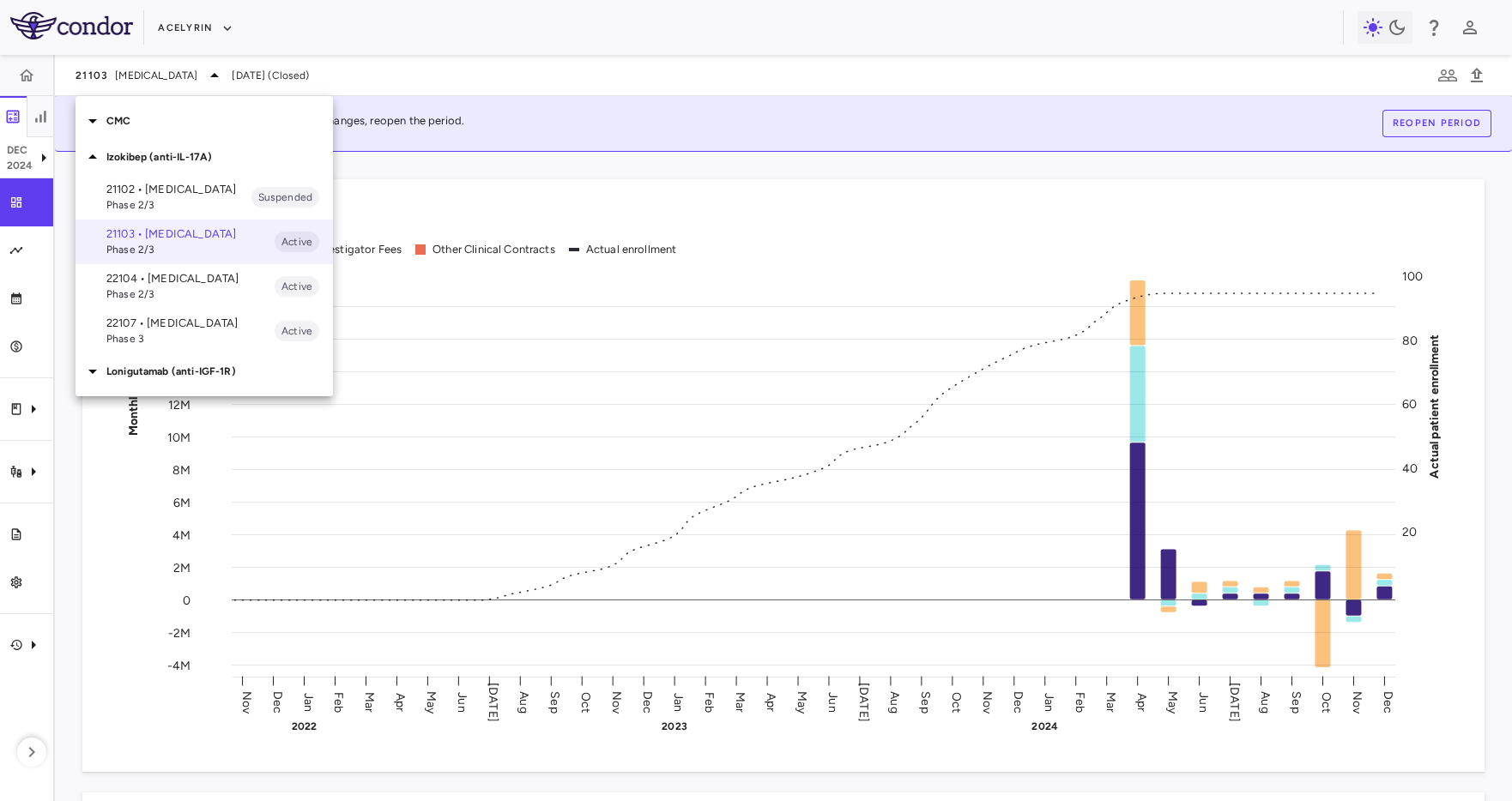
click at [142, 379] on p "Lonigutamab (anti-IGF-1R)" at bounding box center [219, 372] width 227 height 16
click at [150, 417] on p "VB-421-01-02 • Eye Disease" at bounding box center [189, 411] width 168 height 30
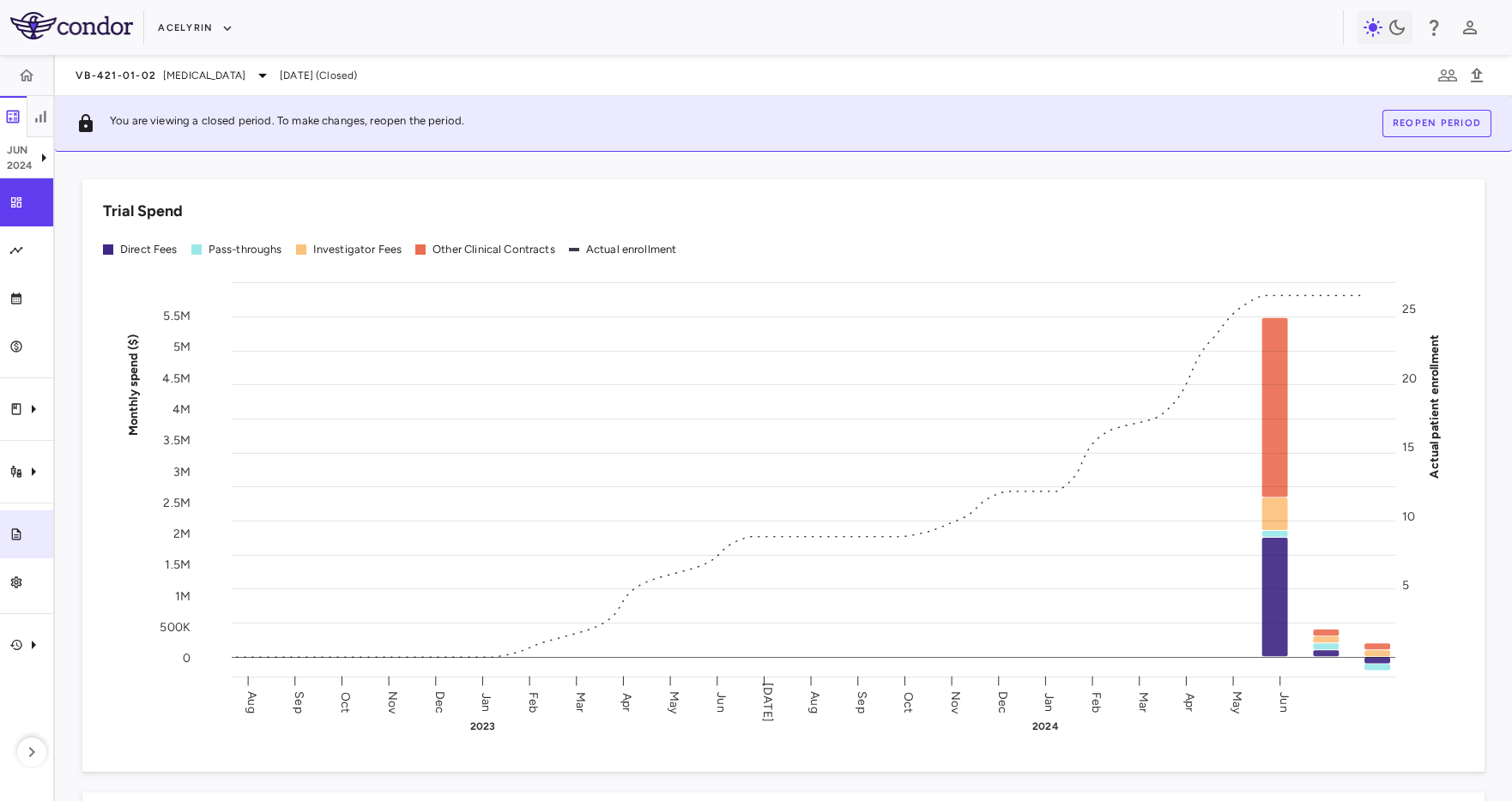
click at [37, 543] on link "Trial files" at bounding box center [26, 534] width 53 height 48
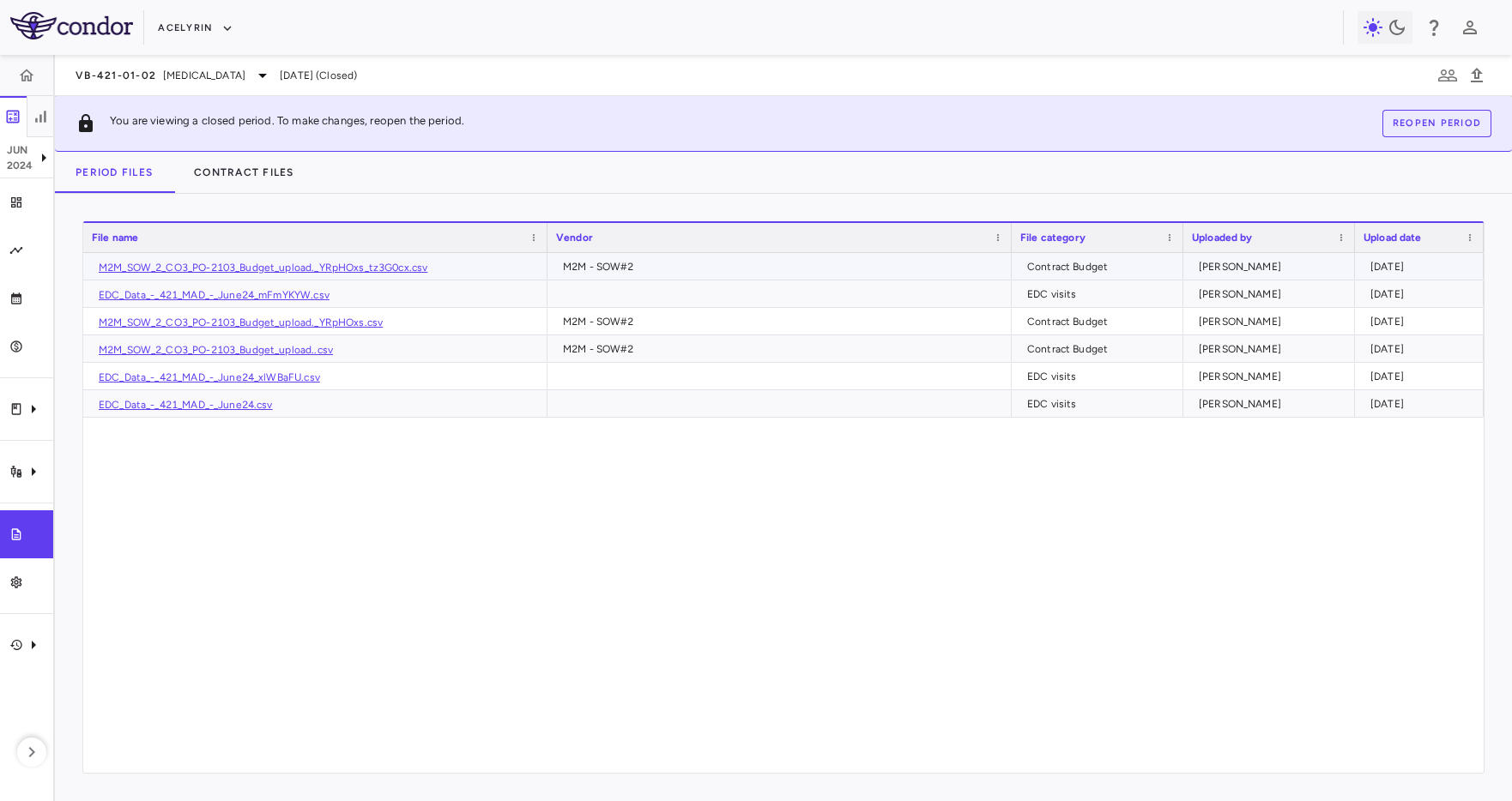
click at [178, 267] on link "M2M_SOW_2_CO3_PO-2103_Budget_upload._YRpHOxs_tz3G0cx.csv" at bounding box center [263, 268] width 328 height 12
click at [305, 510] on div "M2M_SOW_2_CO3_PO-2103_Budget_upload._YRpHOxs_tz3G0cx.csv M2M - SOW#2 Contract B…" at bounding box center [783, 513] width 1400 height 520
click at [225, 296] on link "EDC_Data_-_421_MAD_-_June24_mFmYKYW.csv" at bounding box center [214, 295] width 230 height 12
click at [260, 182] on button "Contract Files" at bounding box center [244, 173] width 141 height 41
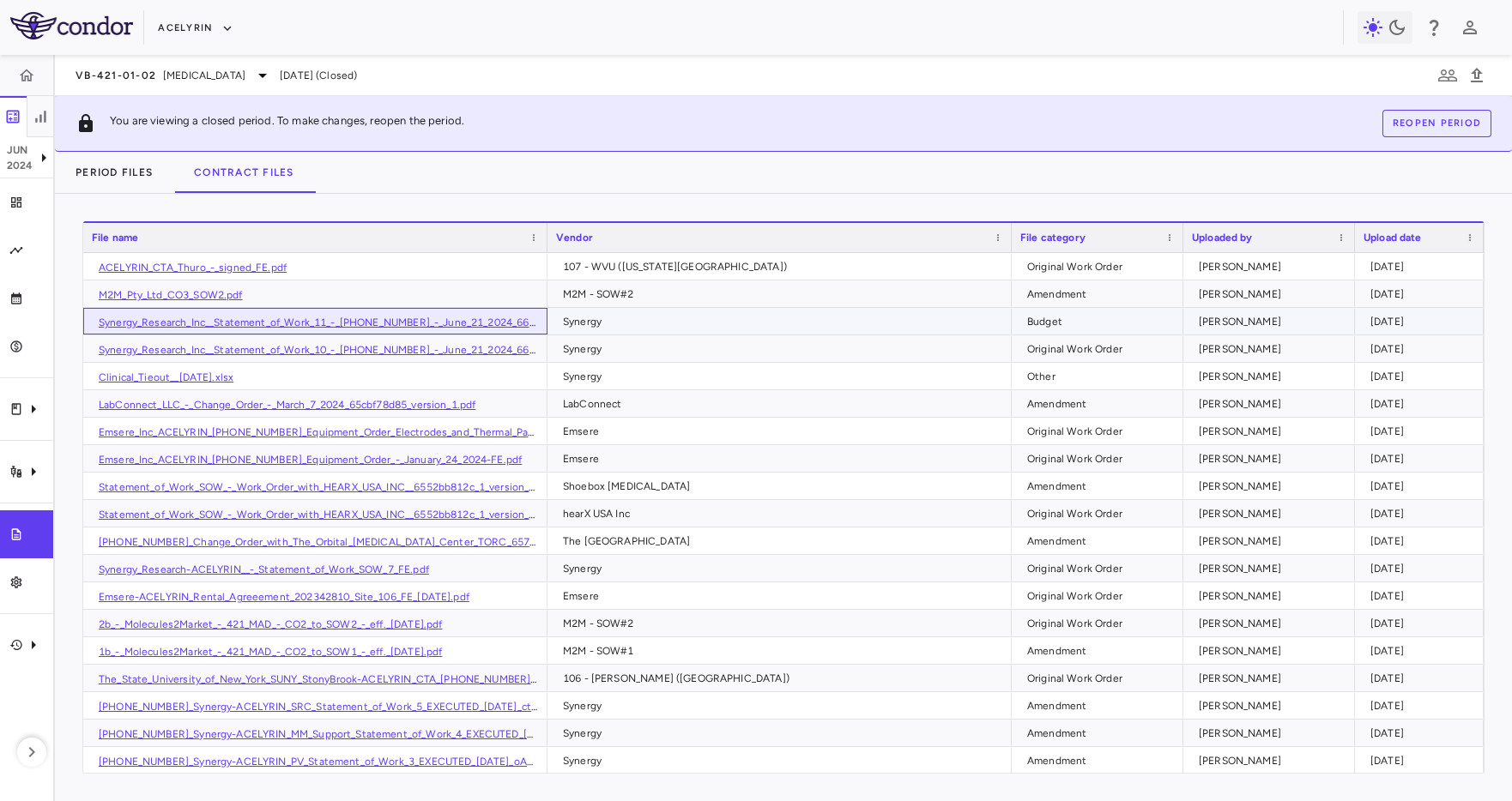
click at [221, 326] on link "Synergy_Research_Inc__Statement_of_Work_11_-_421-01-02_-_June_21_2024_6671ffadf…" at bounding box center [369, 323] width 539 height 12
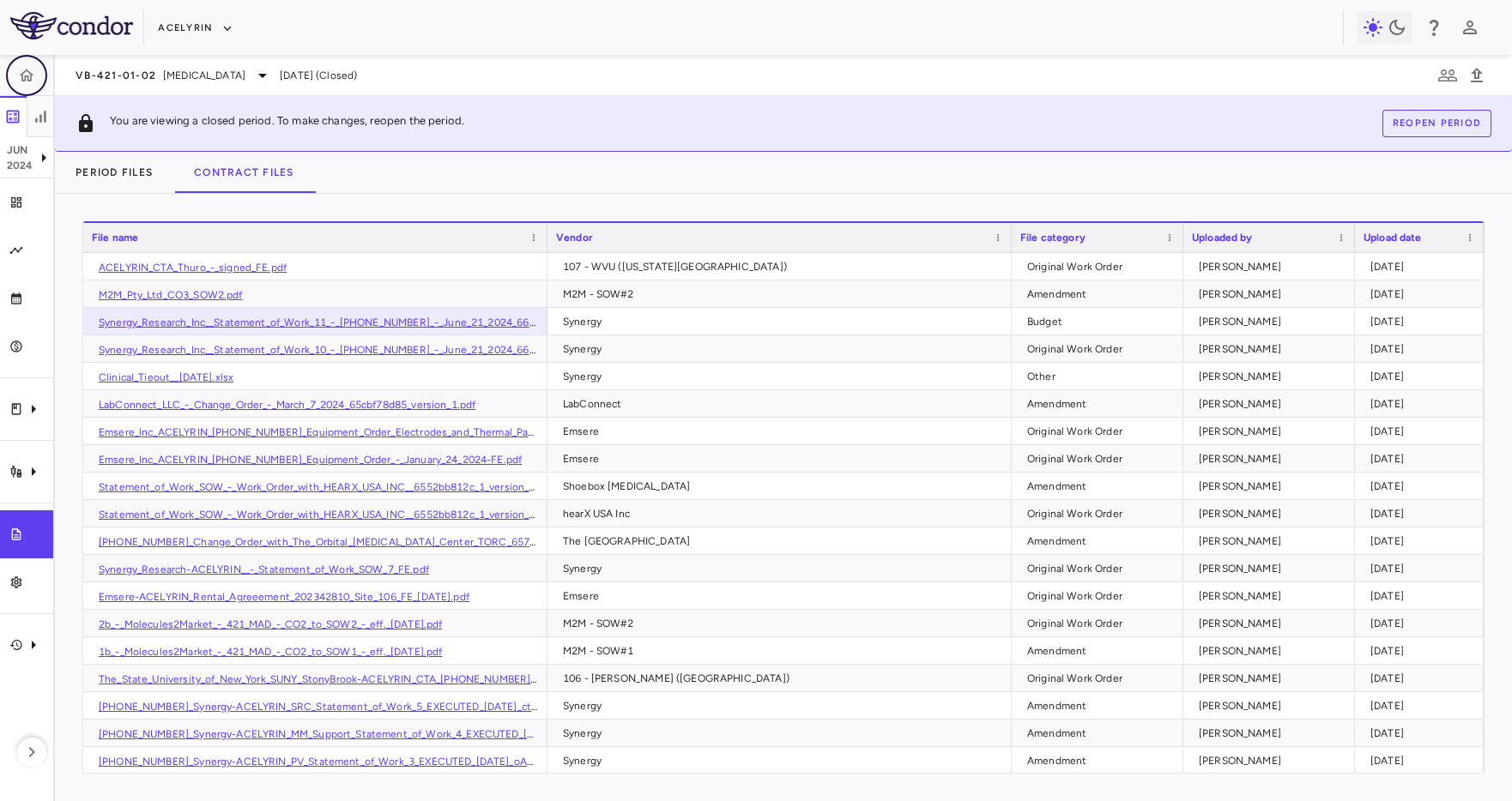
click at [44, 77] on button "button" at bounding box center [26, 75] width 41 height 41
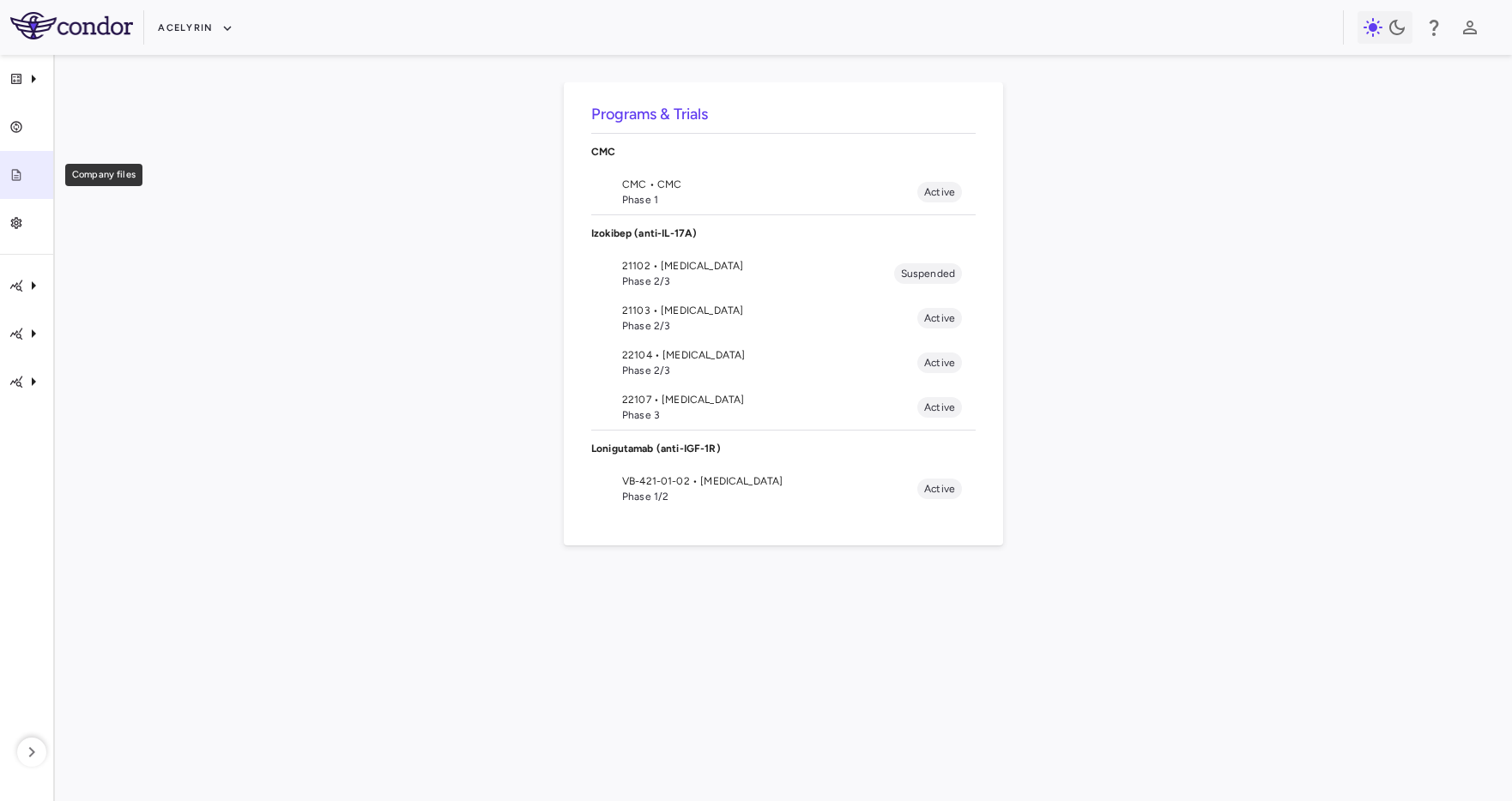
click at [33, 169] on div "Company files" at bounding box center [33, 175] width 21 height 16
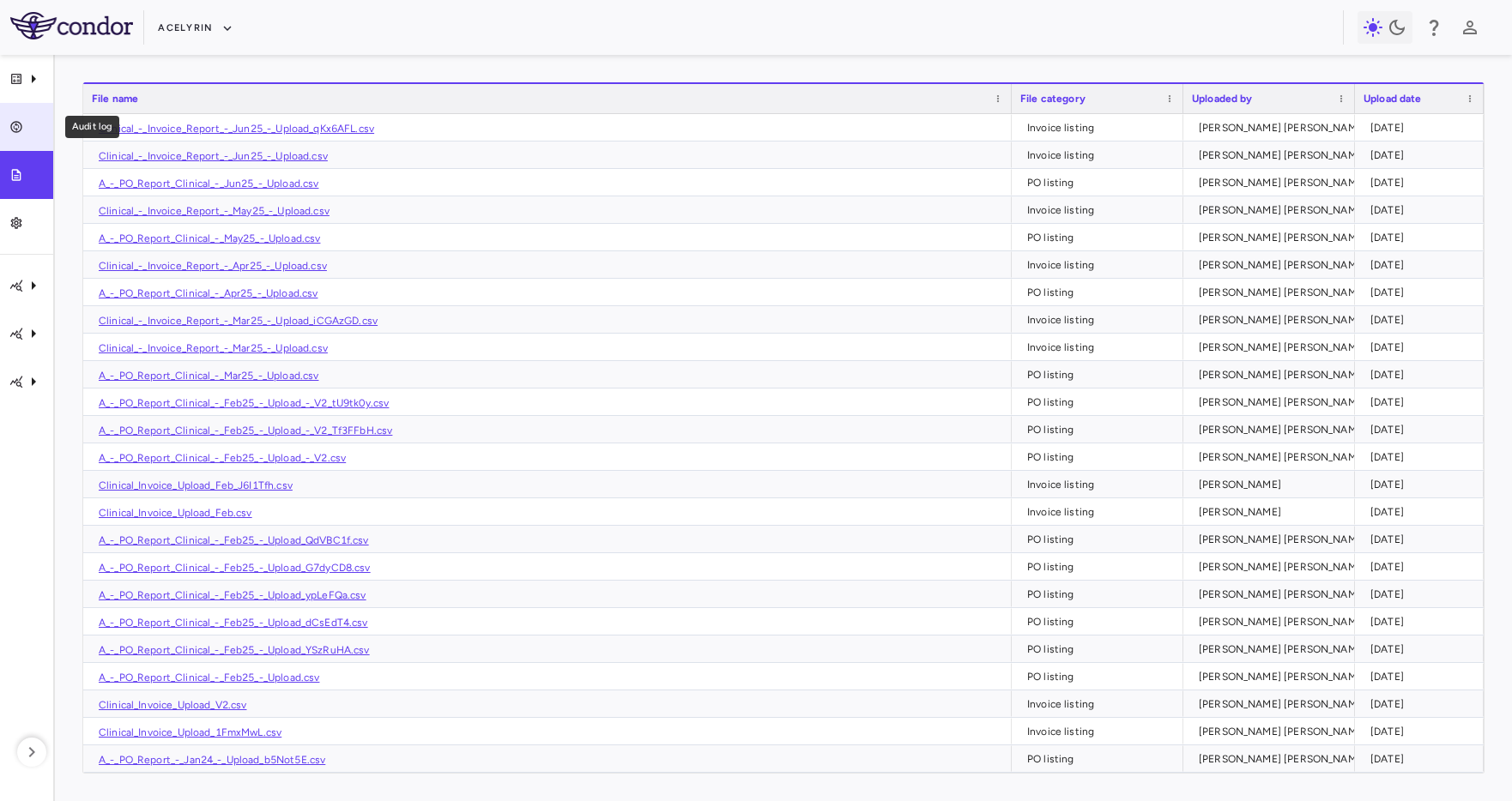
click at [19, 119] on link "Audit log" at bounding box center [26, 126] width 53 height 48
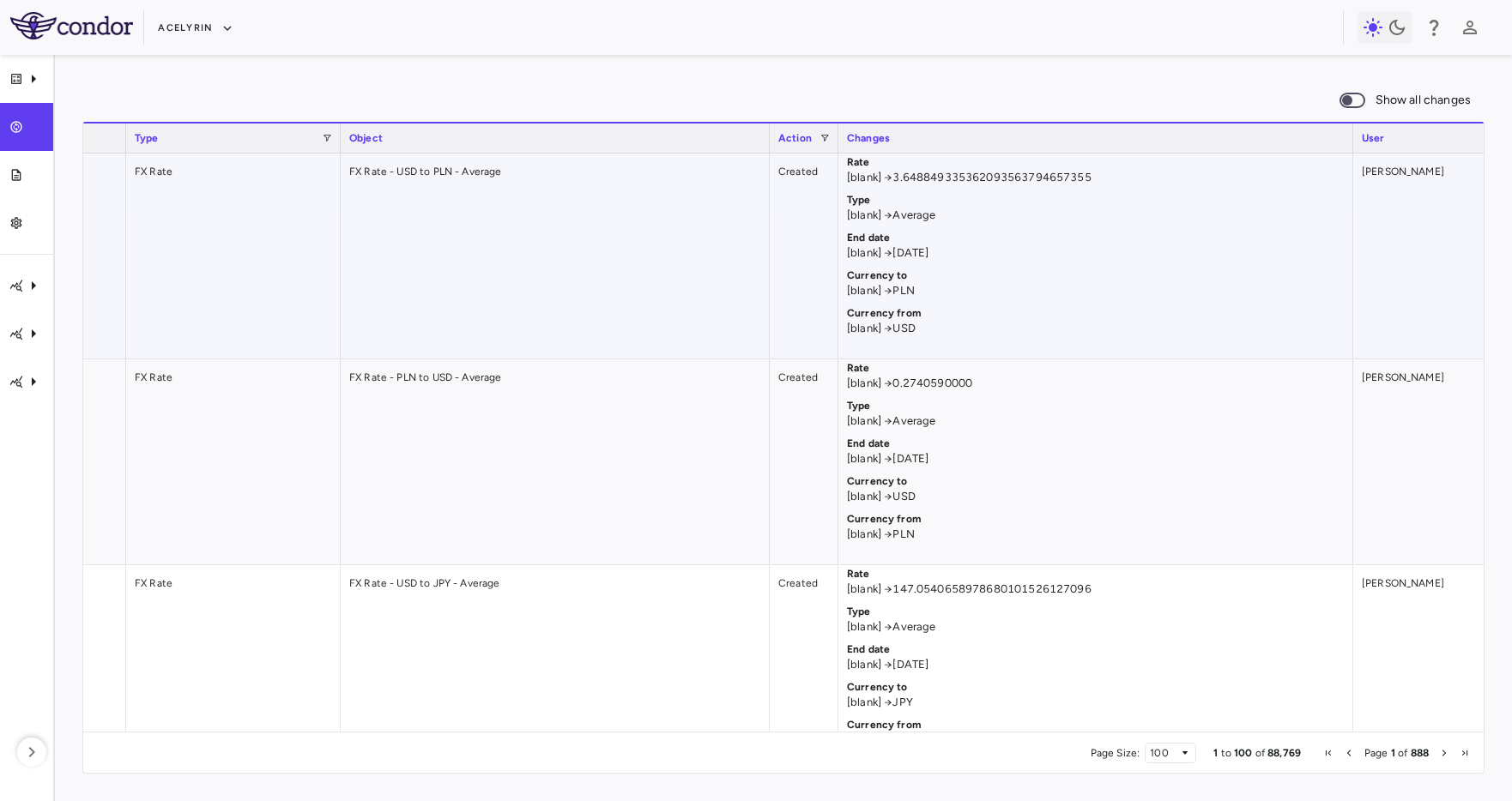
scroll to position [0, 513]
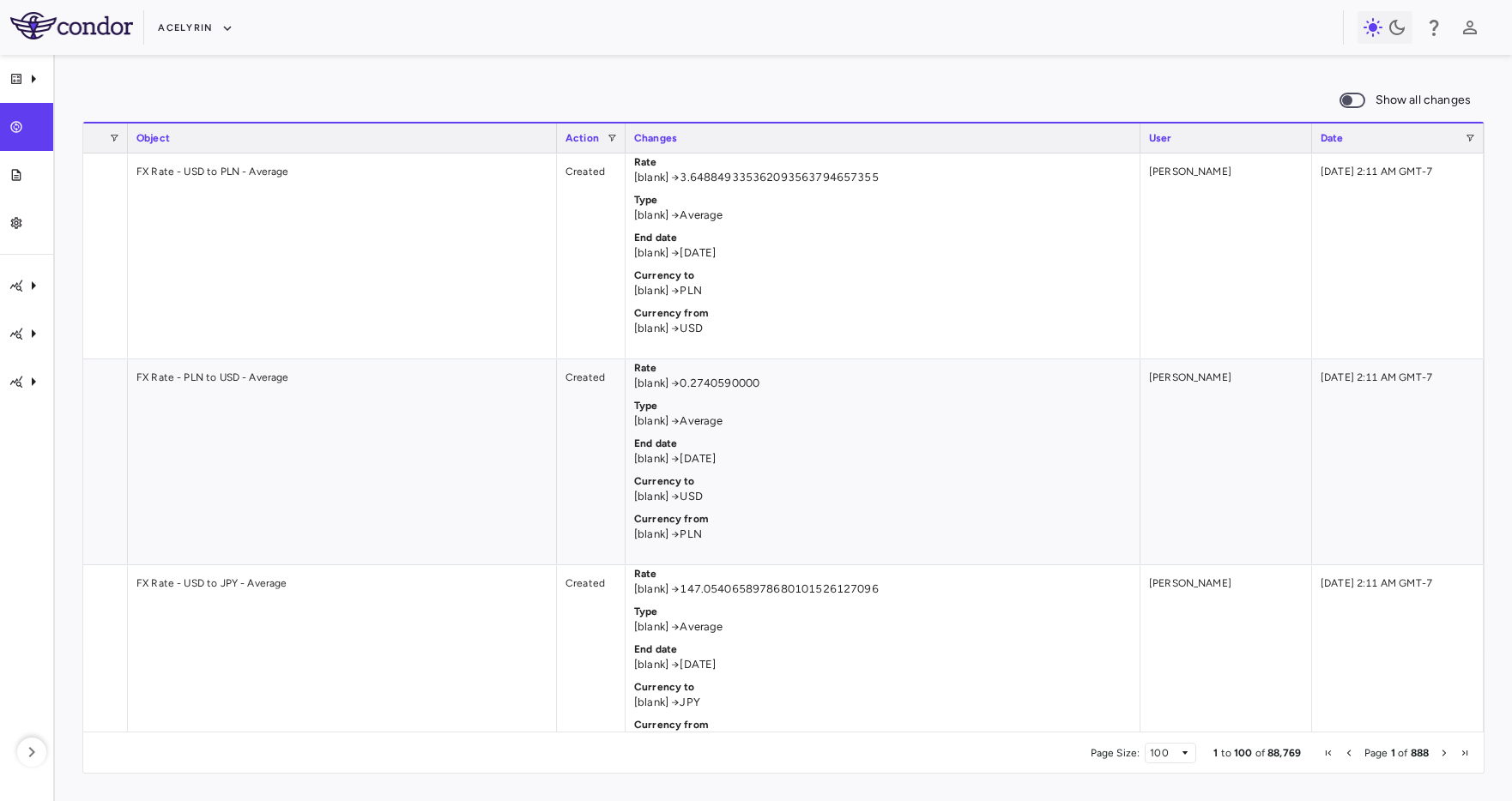
click at [1382, 95] on span "Show all changes" at bounding box center [1423, 100] width 95 height 19
click at [208, 30] on button "Acelyrin" at bounding box center [195, 28] width 76 height 27
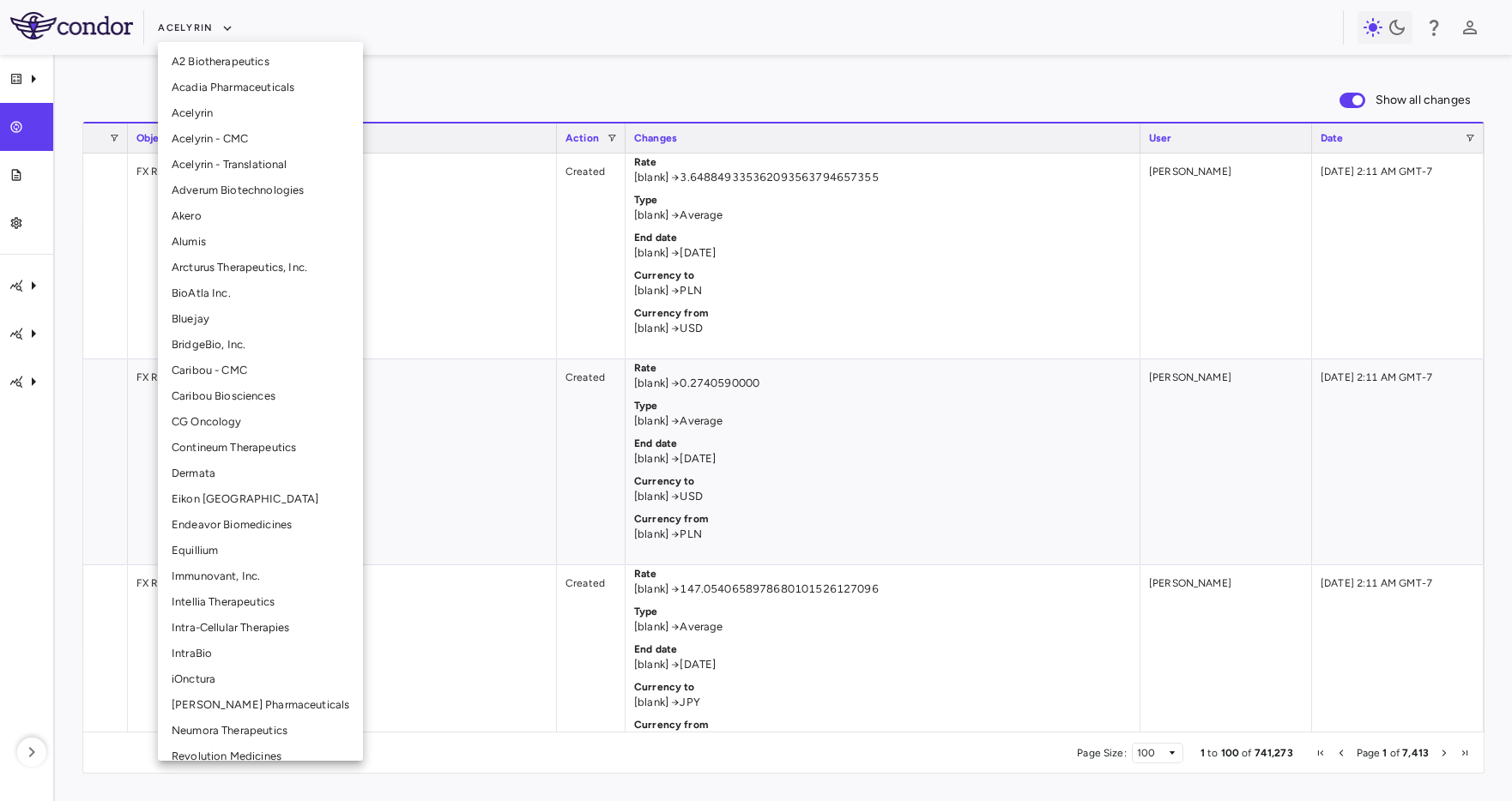
click at [221, 340] on li "BridgeBio, Inc." at bounding box center [260, 345] width 205 height 25
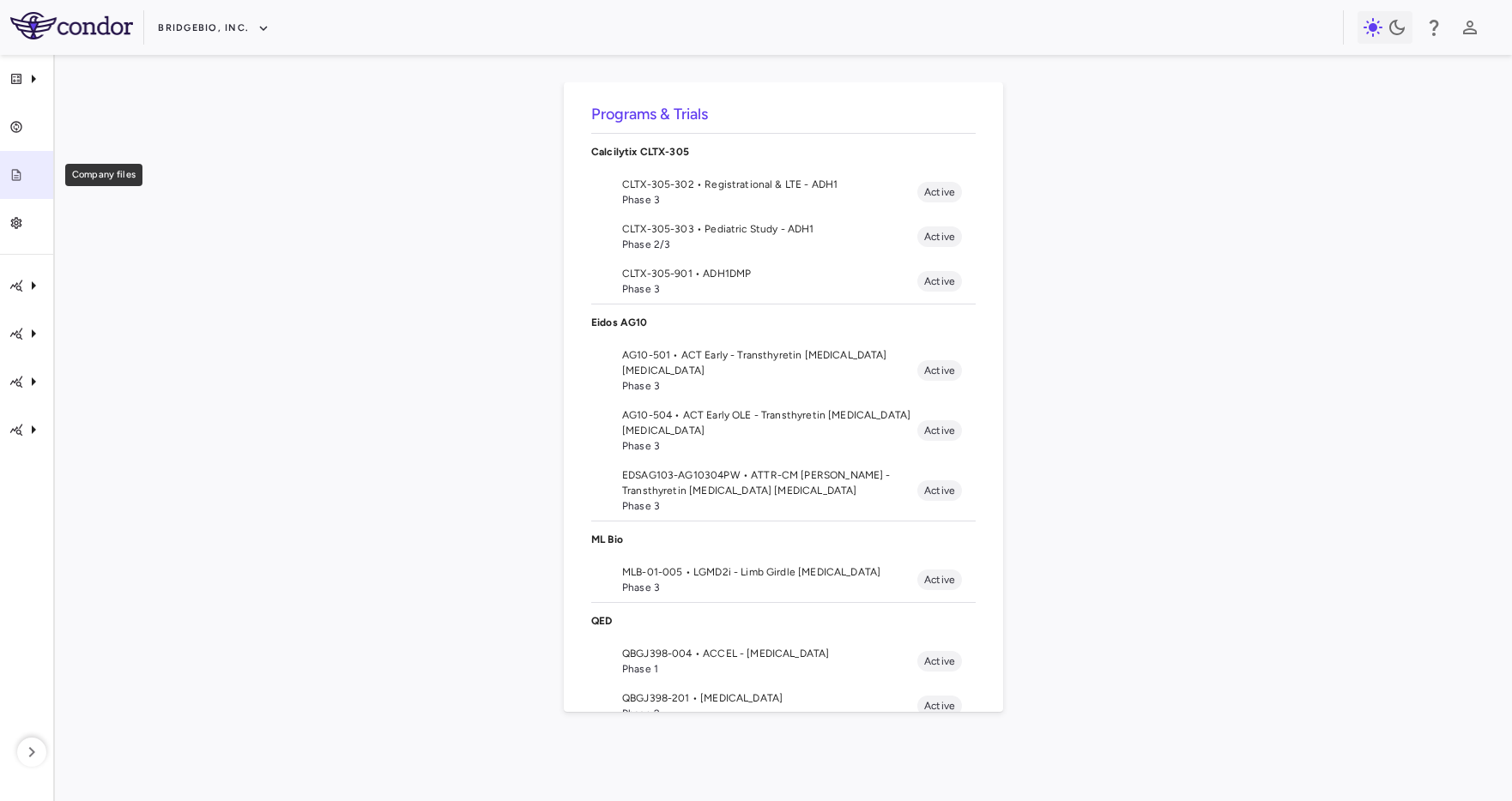
click at [22, 168] on icon "Company files" at bounding box center [17, 175] width 14 height 14
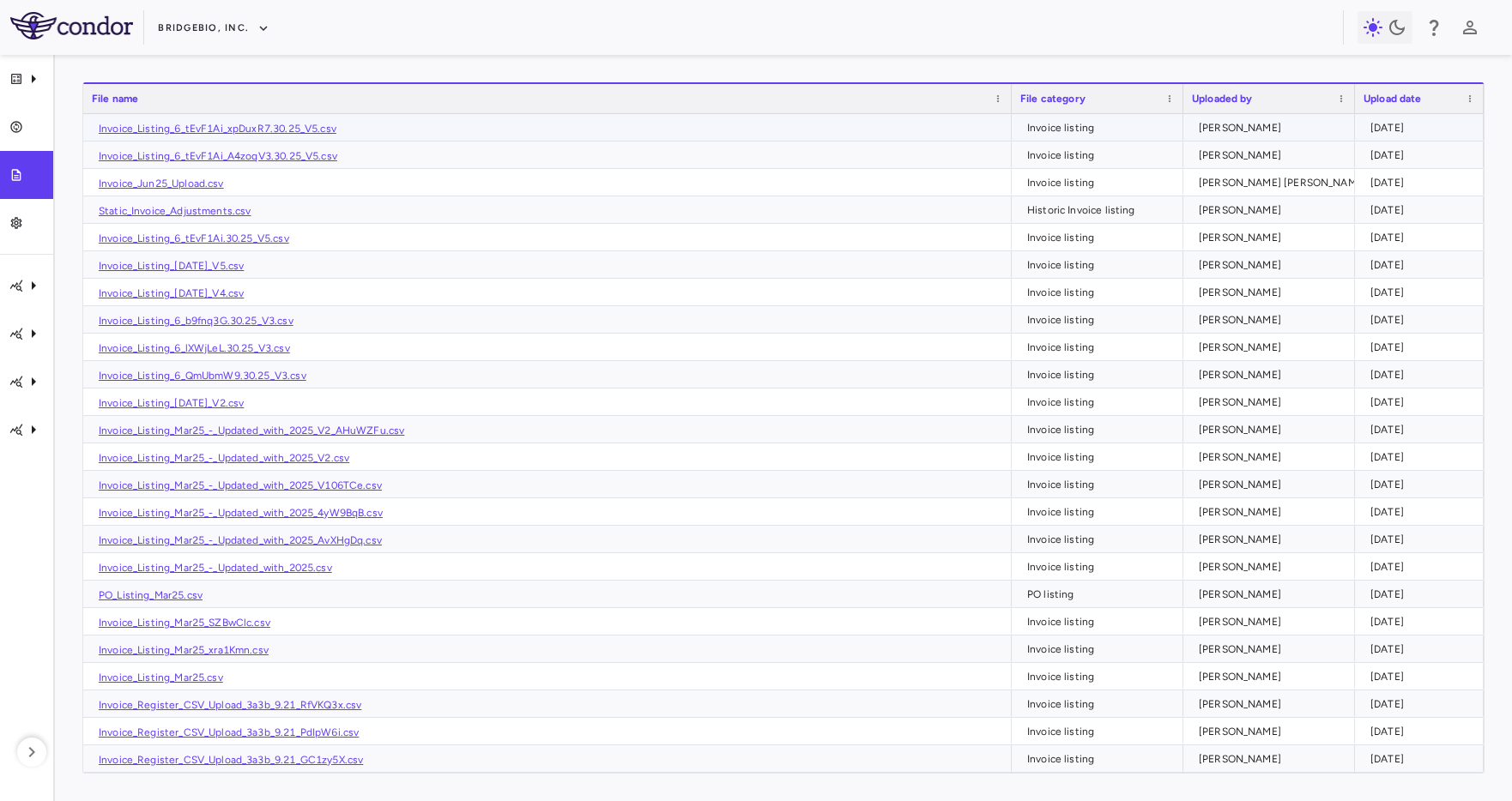
click at [216, 128] on link "Invoice_Listing_6_tEvF1Ai_xpDuxR7.30.25_V5.csv" at bounding box center [218, 128] width 237 height 12
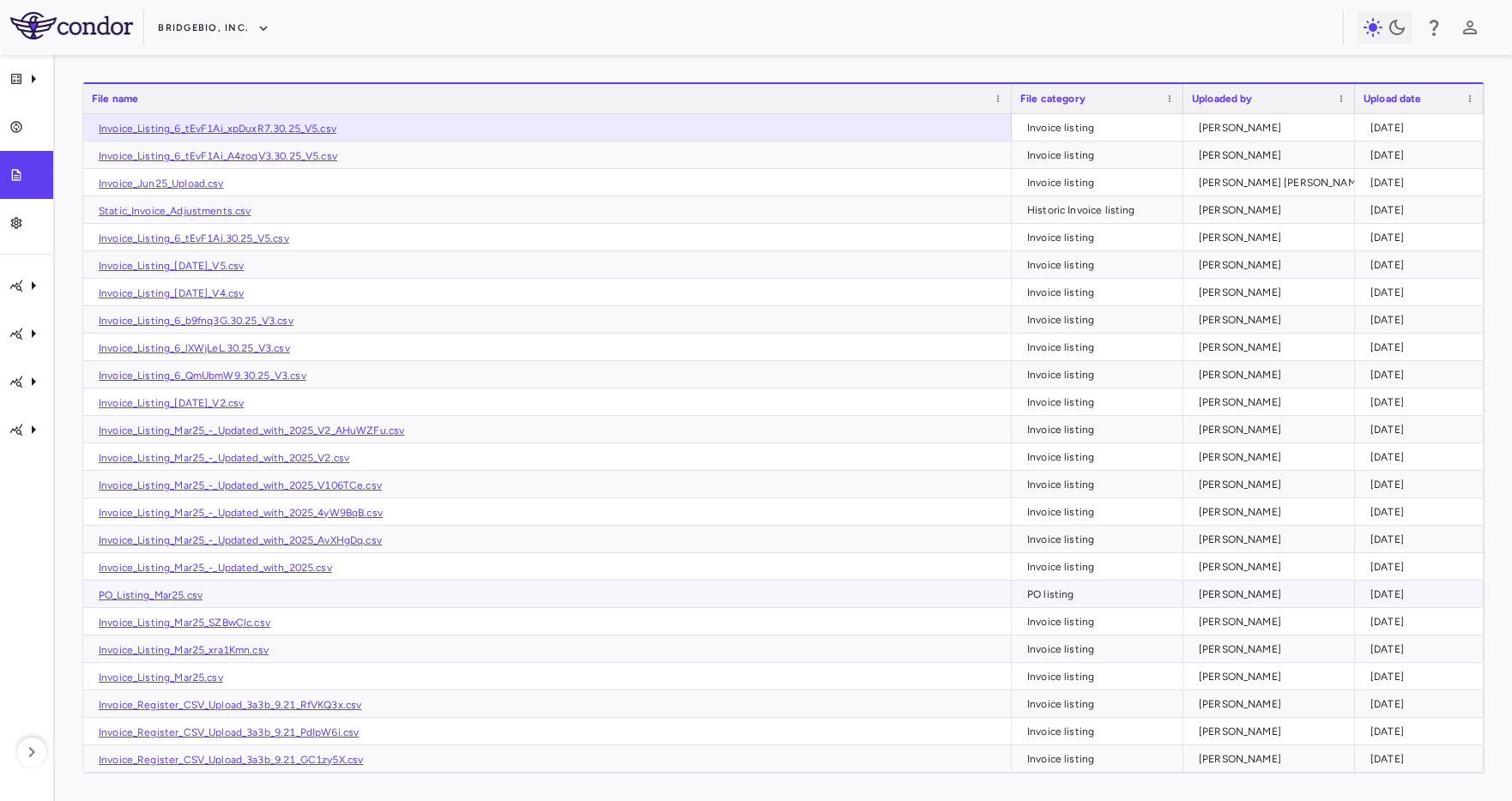
click at [165, 595] on link "PO_Listing_Mar25.csv" at bounding box center [151, 595] width 104 height 12
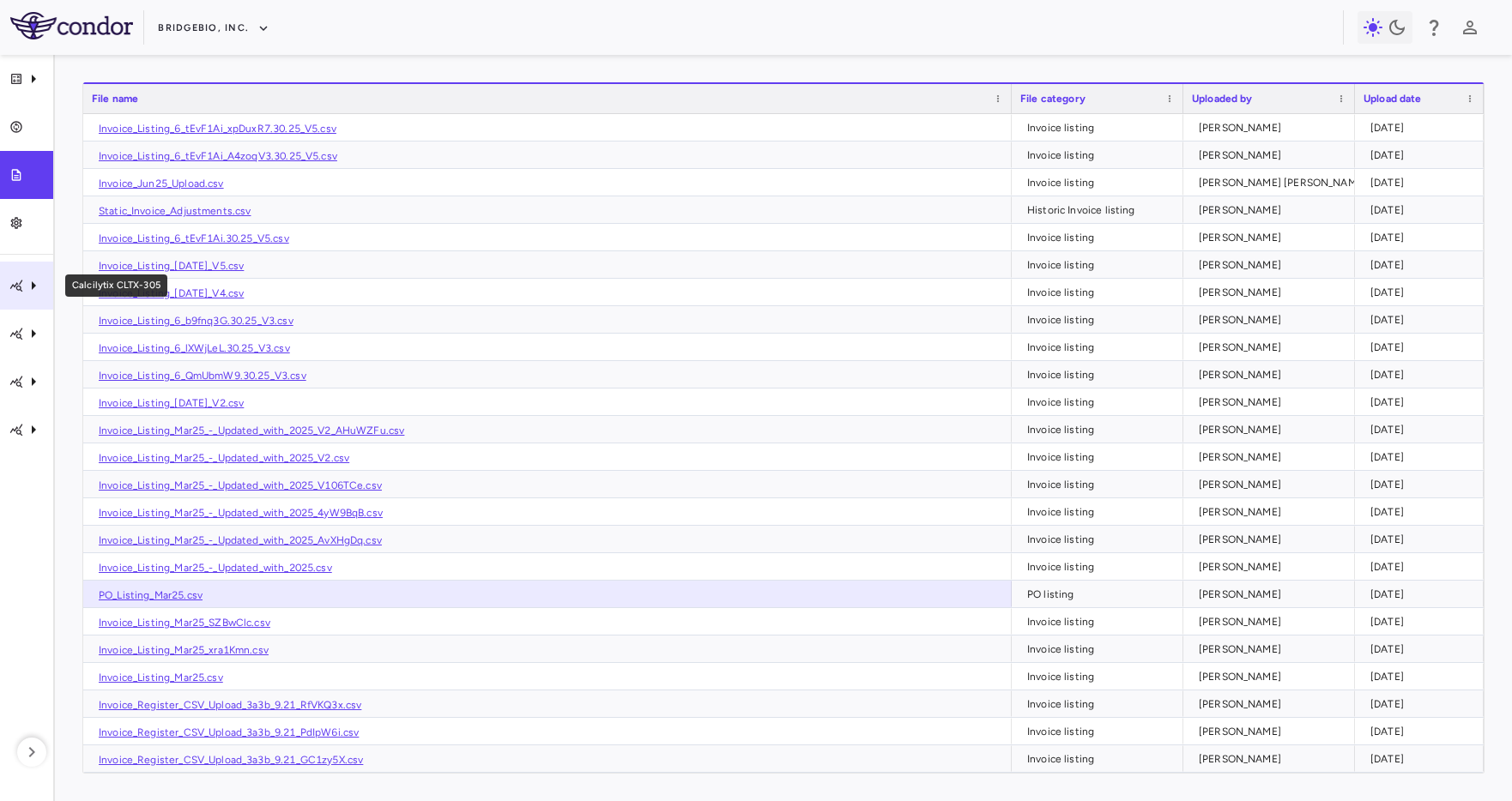
click at [28, 276] on icon "Calcilytix CLTX-305" at bounding box center [33, 285] width 21 height 21
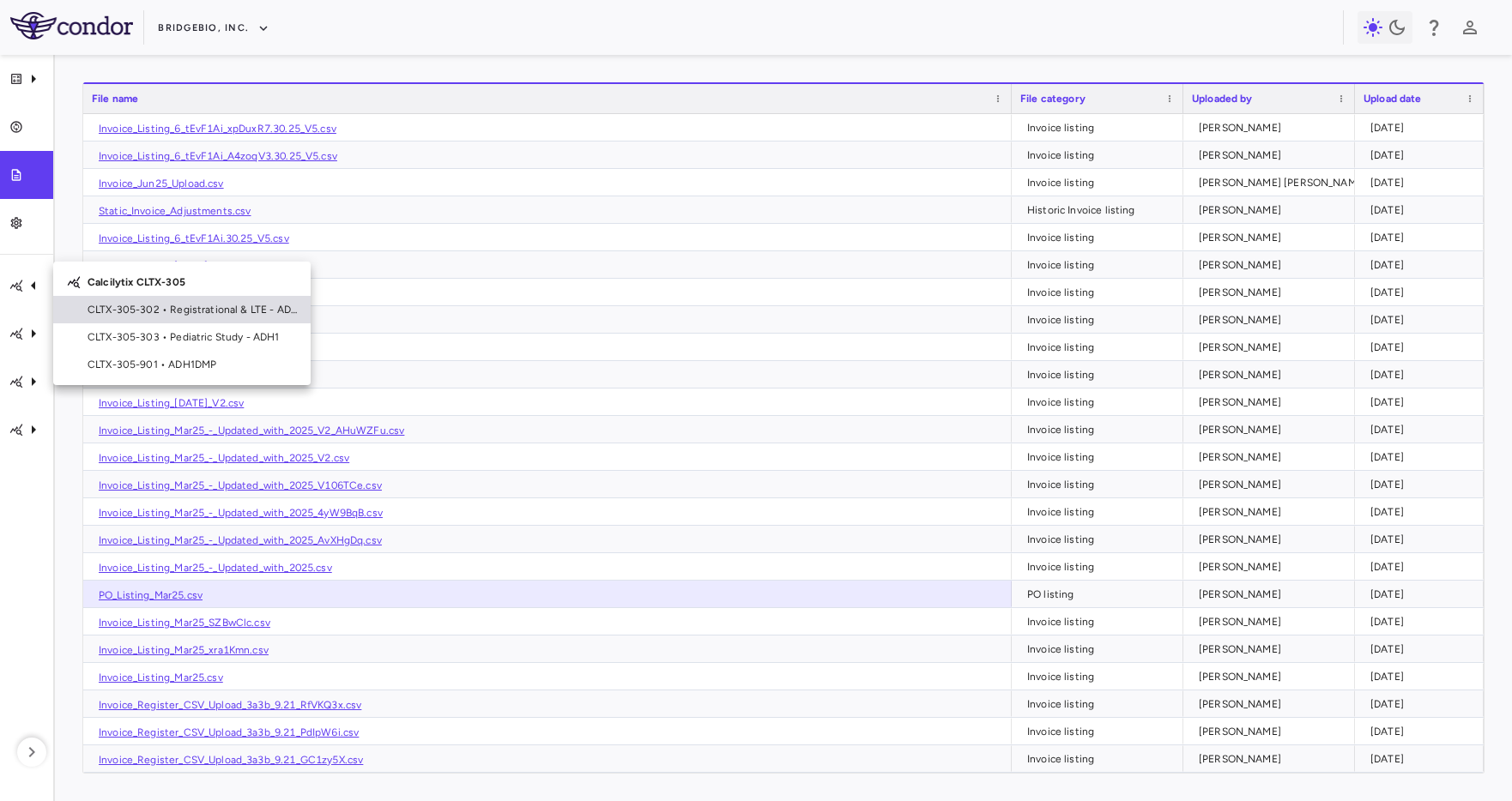
click at [129, 319] on div "CLTX-305-302 • Registrational & LTE - ADH1" at bounding box center [181, 310] width 257 height 27
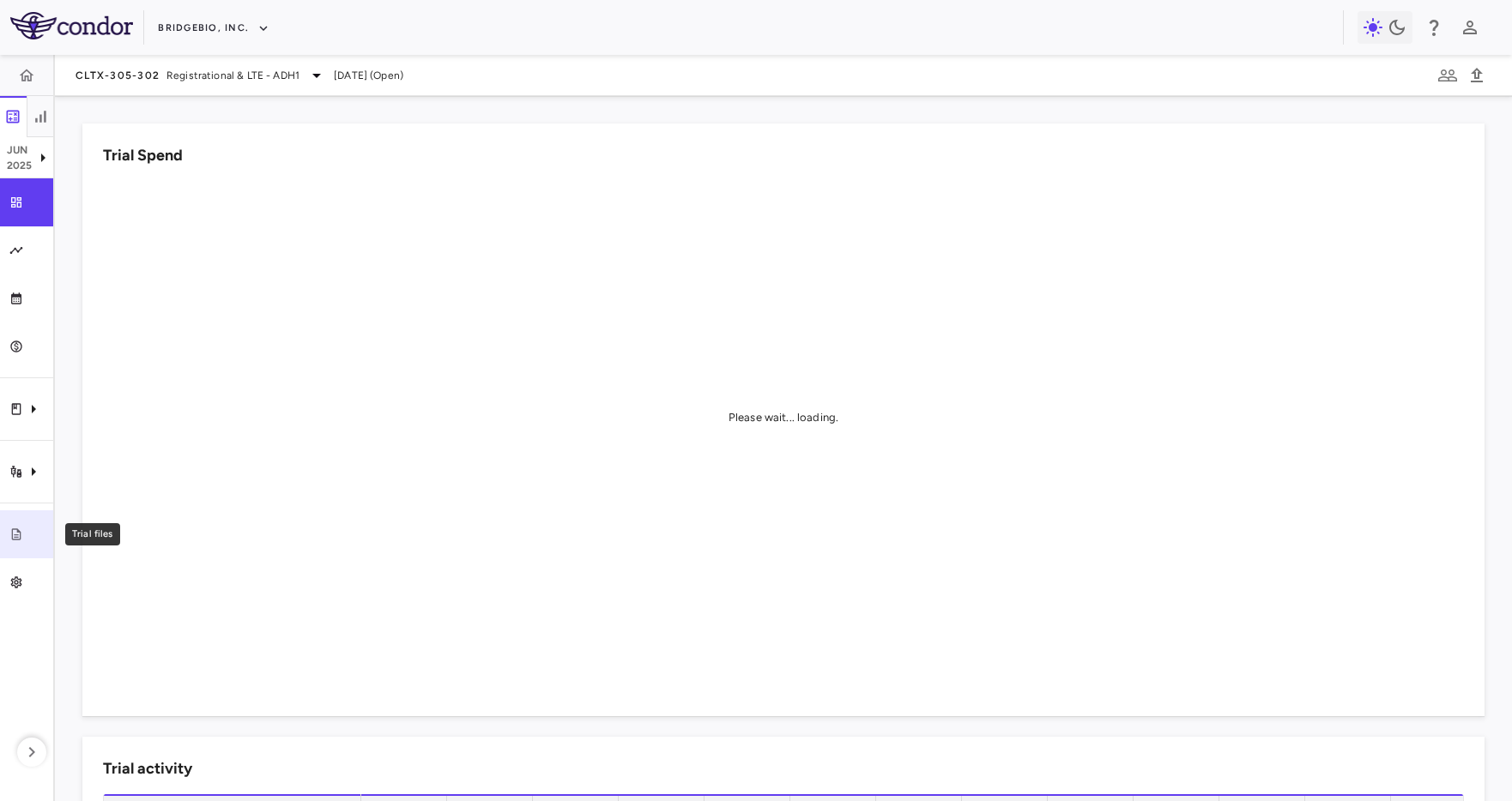
click at [19, 527] on icon "Trial files" at bounding box center [17, 534] width 14 height 14
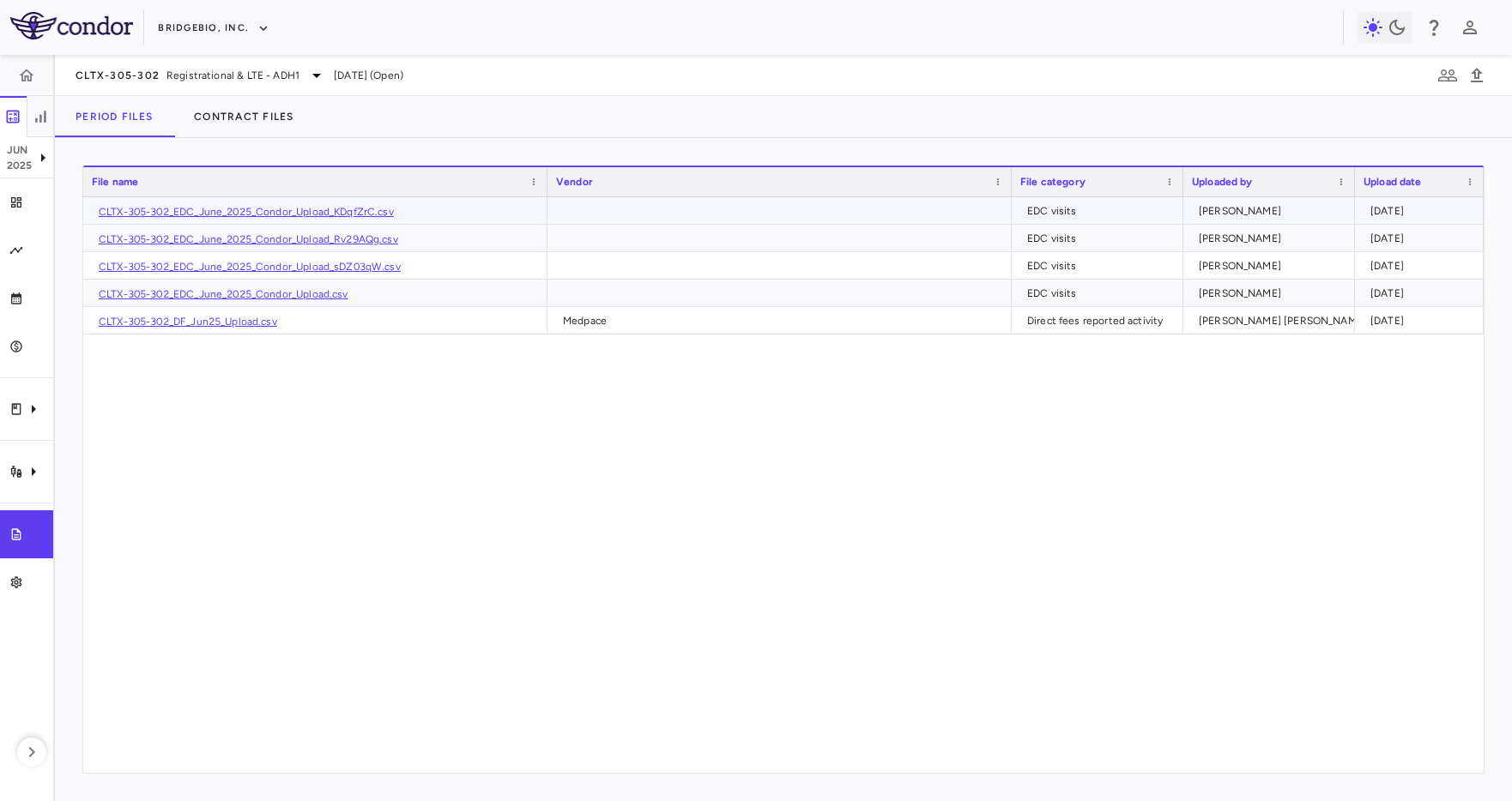
click at [290, 208] on link "CLTX-305-302_EDC_June_2025_Condor_Upload_KDqfZrC.csv" at bounding box center [246, 212] width 295 height 12
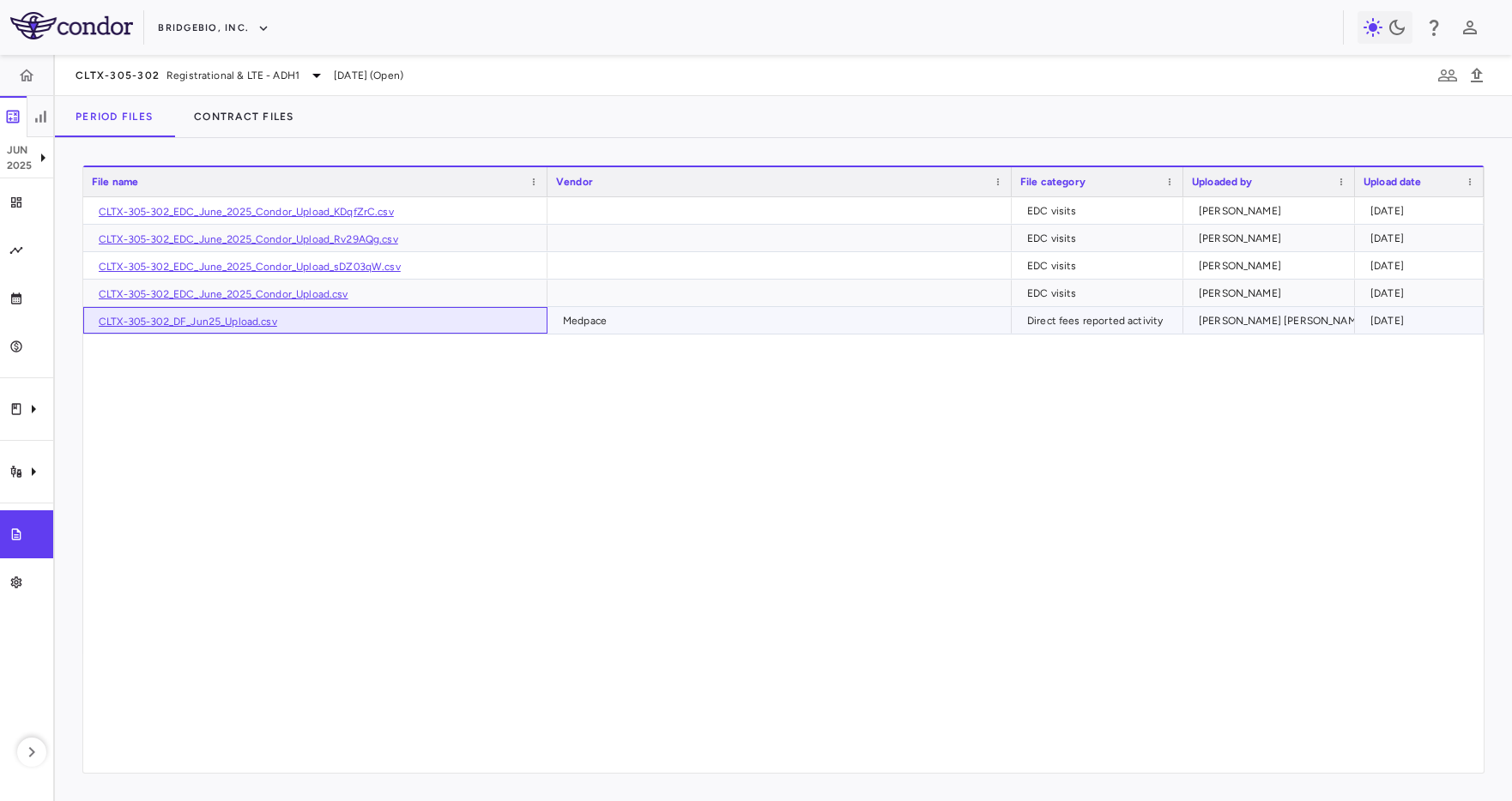
click at [227, 325] on link "CLTX-305-302_DF_Jun25_Upload.csv" at bounding box center [188, 322] width 178 height 12
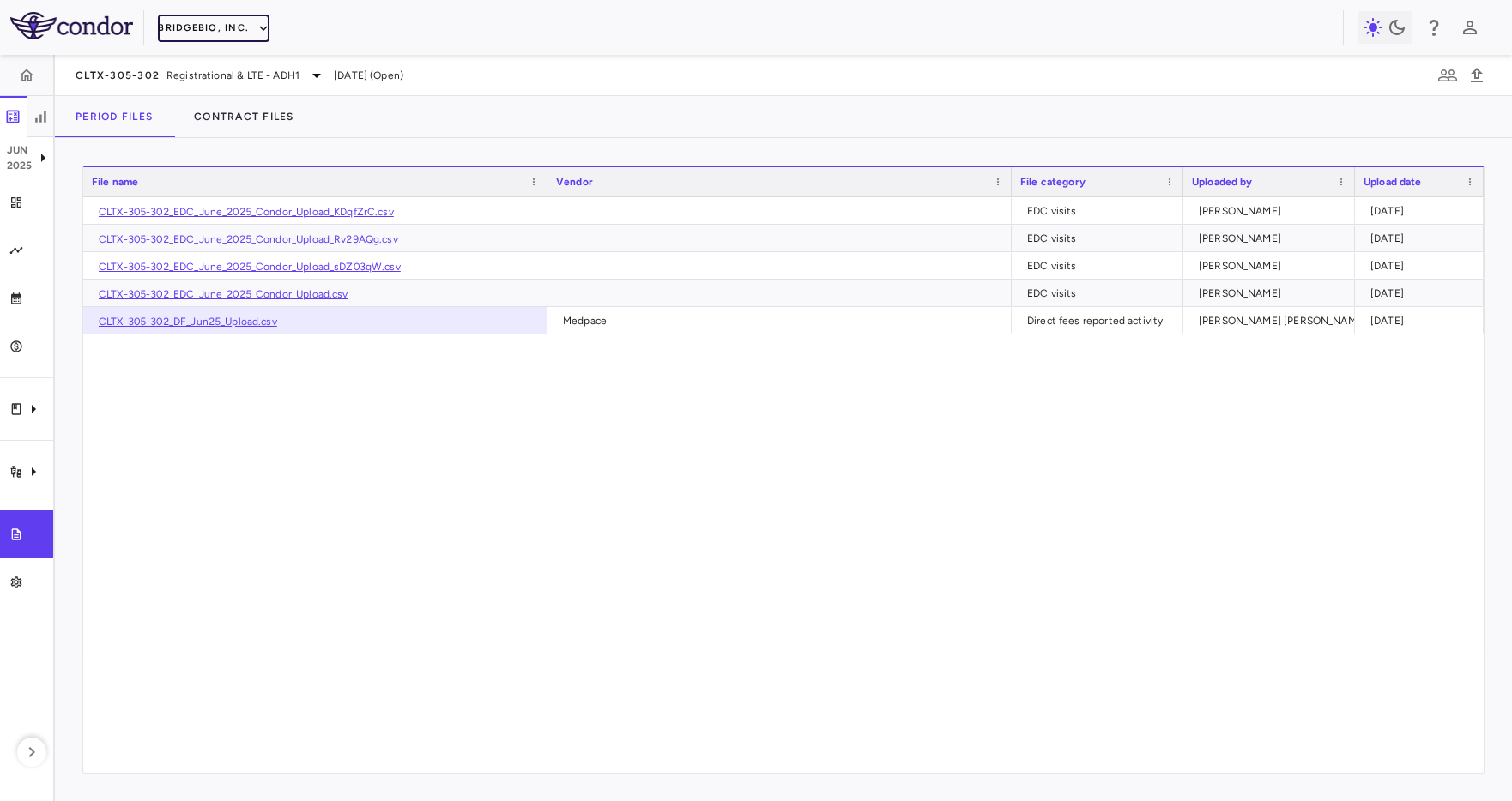
click at [221, 25] on button "BridgeBio, Inc." at bounding box center [214, 28] width 112 height 27
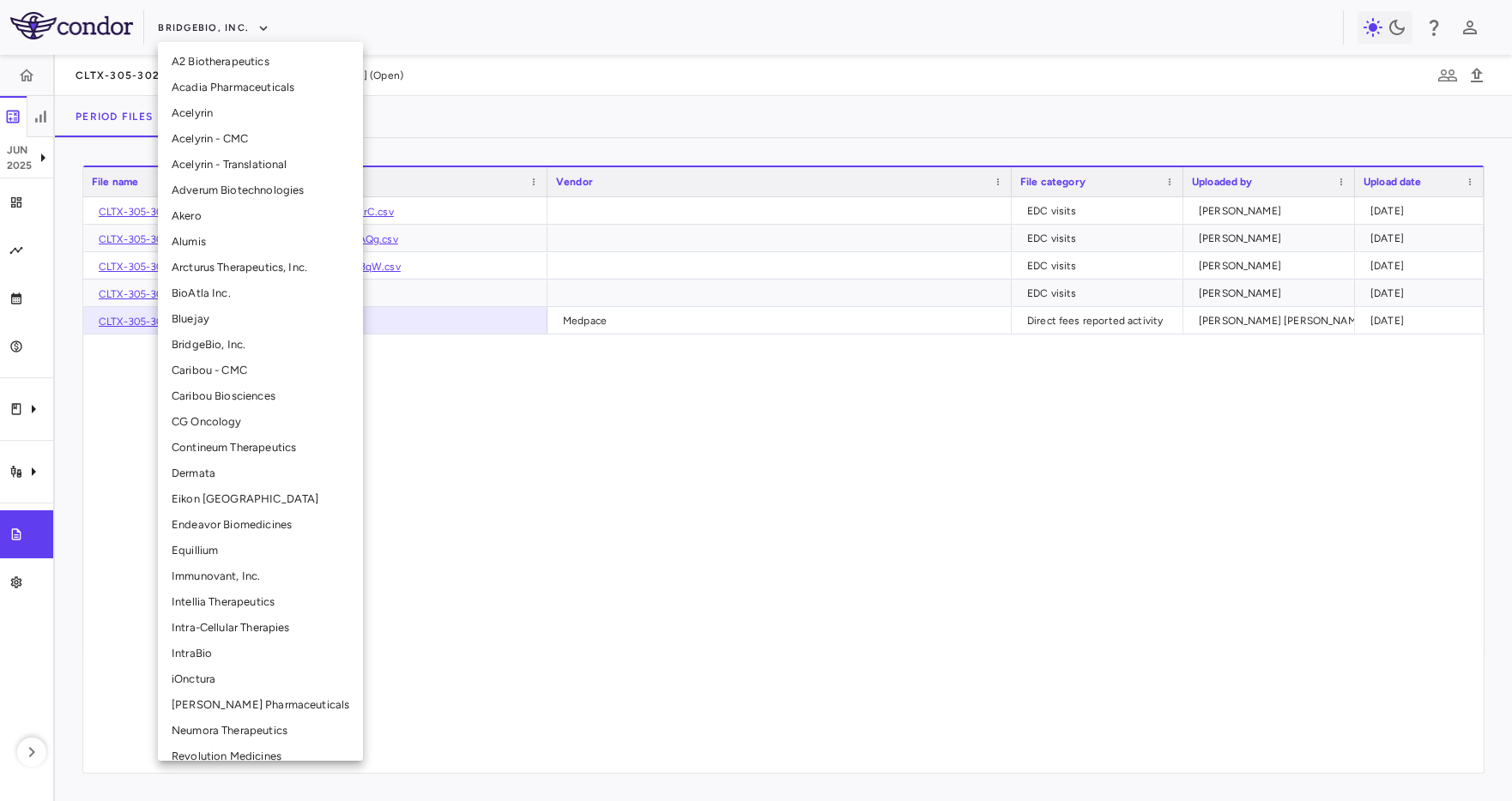
click at [271, 427] on li "CG Oncology" at bounding box center [260, 422] width 205 height 25
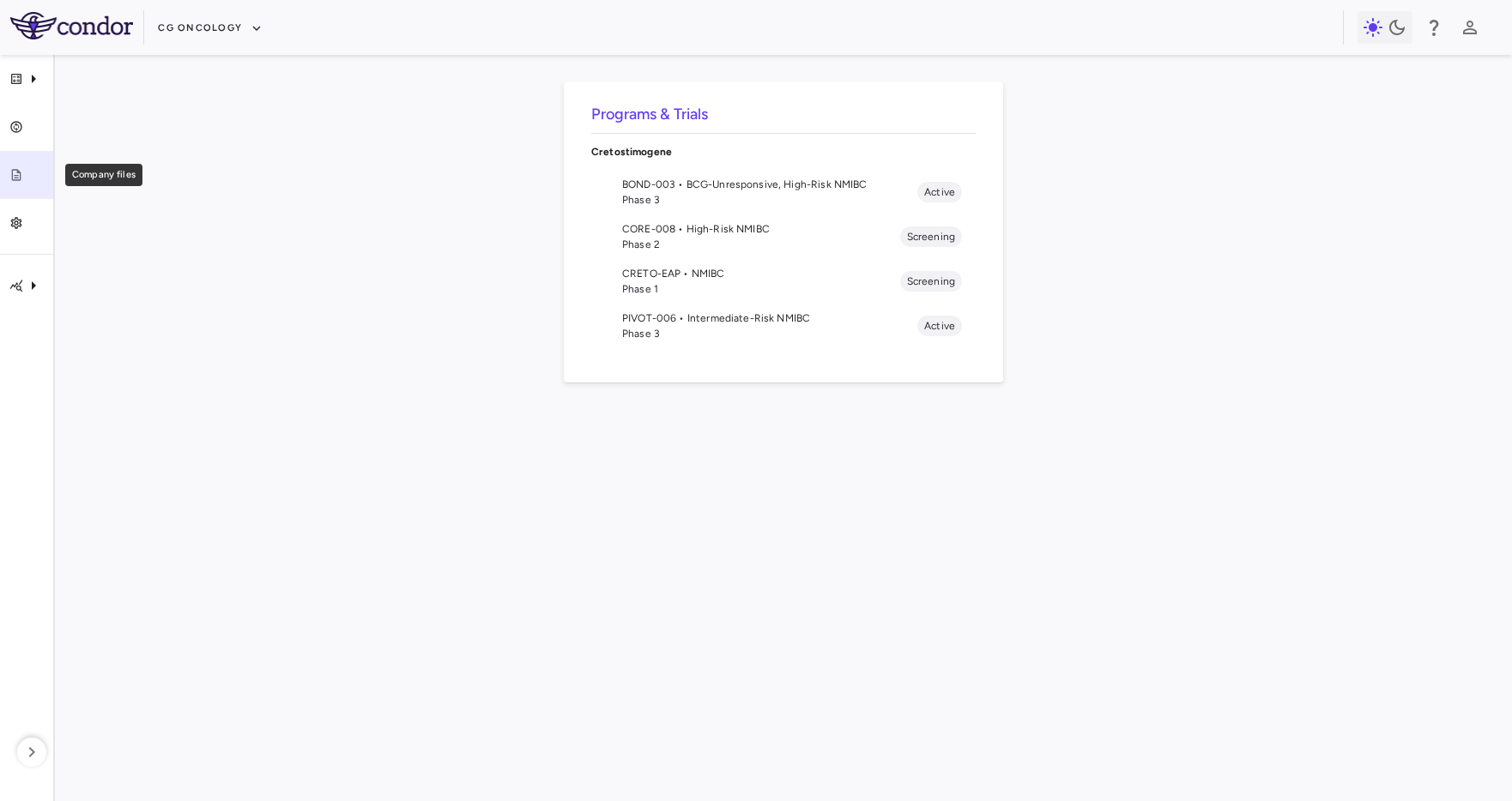
click at [10, 173] on icon "Company files" at bounding box center [17, 175] width 14 height 14
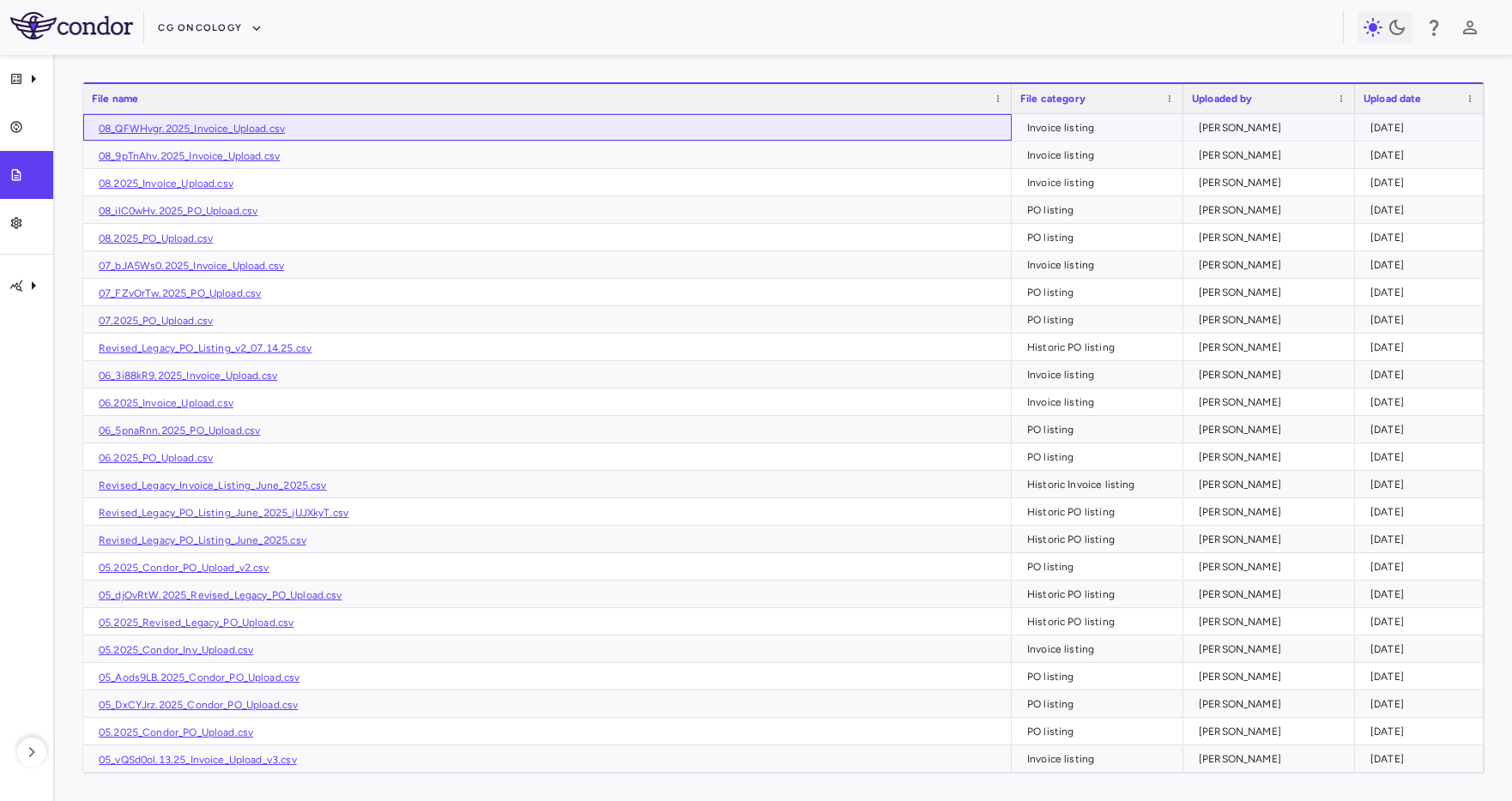
click at [257, 125] on link "08_QFWHvgr.2025_Invoice_Upload.csv" at bounding box center [192, 128] width 186 height 12
click at [212, 209] on link "08_ilC0wHv.2025_PO_Upload.csv" at bounding box center [178, 211] width 159 height 12
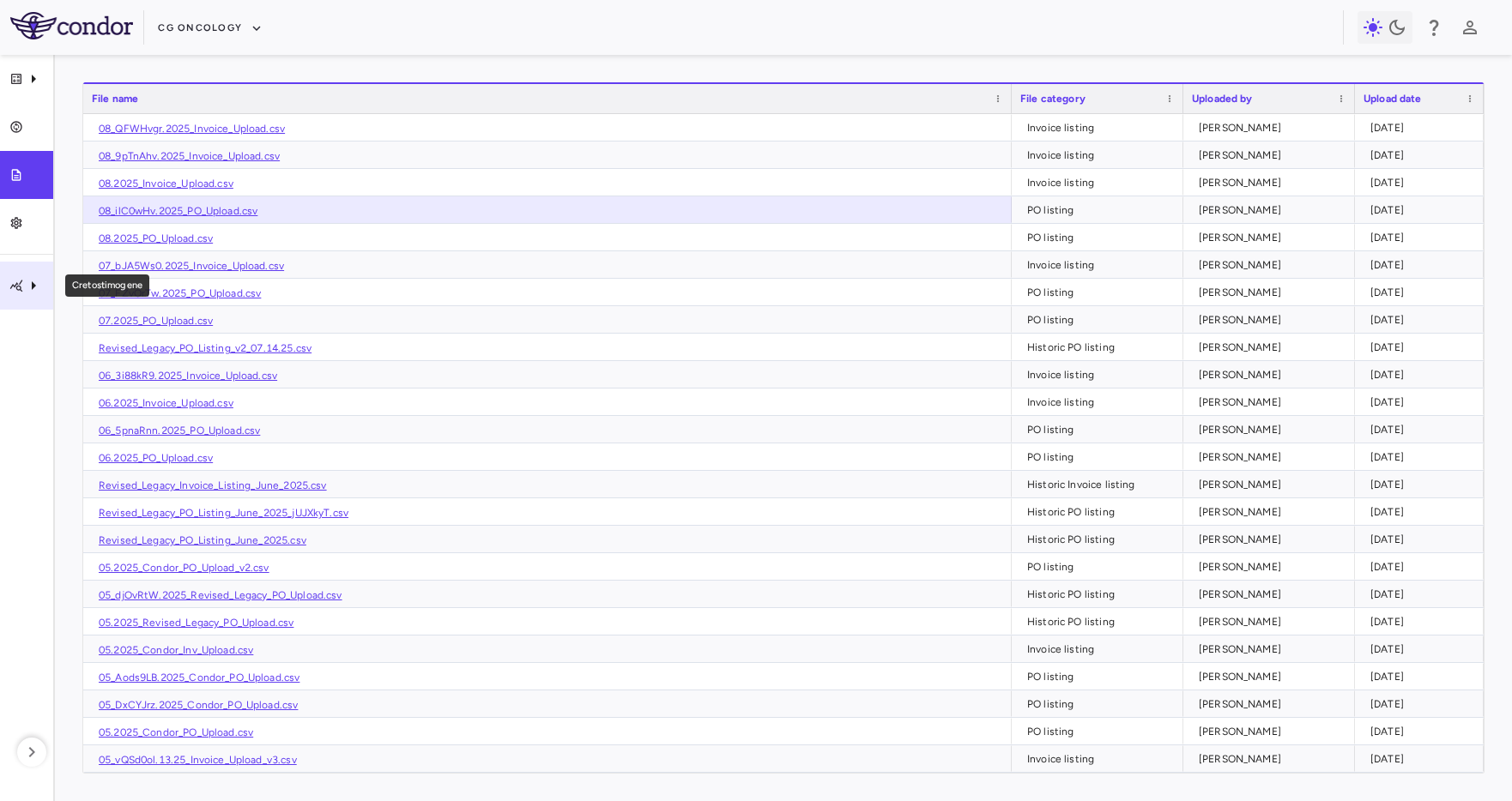
click at [17, 275] on div "Cretostimogene" at bounding box center [26, 285] width 53 height 48
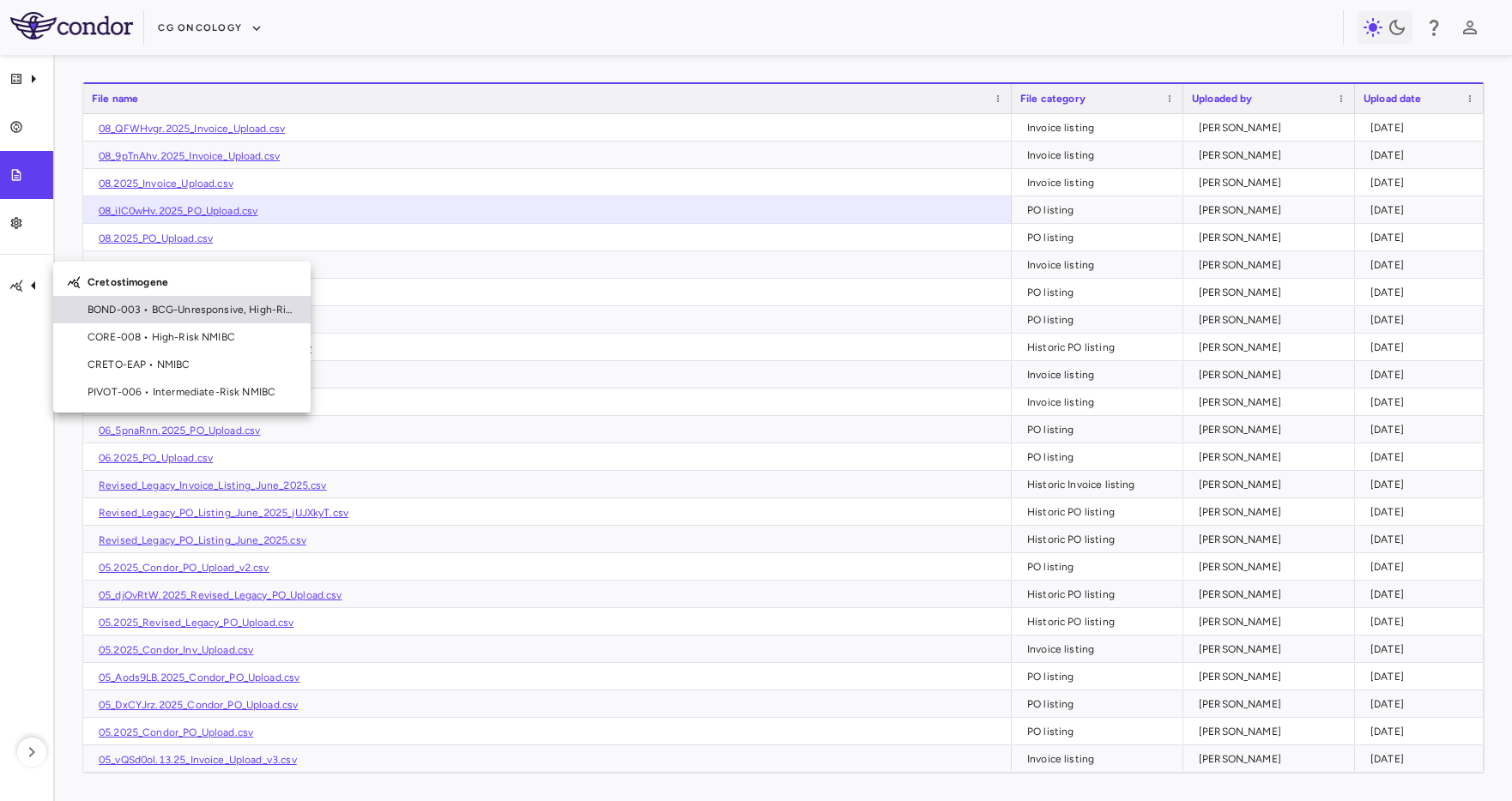
click at [156, 310] on span "BOND-003 • BCG-Unresponsive, High-Risk NMIBC" at bounding box center [191, 310] width 209 height 16
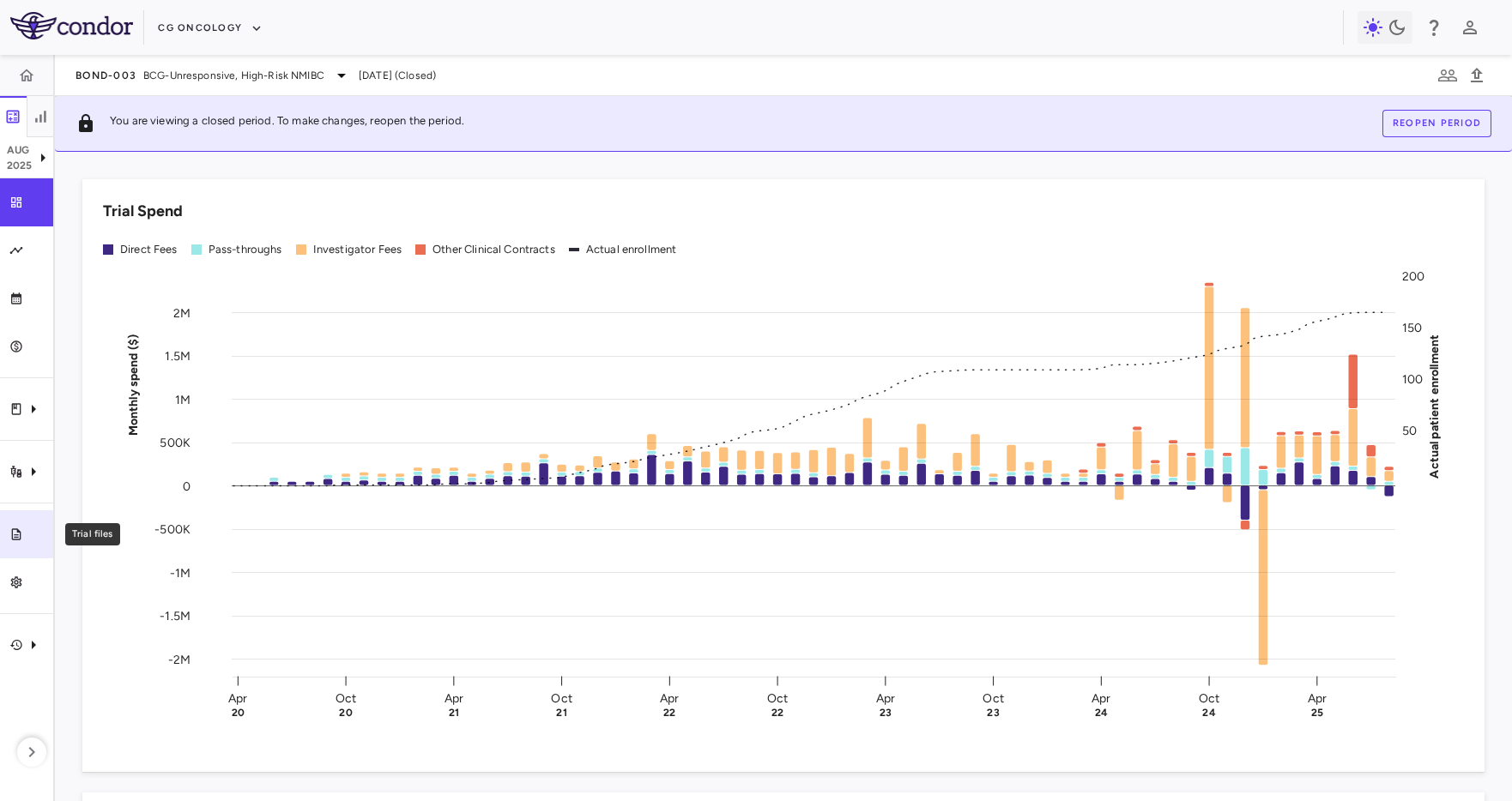
click at [16, 545] on link "Trial files" at bounding box center [26, 534] width 53 height 48
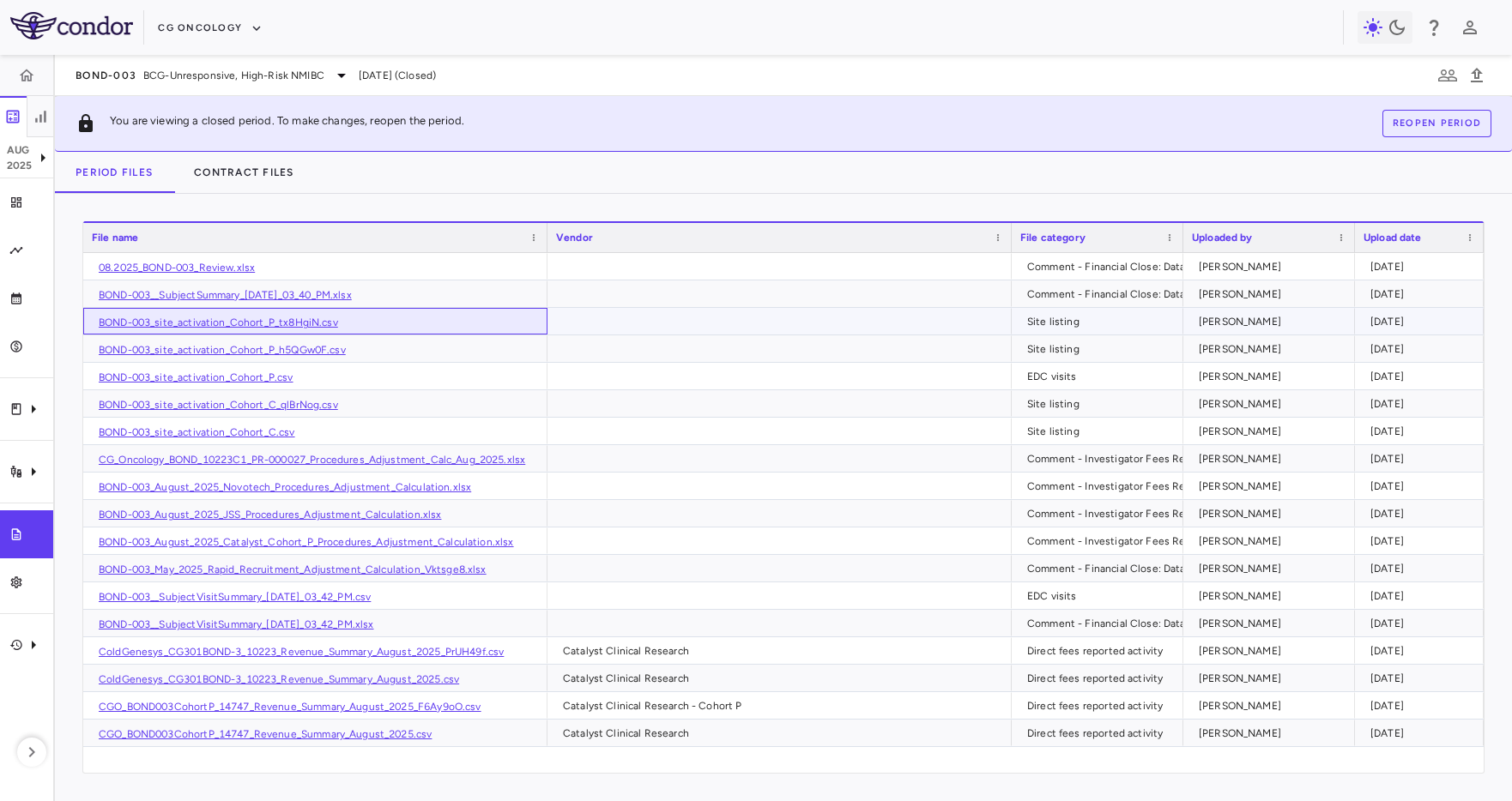
click at [229, 320] on link "BOND-003_site_activation_Cohort_P_tx8HgiN.csv" at bounding box center [219, 323] width 239 height 12
click at [956, 376] on div at bounding box center [780, 375] width 447 height 25
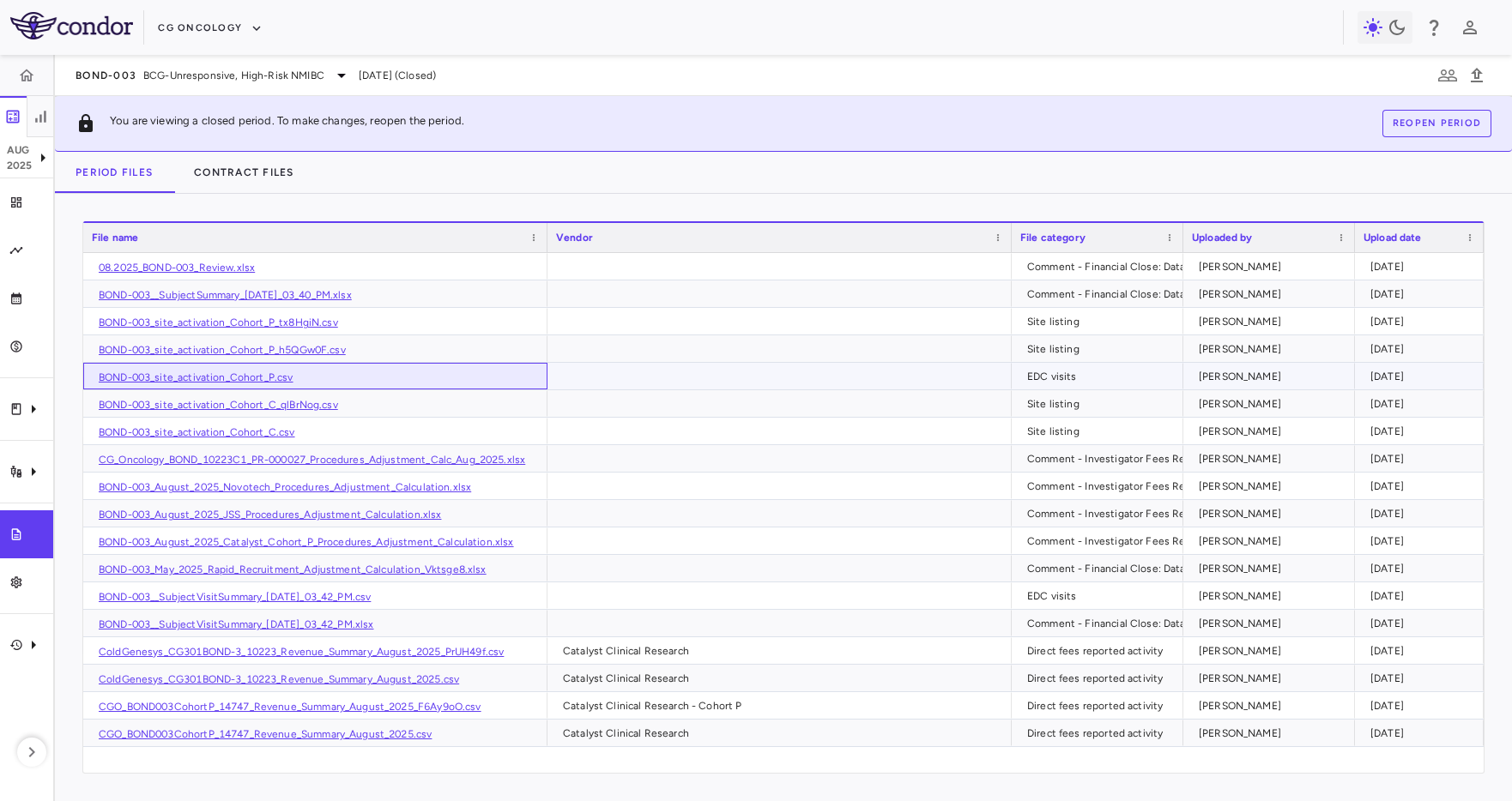
click at [259, 375] on link "BOND-003_site_activation_Cohort_P.csv" at bounding box center [196, 377] width 195 height 12
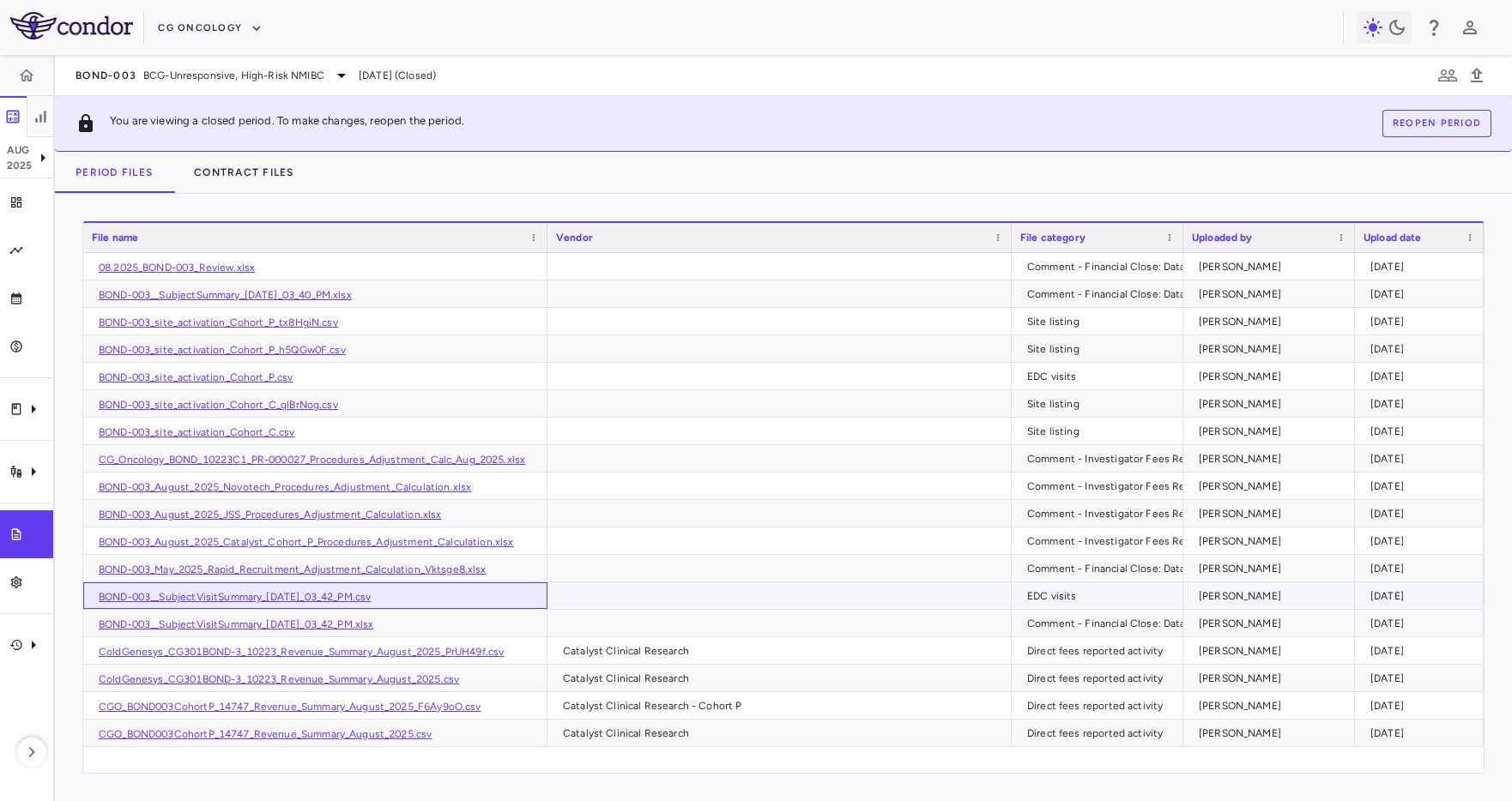
click at [295, 594] on link "BOND-003__SubjectVisitSummary_02-Sep-2025_03_42_PM.csv" at bounding box center [234, 597] width 272 height 12
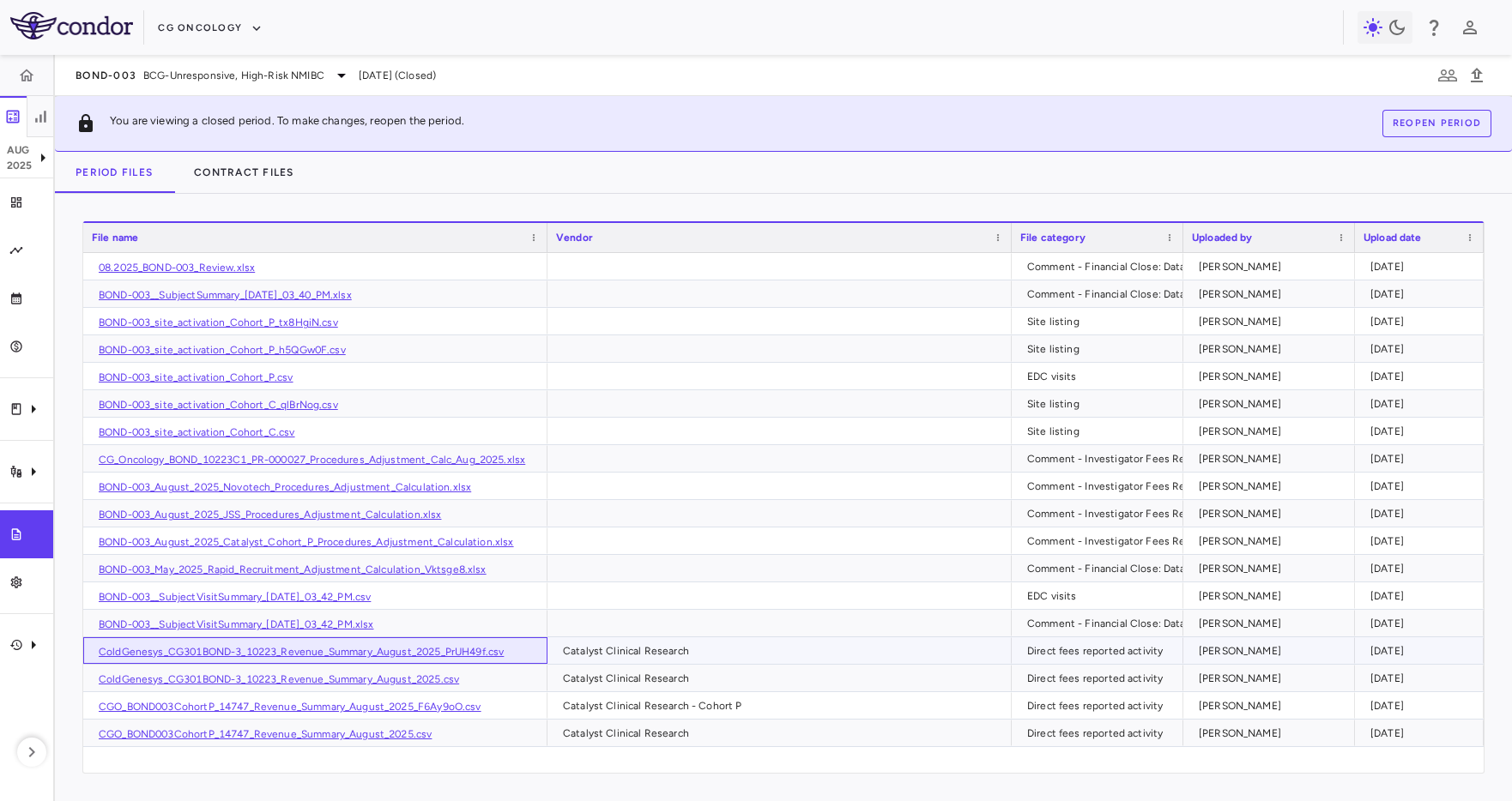
click at [345, 652] on link "ColdGenesys_CG301BOND-3_10223_Revenue_Summary_August_2025_PrUH49f.csv" at bounding box center [301, 652] width 405 height 12
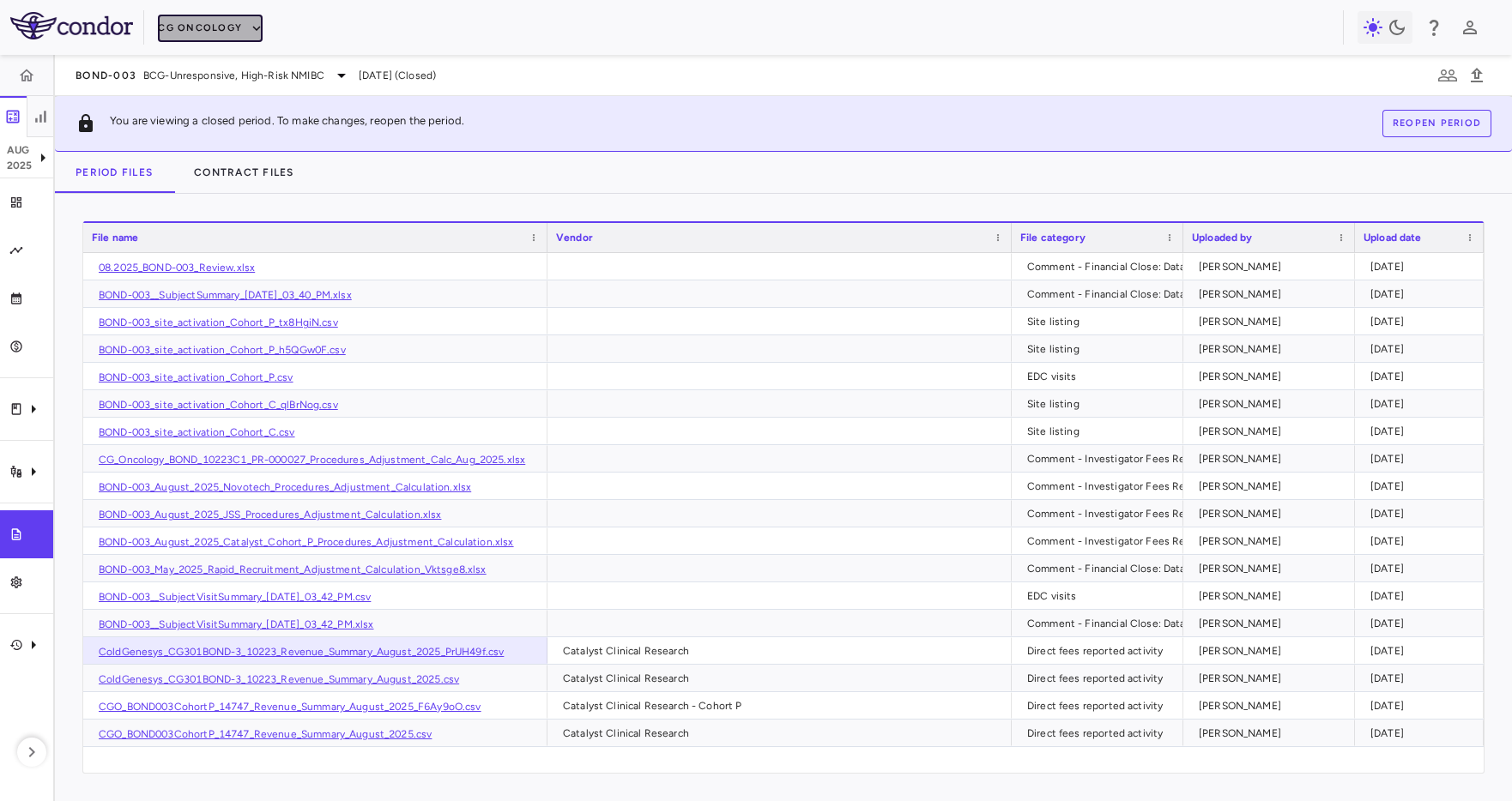
click at [175, 23] on button "CG Oncology" at bounding box center [210, 28] width 105 height 27
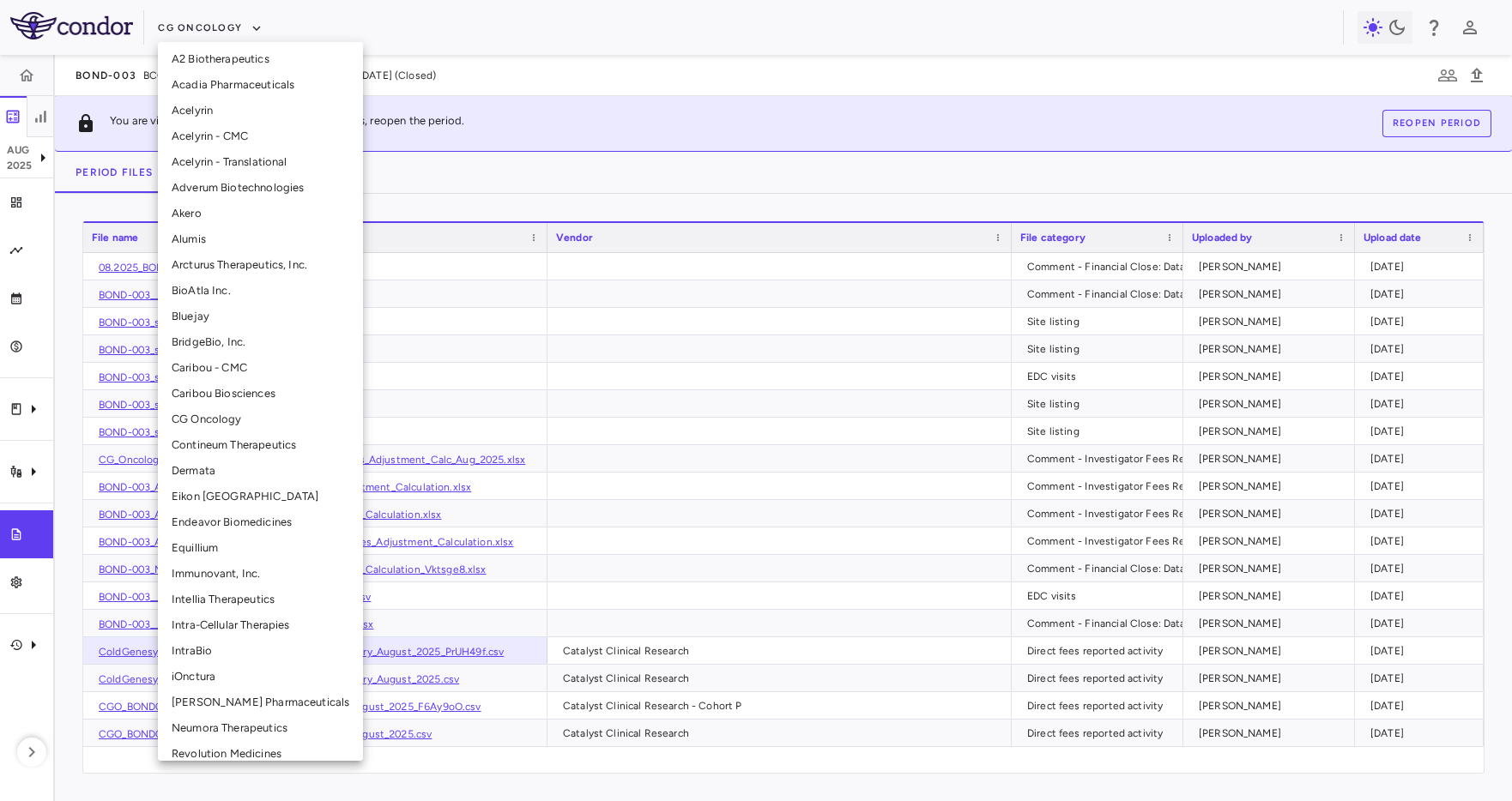
scroll to position [3, 0]
click at [264, 524] on li "Endeavor Biomedicines" at bounding box center [260, 522] width 205 height 25
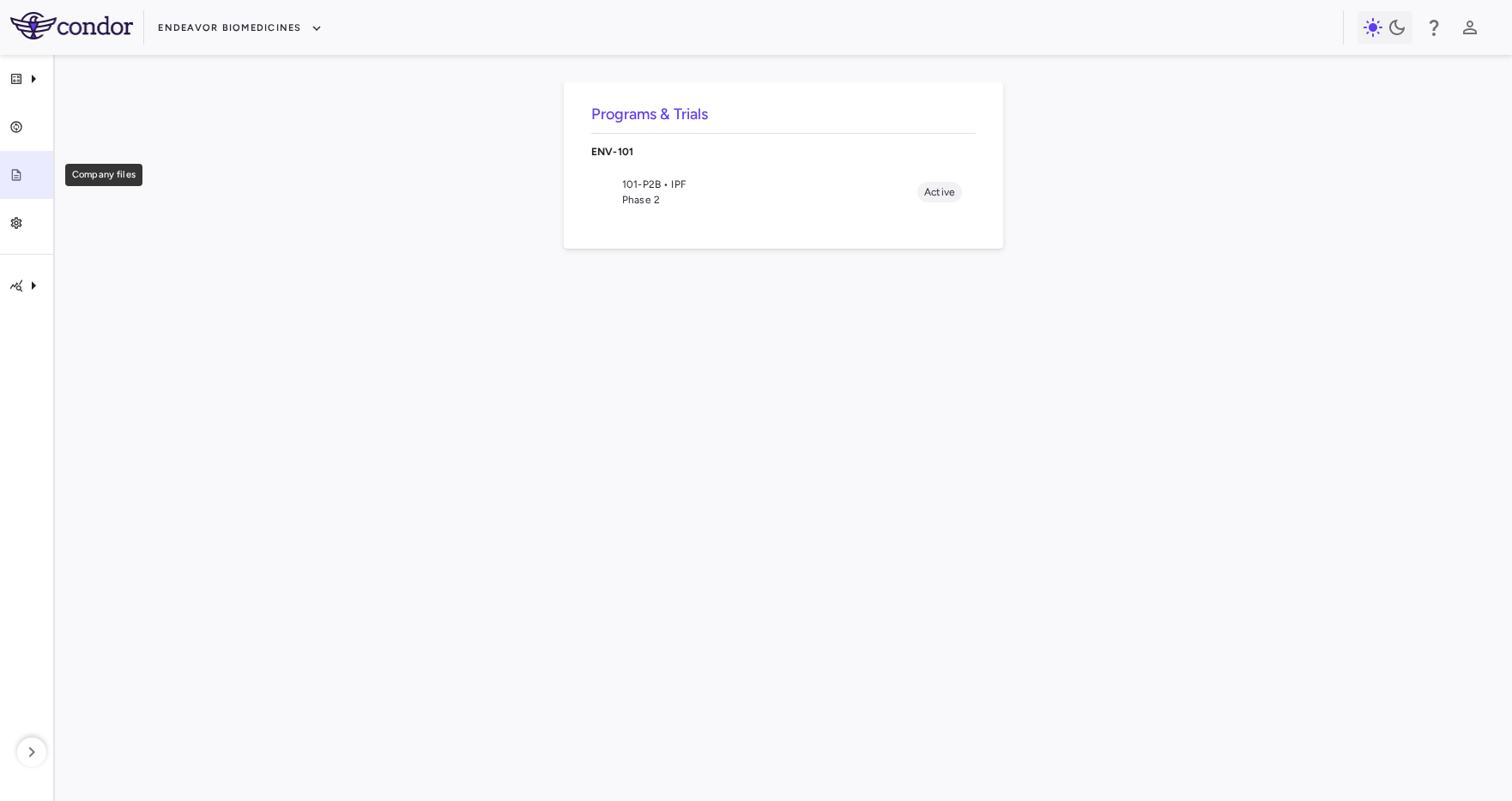
click at [24, 168] on div "Company files" at bounding box center [33, 175] width 21 height 16
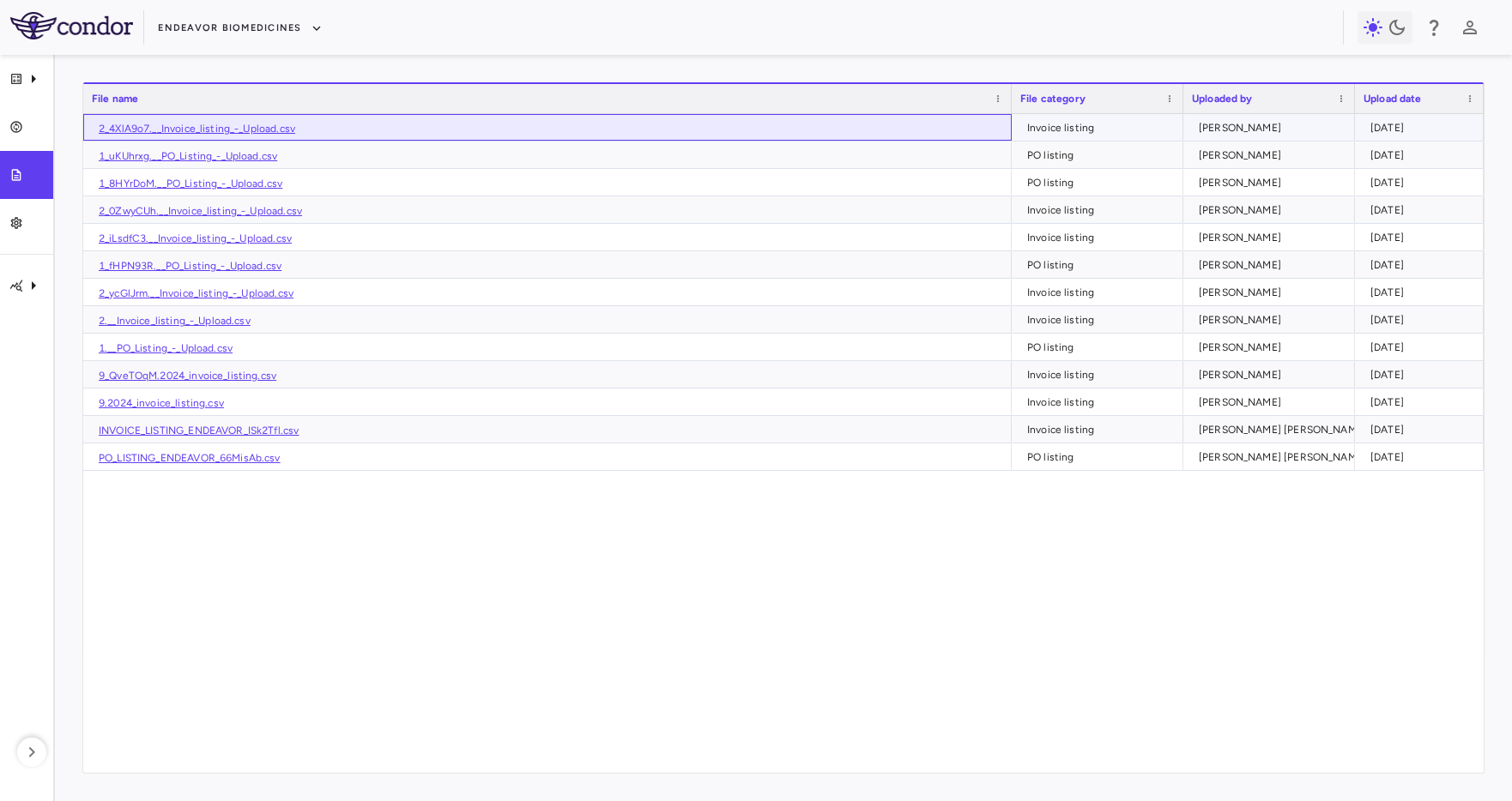
click at [261, 130] on link "2_4XlA9o7.__Invoice_listing_-_Upload.csv" at bounding box center [197, 128] width 196 height 12
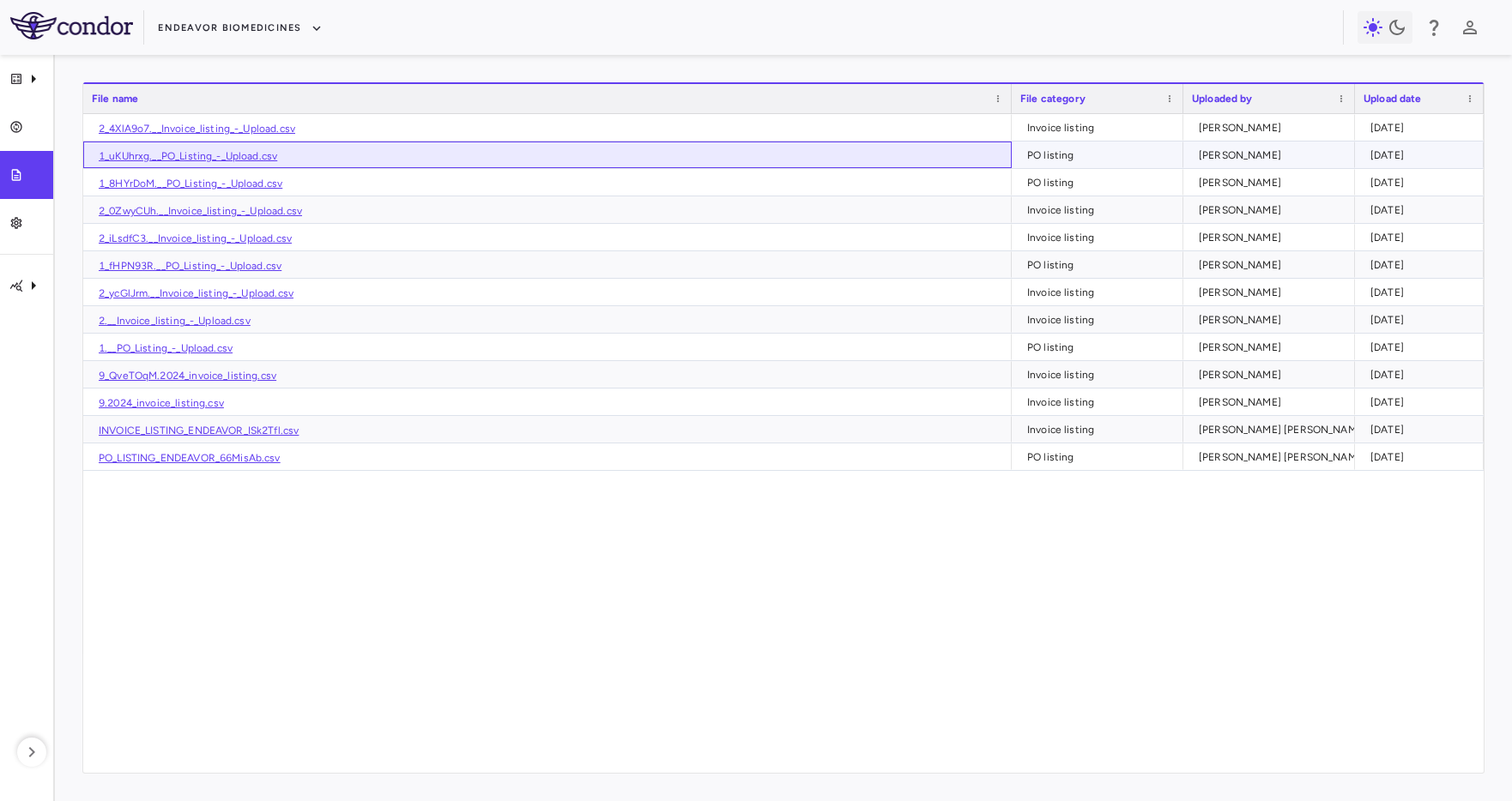
click at [250, 159] on link "1_uKUhrxg.__PO_Listing_-_Upload.csv" at bounding box center [188, 156] width 178 height 12
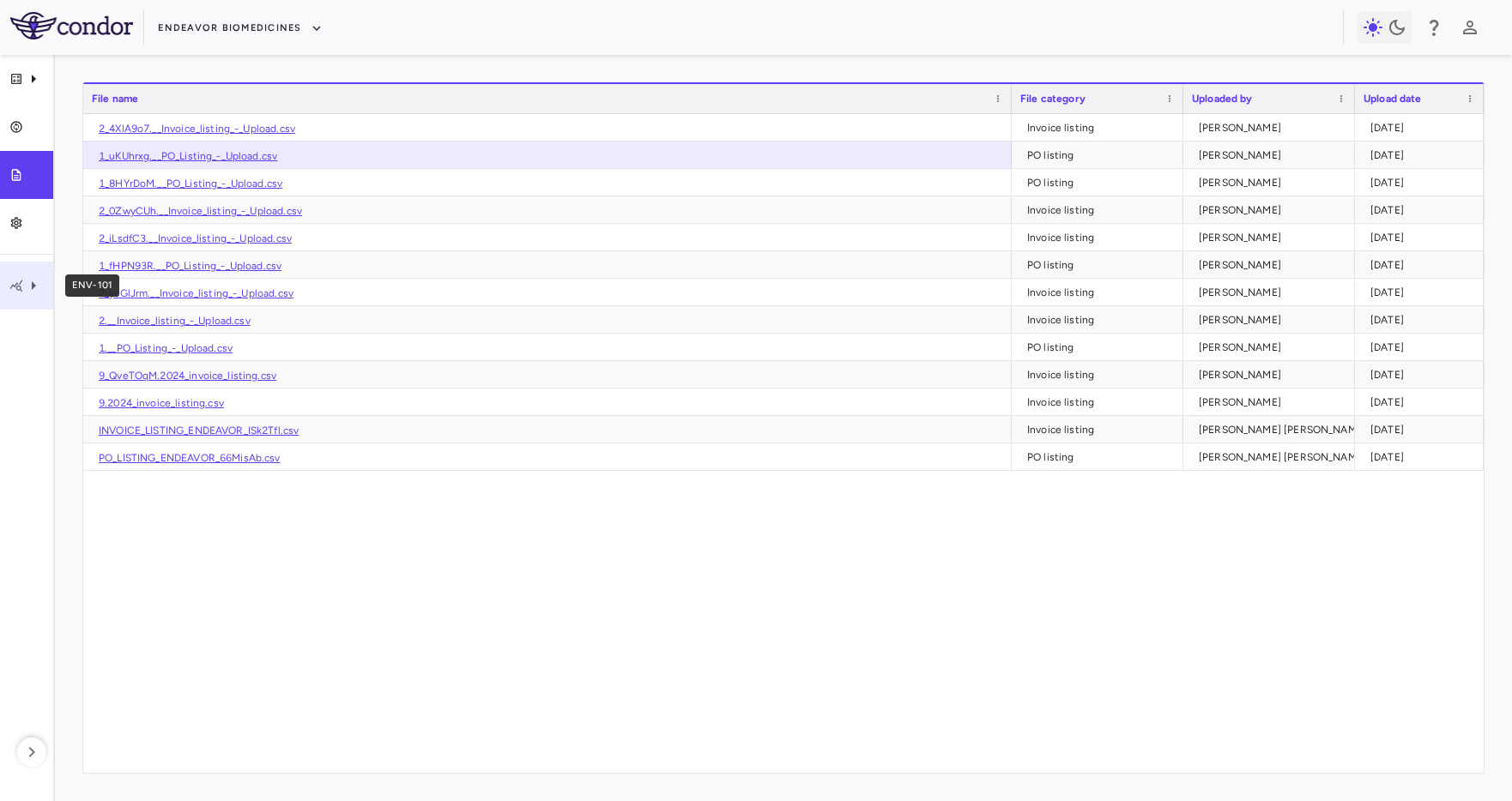
click at [31, 305] on div "ENV-101" at bounding box center [26, 285] width 53 height 48
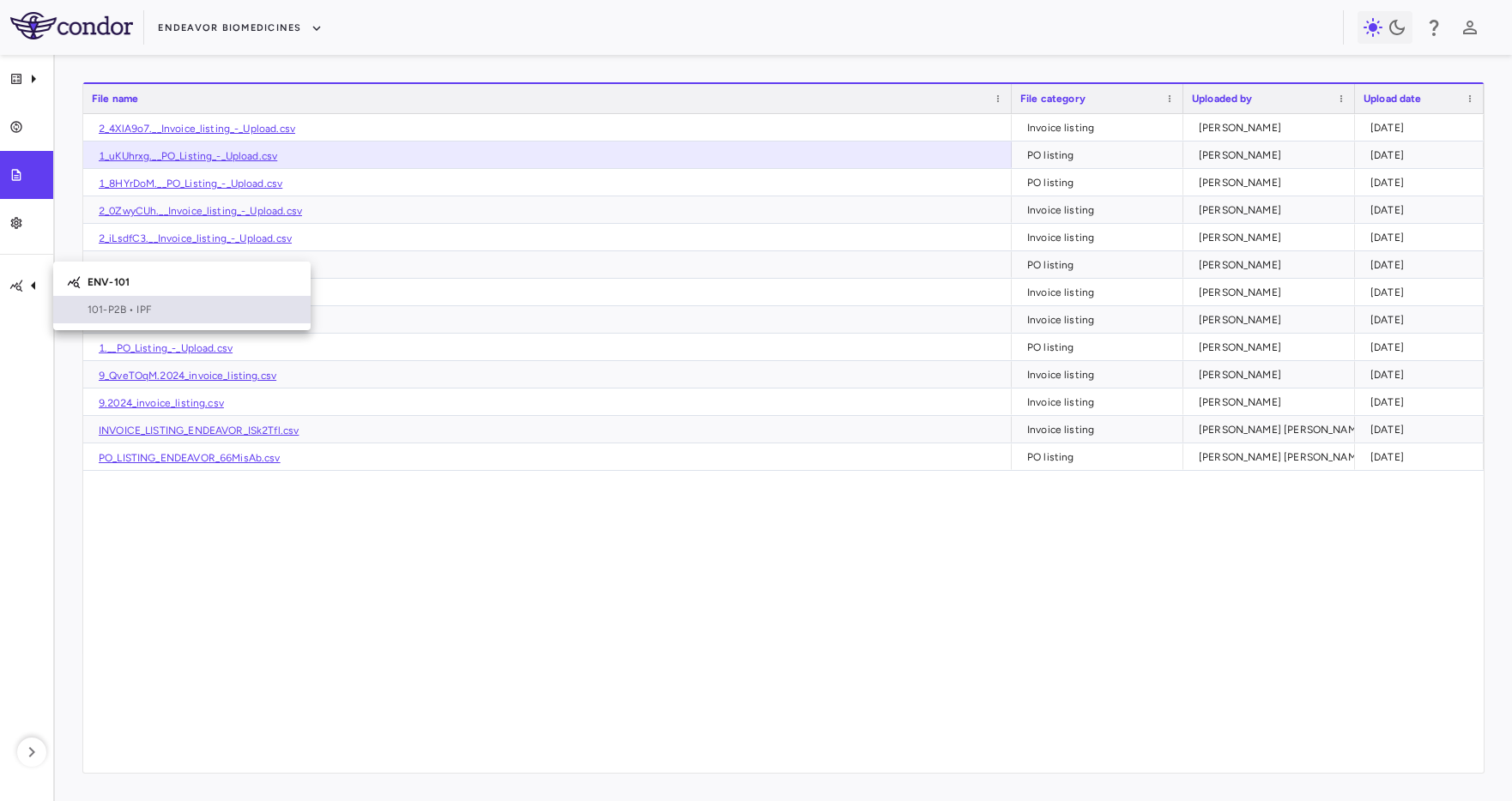
click at [102, 313] on span "101-P2B • IPF" at bounding box center [191, 310] width 209 height 16
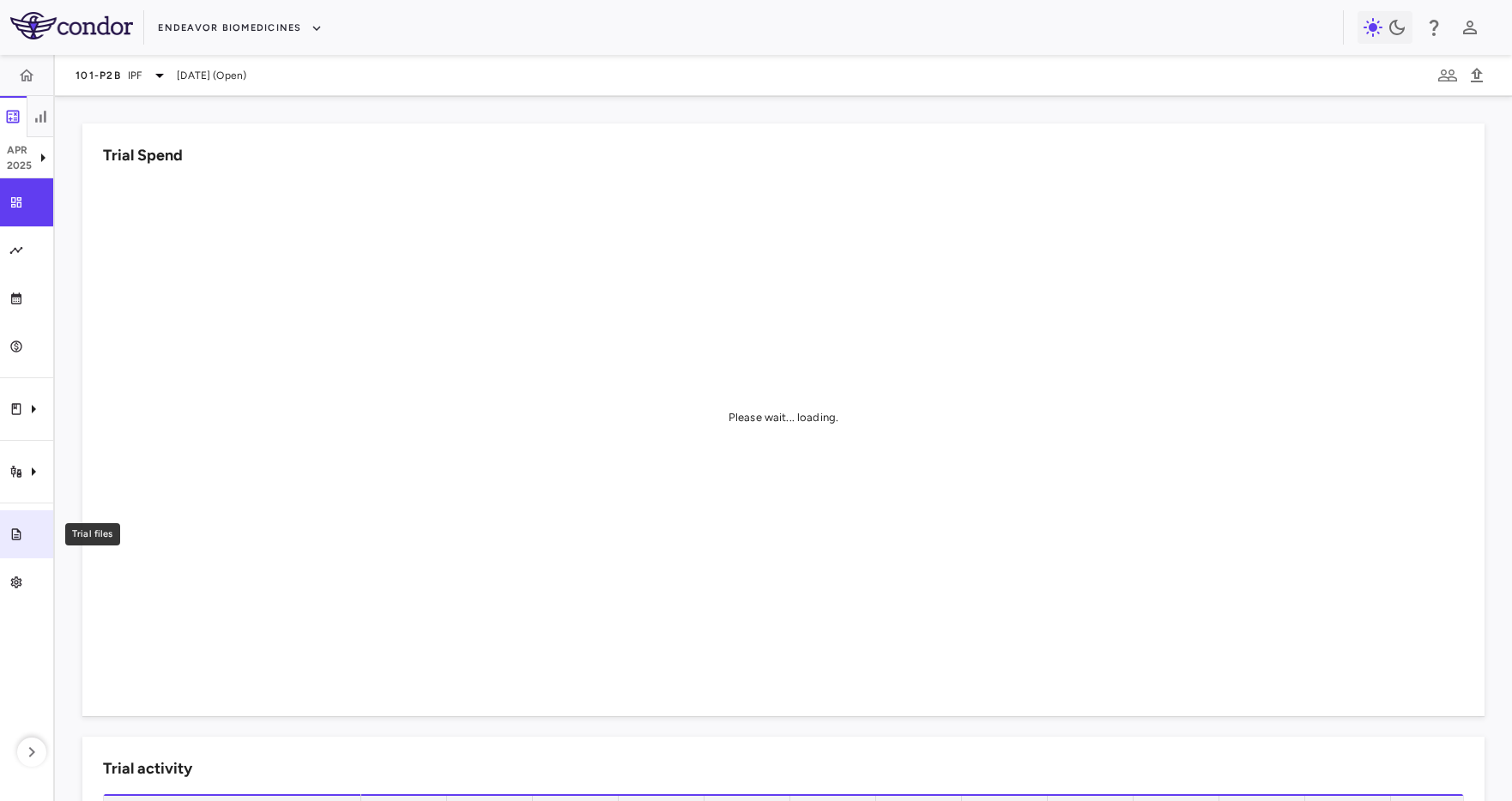
click at [34, 551] on link "Trial files" at bounding box center [26, 534] width 53 height 48
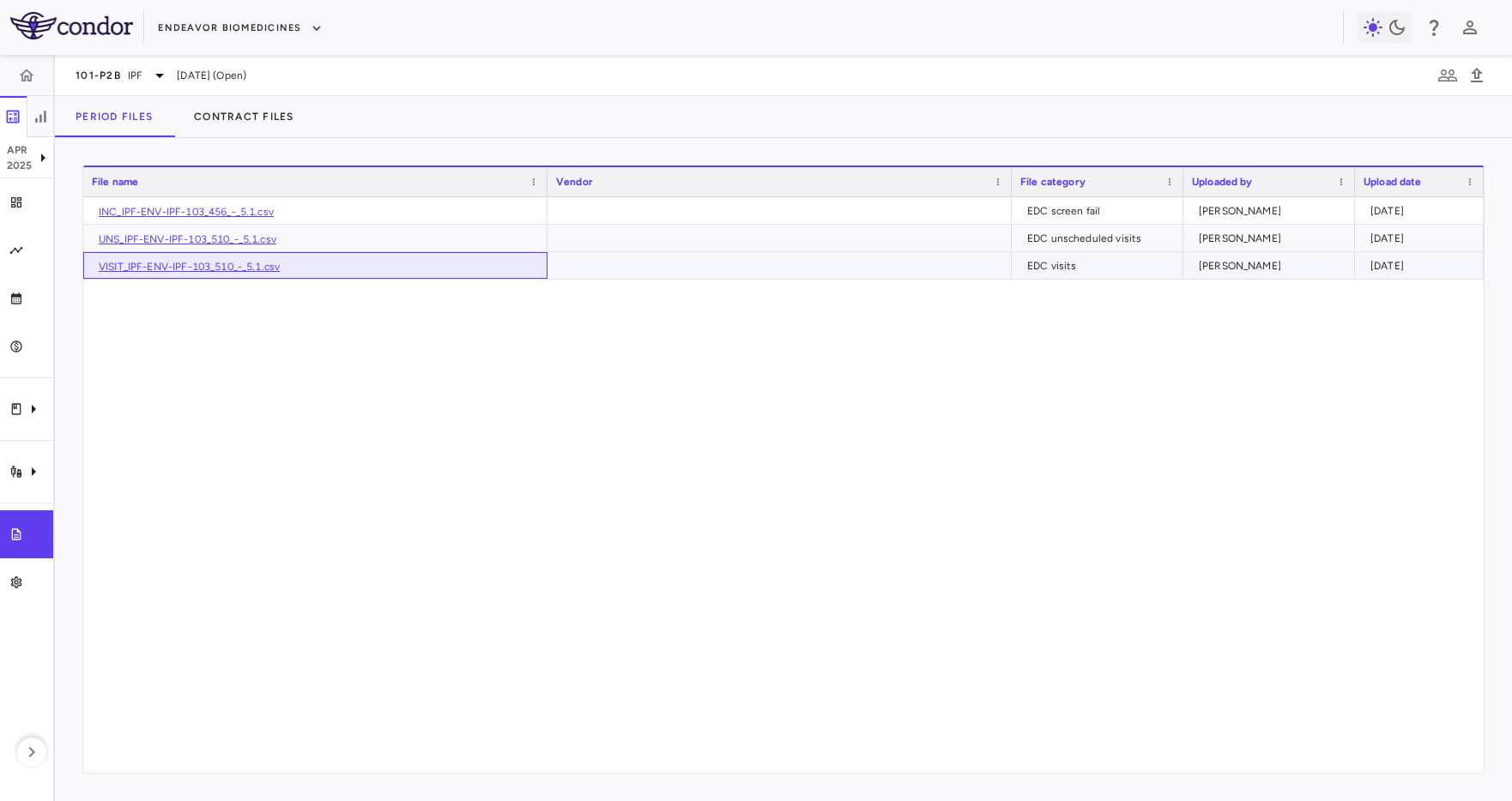
click at [222, 267] on link "VISIT_IPF-ENV-IPF-103_510_-_5.1.csv" at bounding box center [189, 267] width 181 height 12
click at [202, 208] on link "INC_IPF-ENV-IPF-103_456_-_5.1.csv" at bounding box center [186, 212] width 175 height 12
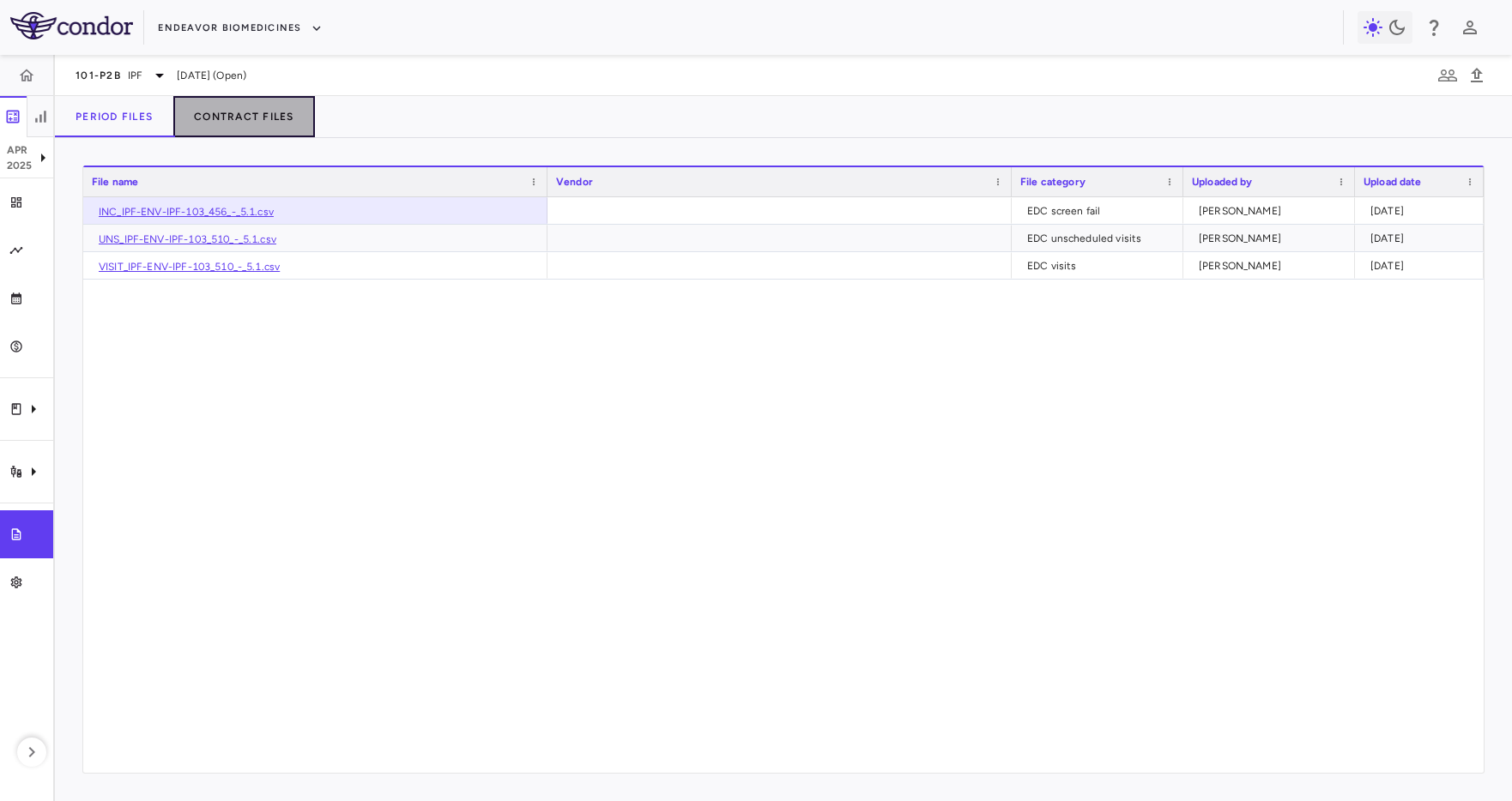
click at [234, 121] on button "Contract Files" at bounding box center [244, 117] width 141 height 41
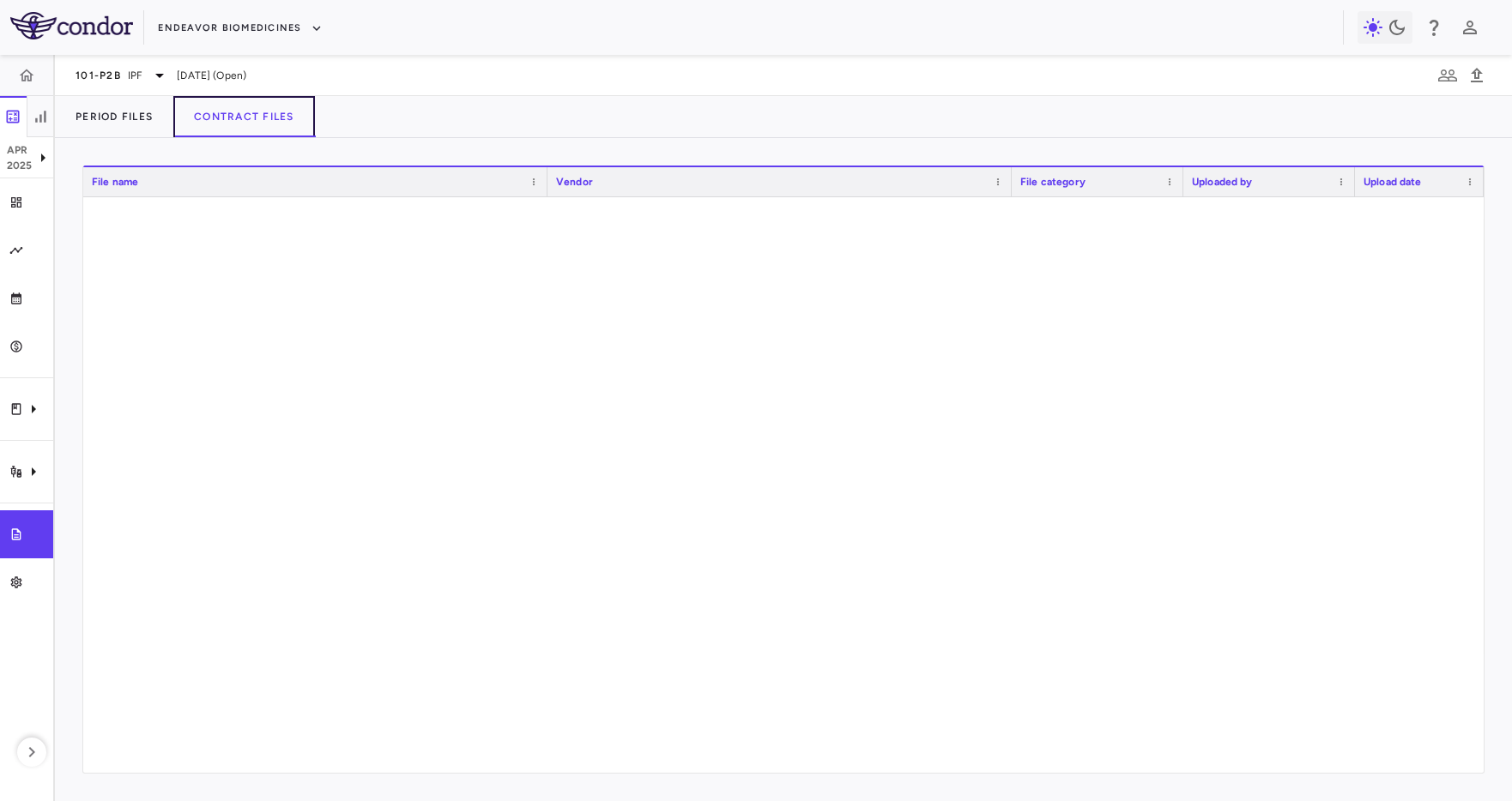
scroll to position [1126, 0]
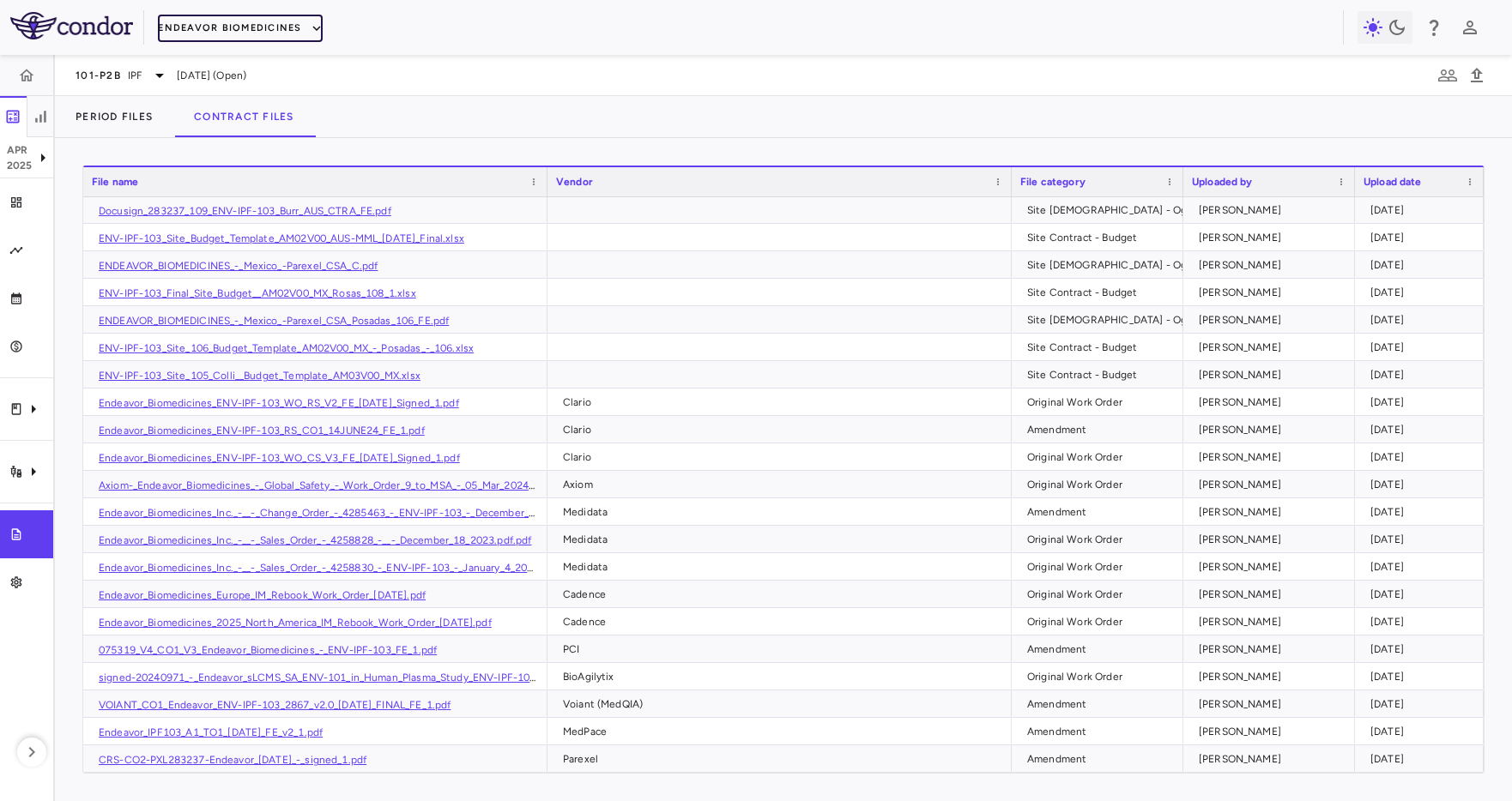
click at [191, 29] on button "Endeavor Biomedicines" at bounding box center [239, 28] width 164 height 27
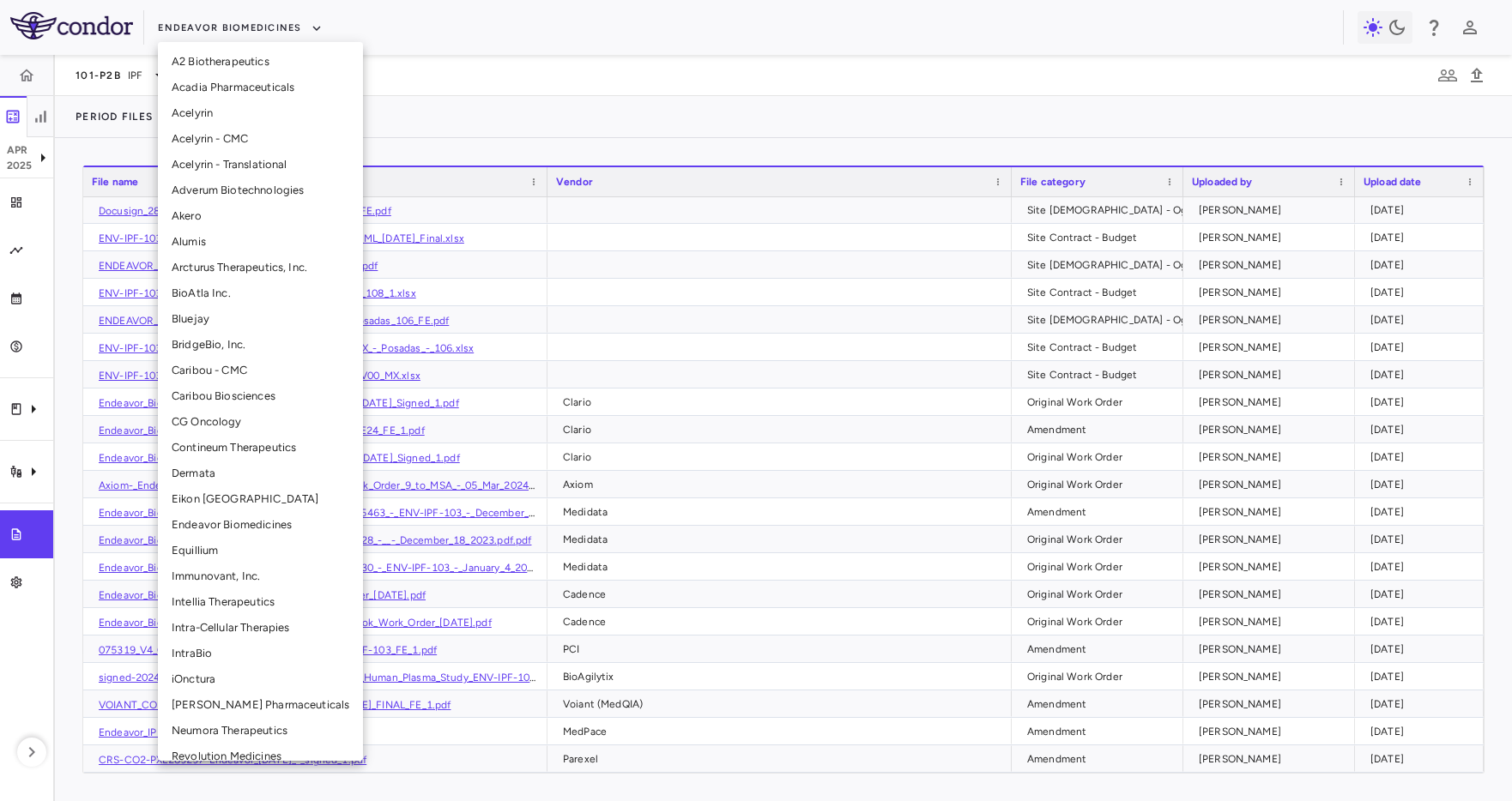
click at [250, 406] on li "Caribou Biosciences" at bounding box center [260, 396] width 205 height 25
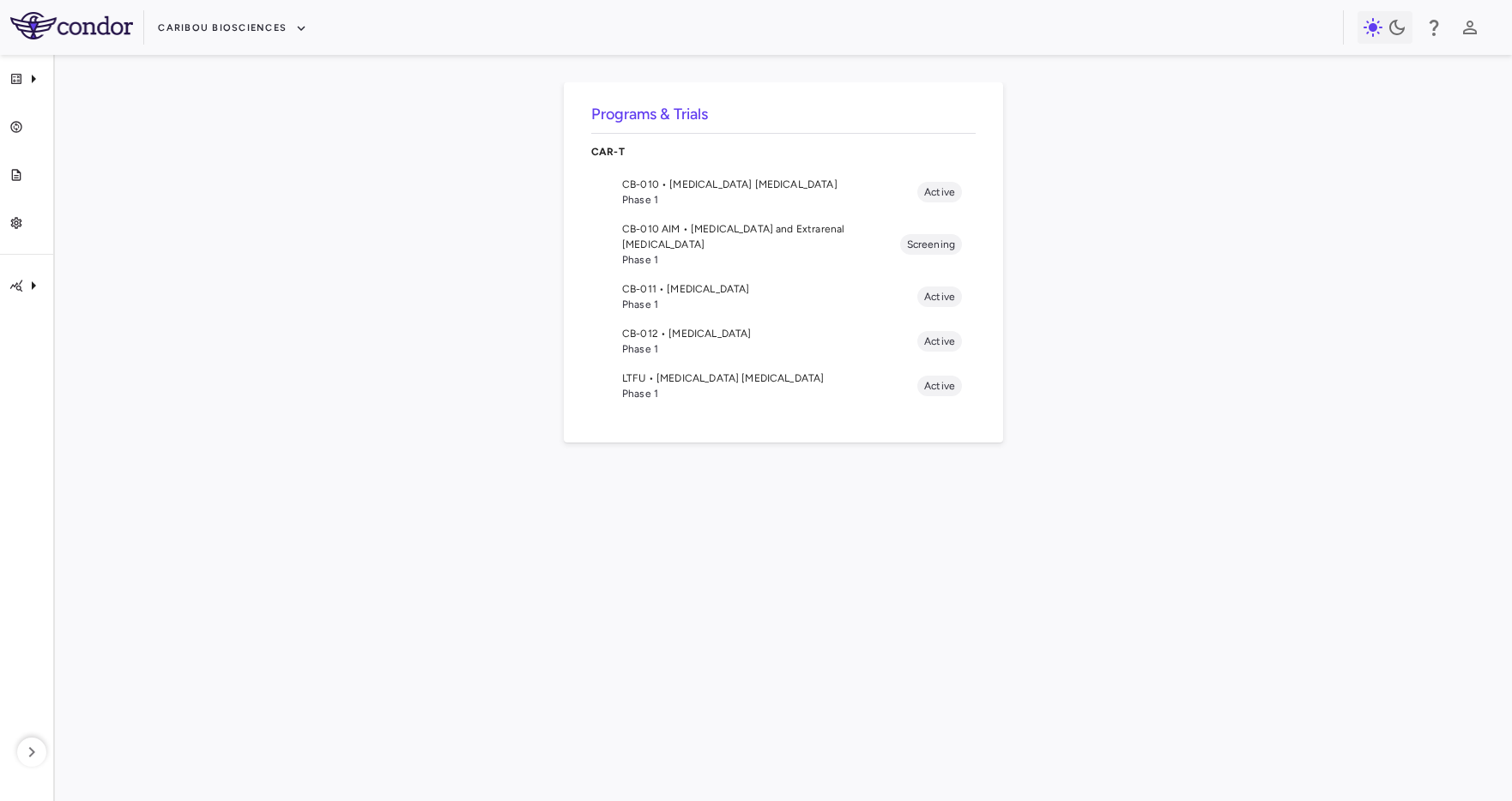
click at [639, 297] on span "Phase 1" at bounding box center [769, 305] width 295 height 16
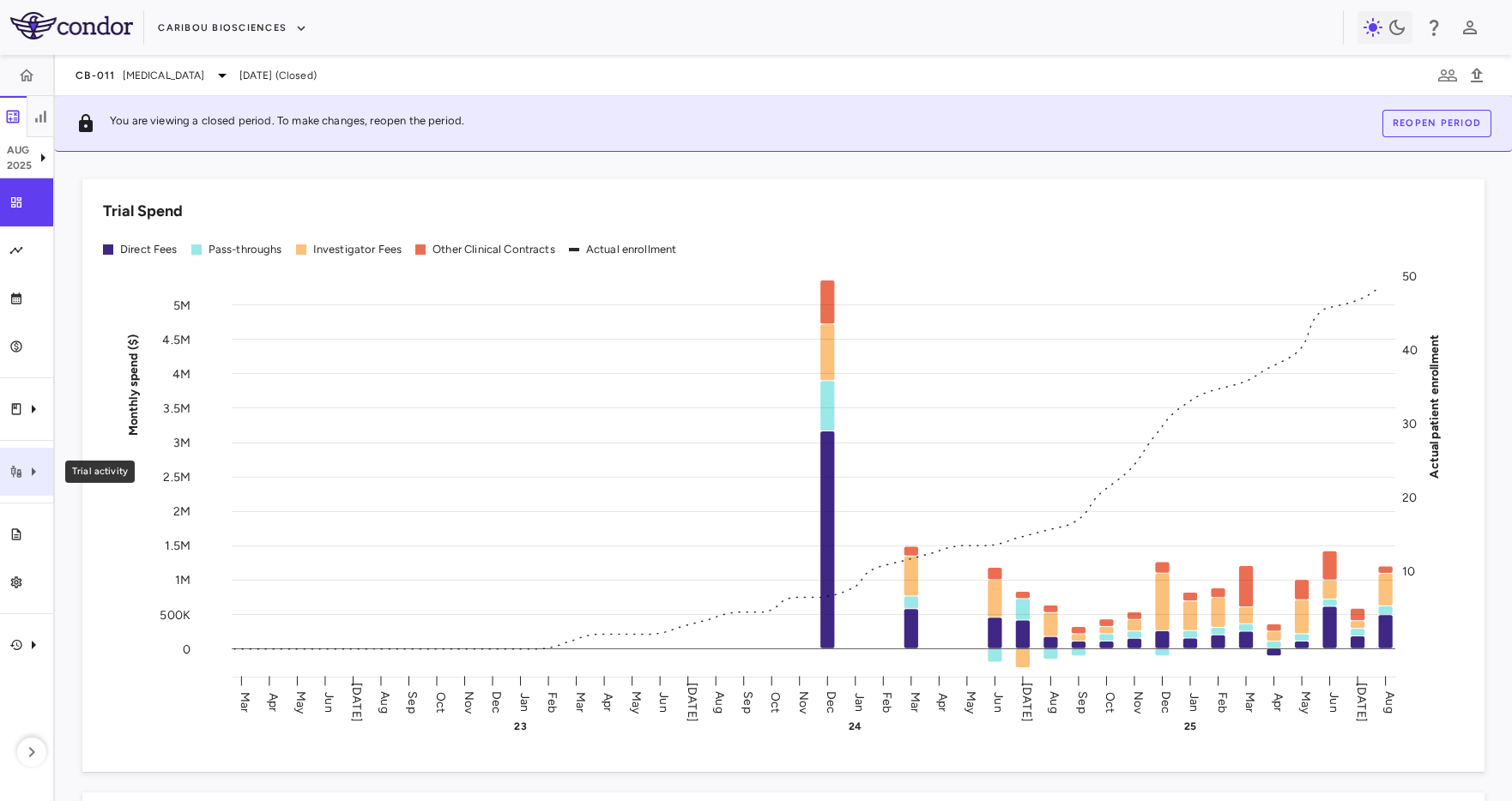
click at [32, 457] on div "Trial activity" at bounding box center [26, 472] width 53 height 48
click at [197, 530] on span "Site & lab cost matrix" at bounding box center [191, 524] width 209 height 16
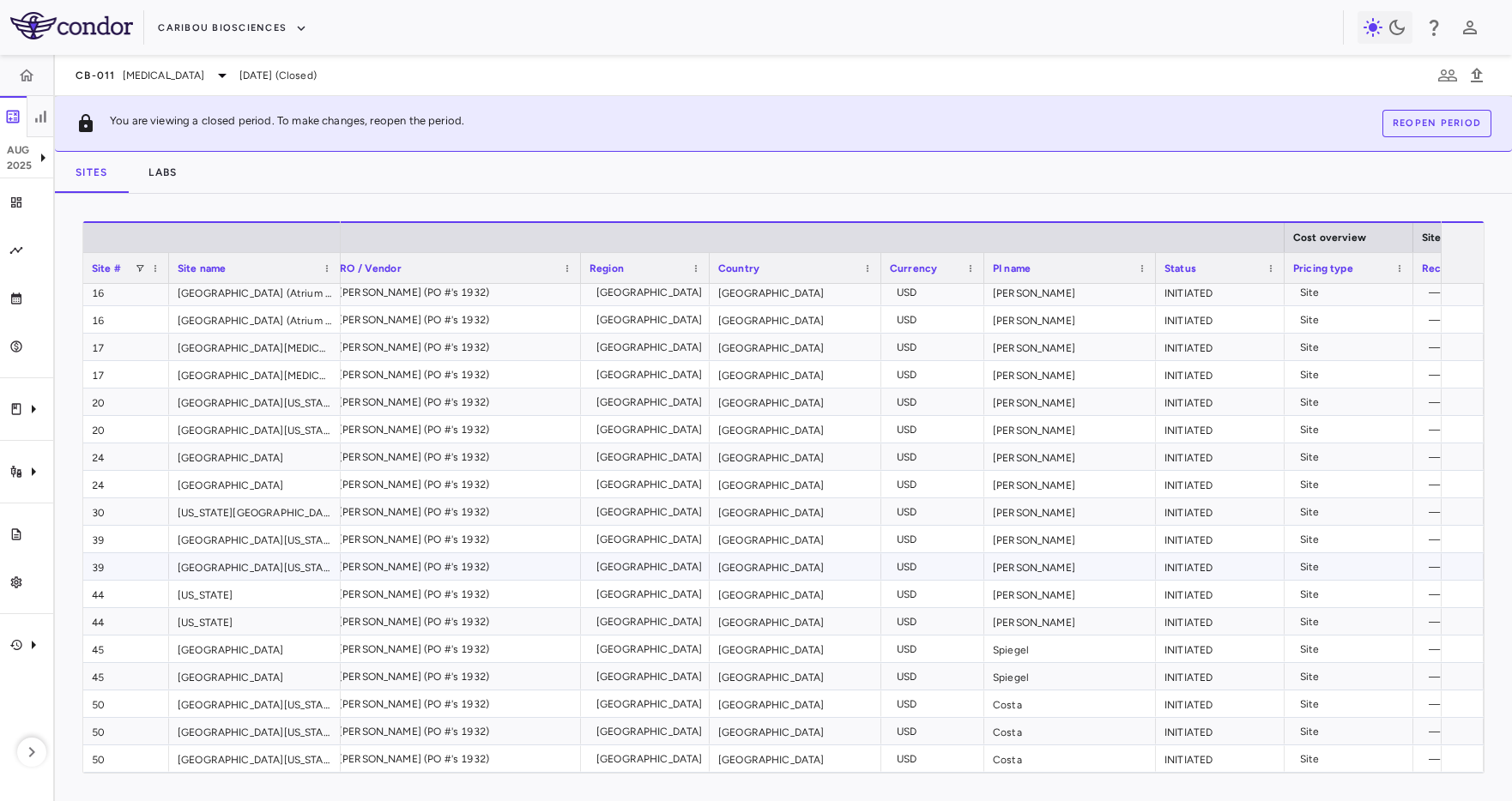
scroll to position [0, 82]
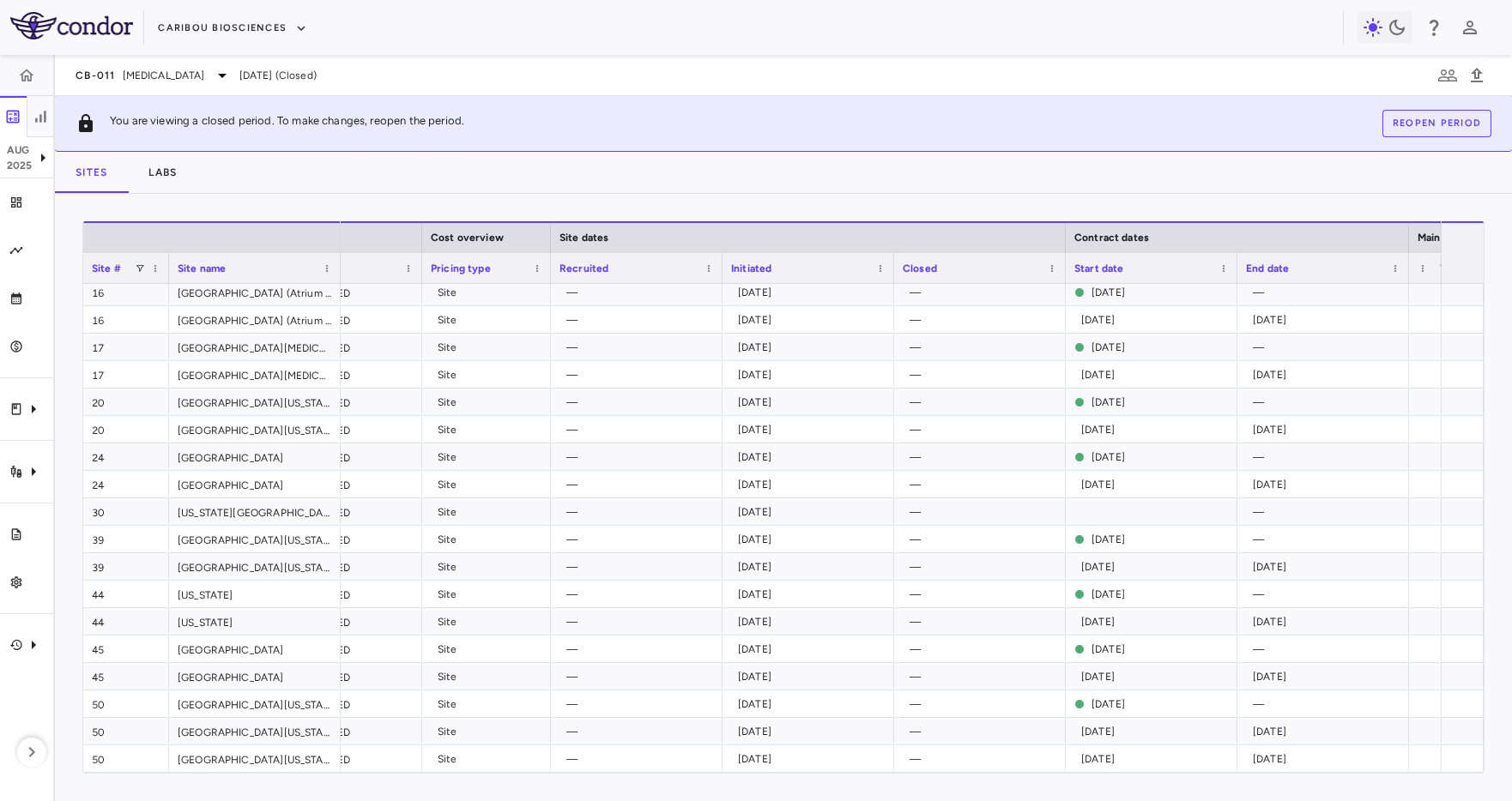
click at [493, 33] on div "Caribou Biosciences" at bounding box center [750, 27] width 1184 height 28
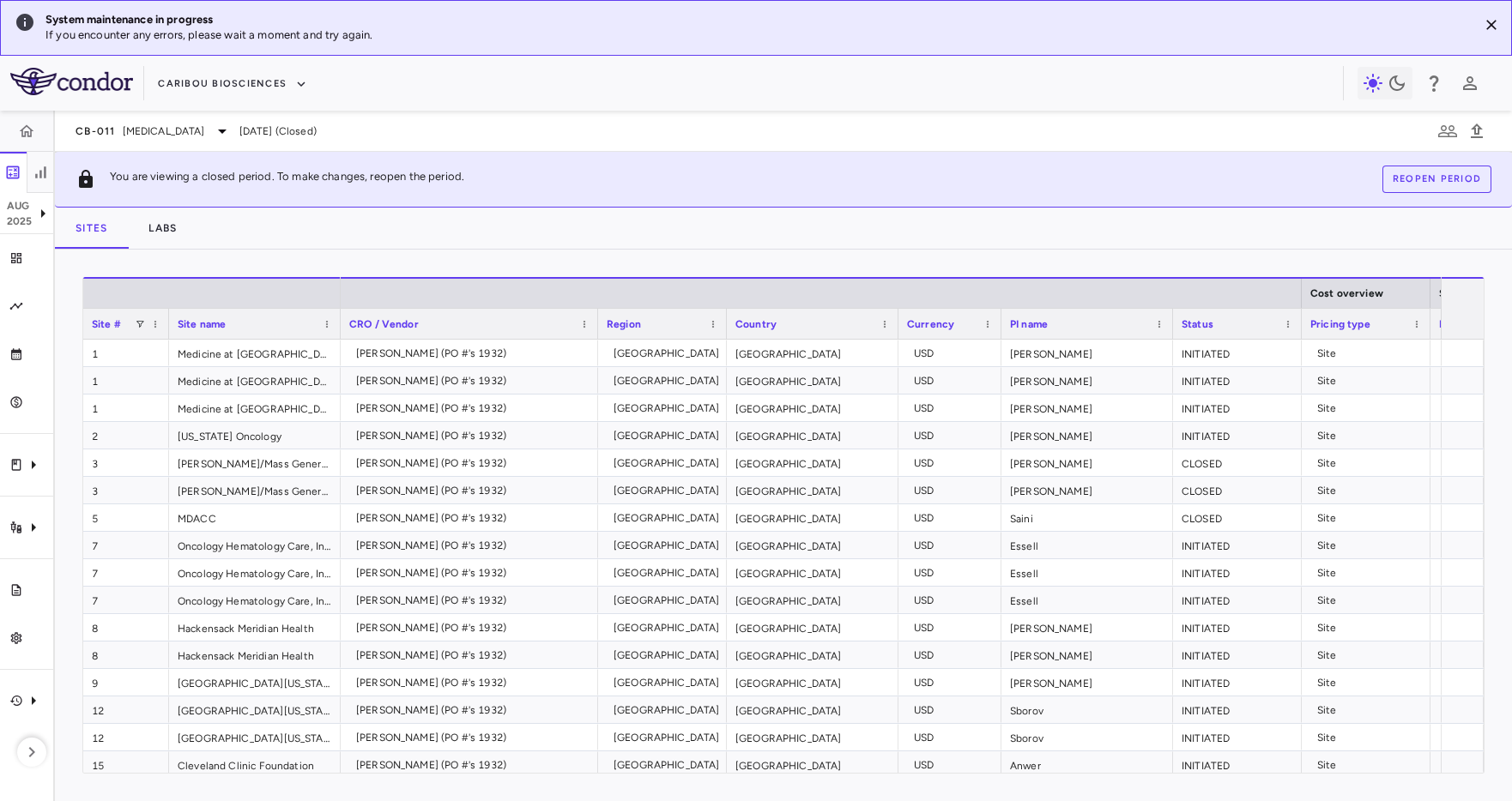
click at [1013, 127] on div "CB-011 [MEDICAL_DATA] [DATE] (Closed)" at bounding box center [783, 131] width 1457 height 41
click at [1280, 66] on div "Caribou Biosciences" at bounding box center [756, 83] width 1512 height 55
click at [712, 119] on div "CB-011 Multiple Myeloma Aug 2025 (Closed)" at bounding box center [783, 131] width 1457 height 41
click at [853, 106] on div "Caribou Biosciences" at bounding box center [756, 83] width 1512 height 55
drag, startPoint x: 611, startPoint y: 114, endPoint x: 765, endPoint y: 38, distance: 171.7
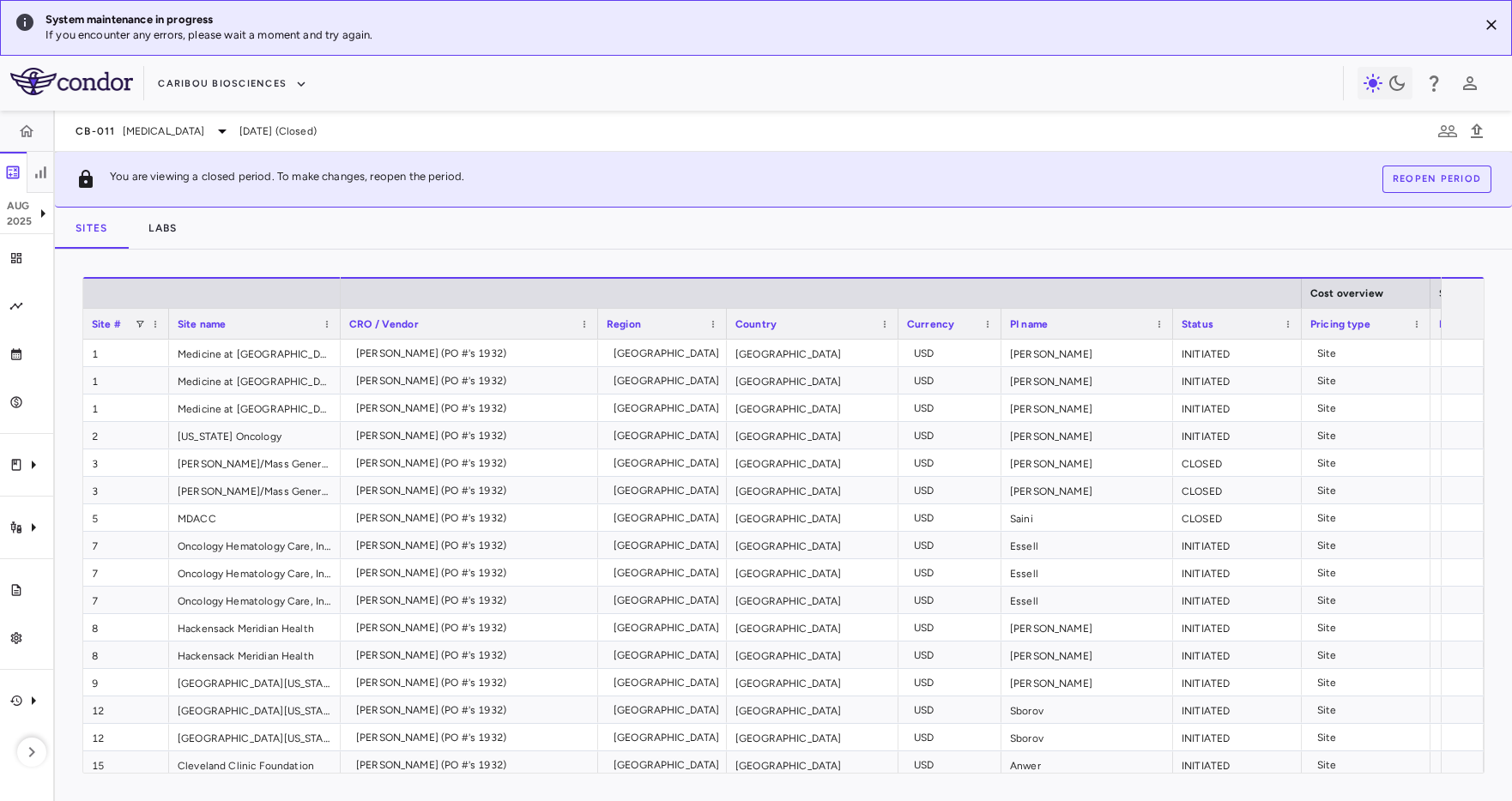
click at [628, 103] on div "System maintenance in progress If you encounter any errors, please wait a momen…" at bounding box center [756, 400] width 1512 height 801
